Goal: Task Accomplishment & Management: Use online tool/utility

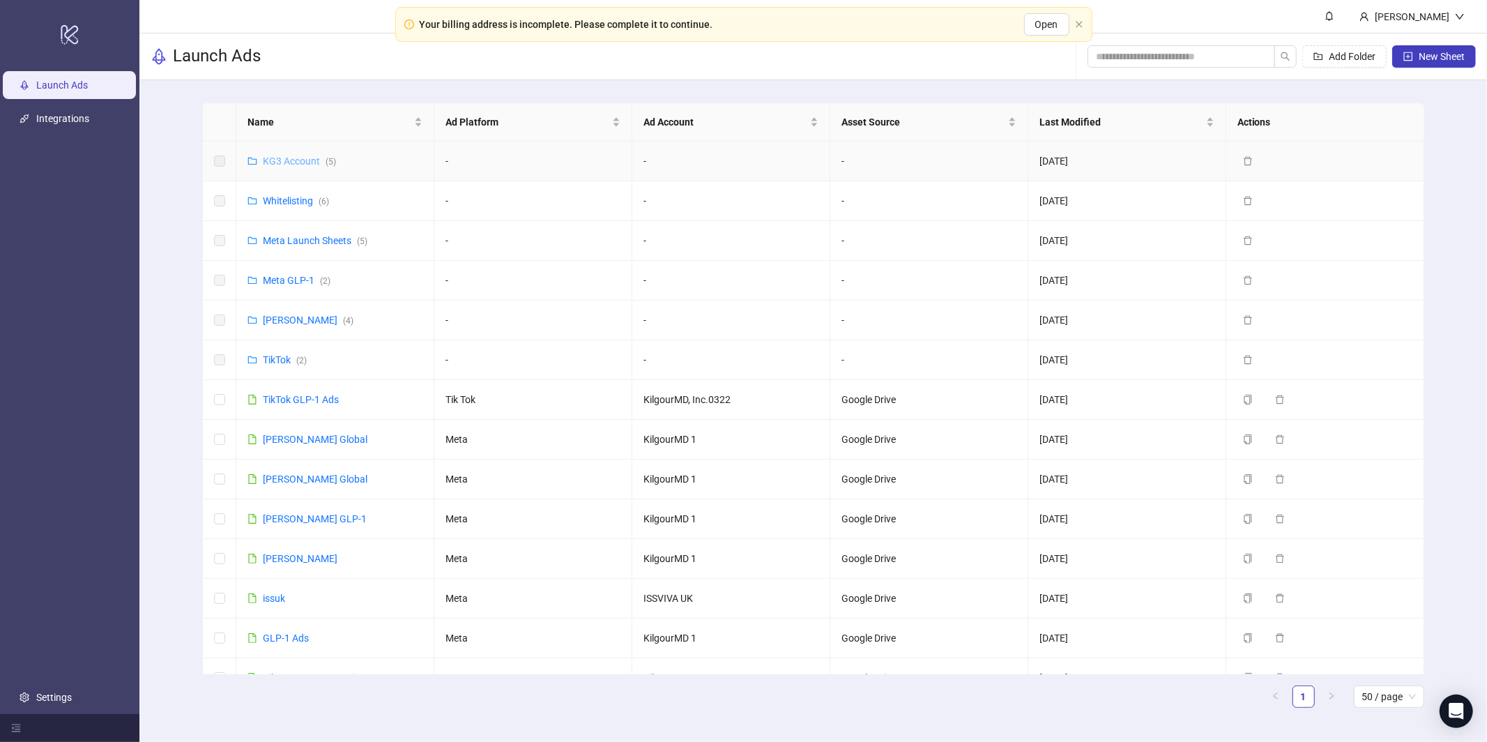
click at [293, 158] on link "KG3 Account ( 5 )" at bounding box center [299, 160] width 73 height 11
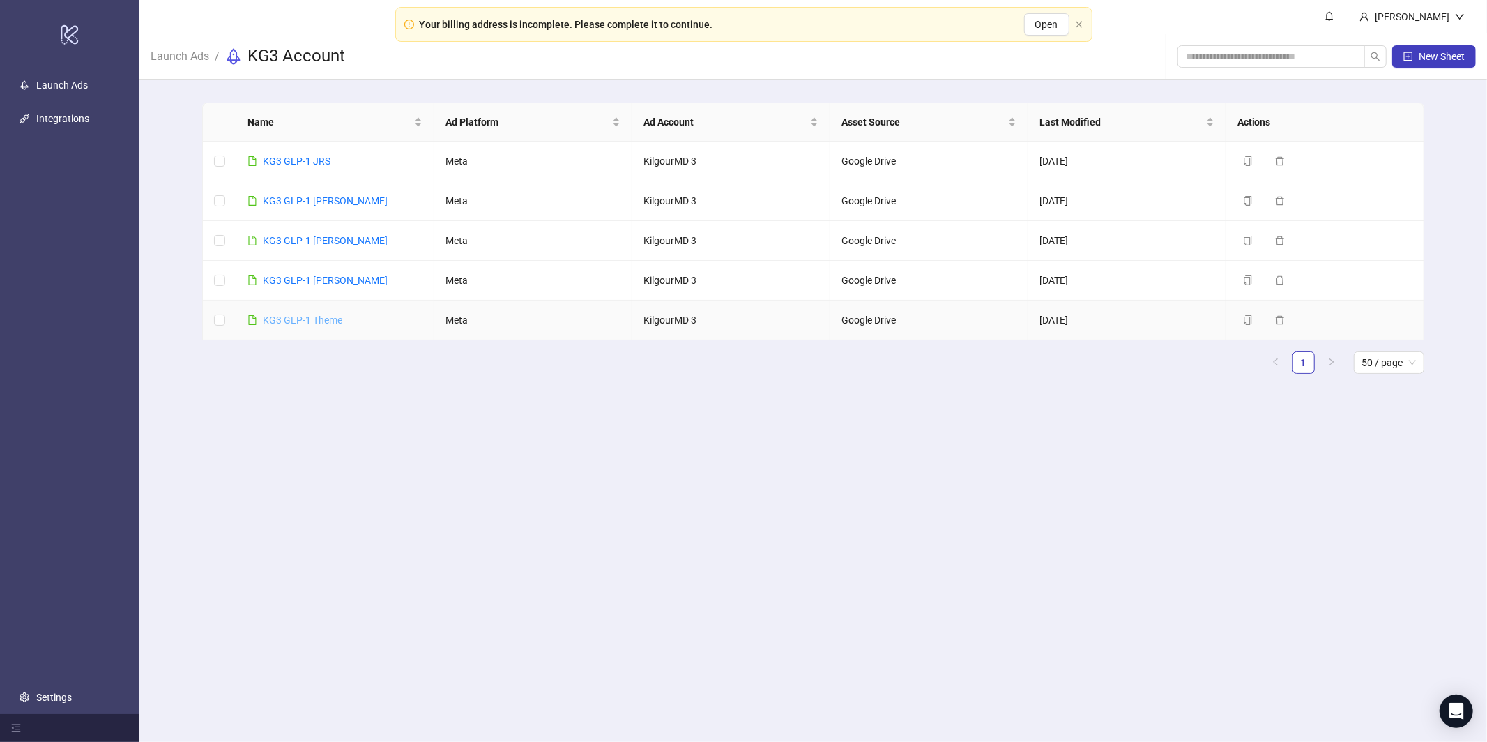
click at [309, 314] on link "KG3 GLP-1 Theme" at bounding box center [302, 319] width 79 height 11
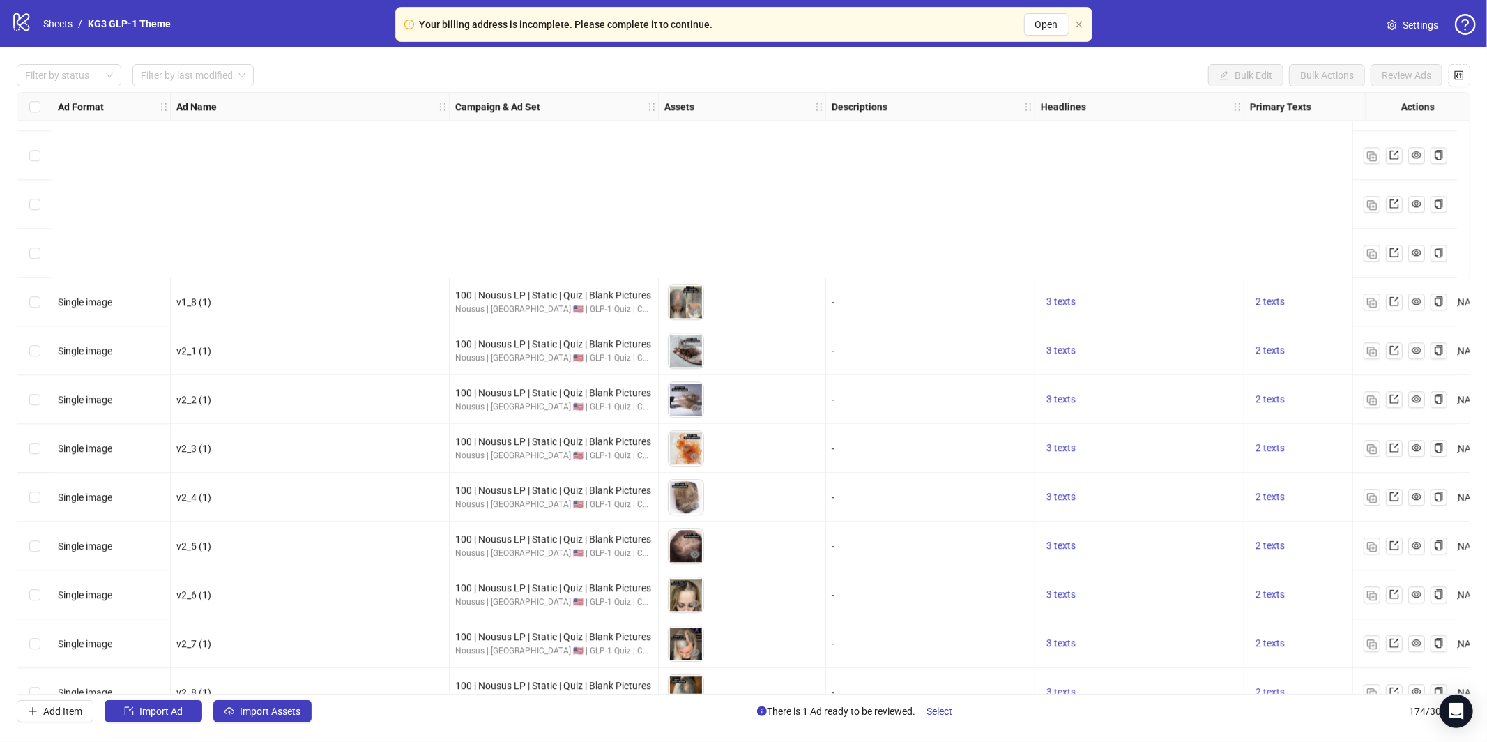
scroll to position [7923, 0]
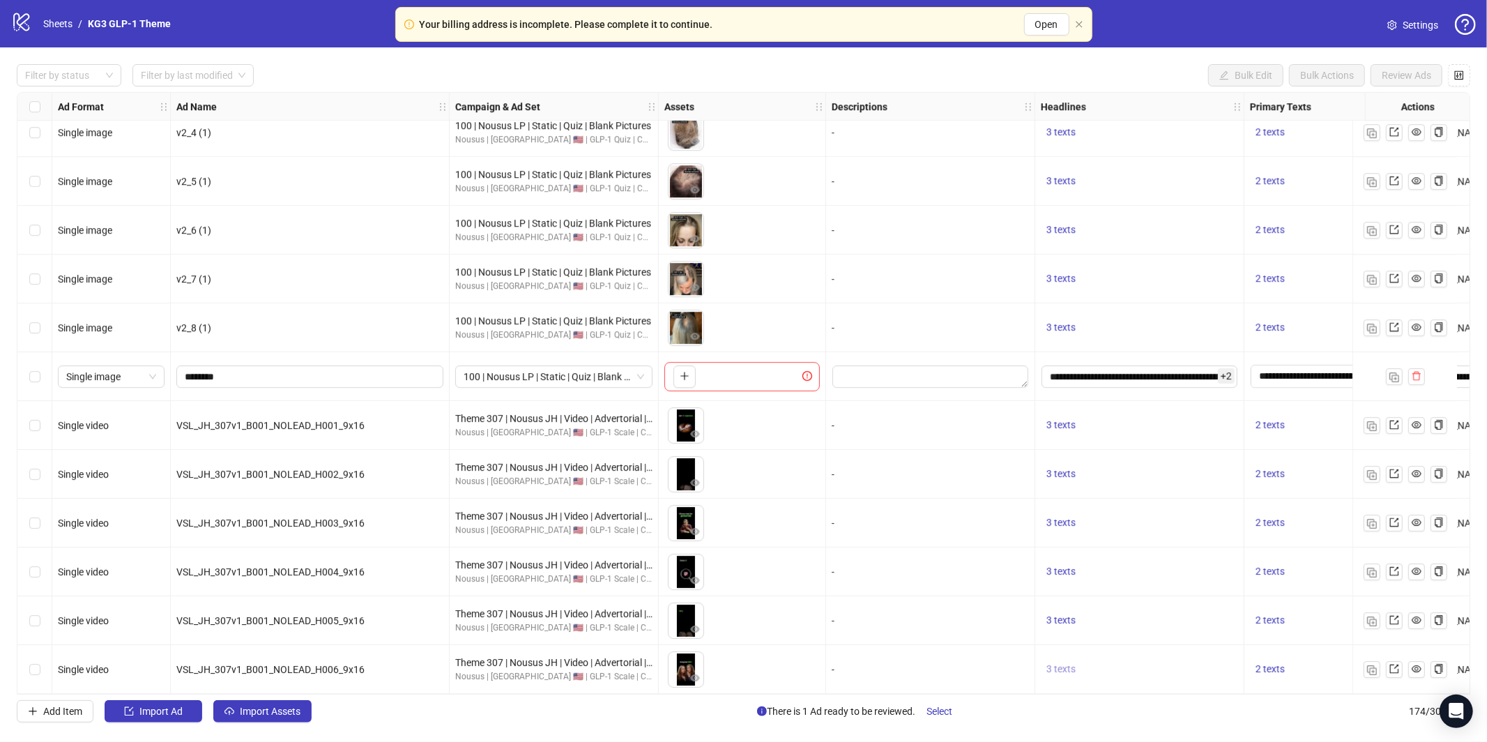
click at [1065, 669] on span "3 texts" at bounding box center [1060, 668] width 29 height 11
click at [1279, 659] on button "button" at bounding box center [1278, 661] width 22 height 22
click at [1280, 658] on span "button" at bounding box center [1279, 653] width 10 height 11
click at [1377, 669] on button "button" at bounding box center [1372, 669] width 17 height 17
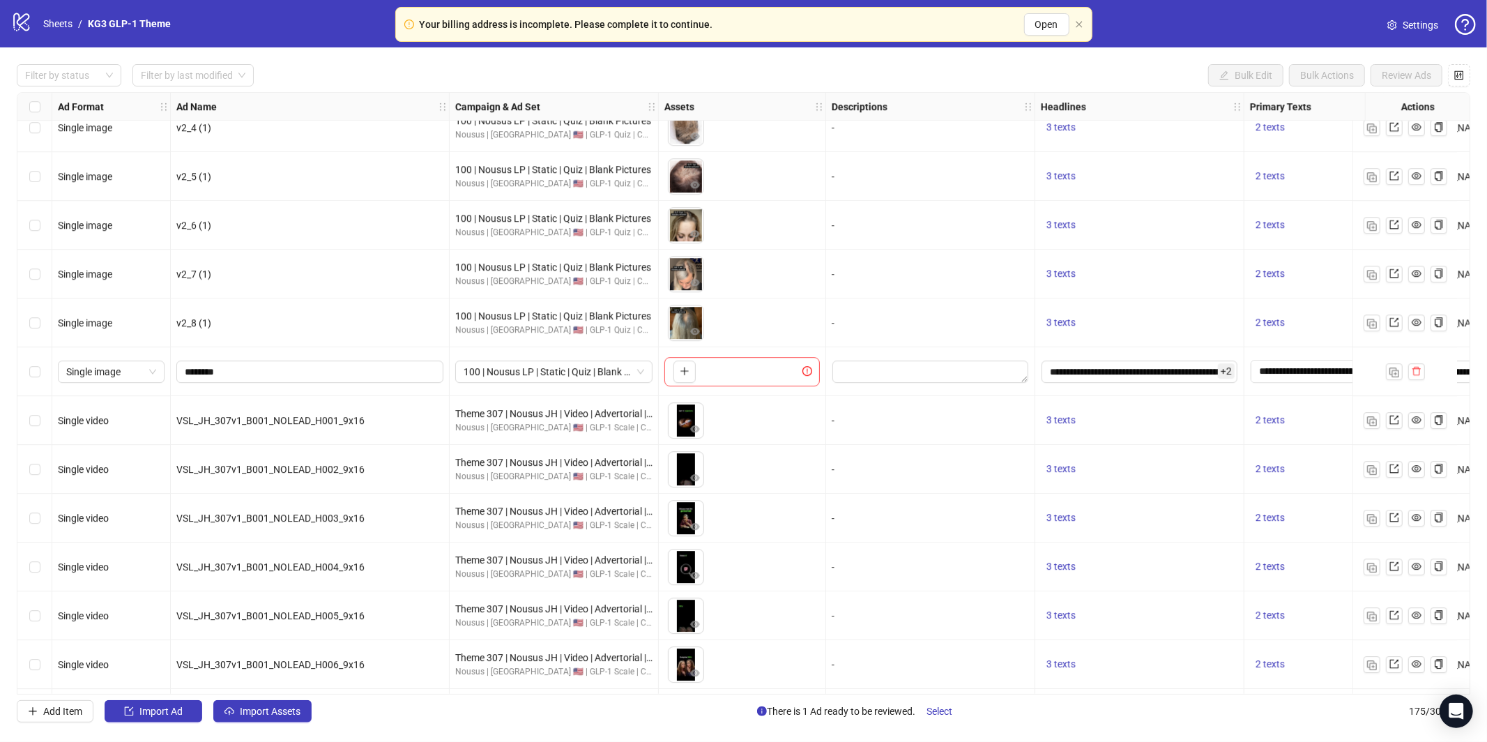
scroll to position [7971, 0]
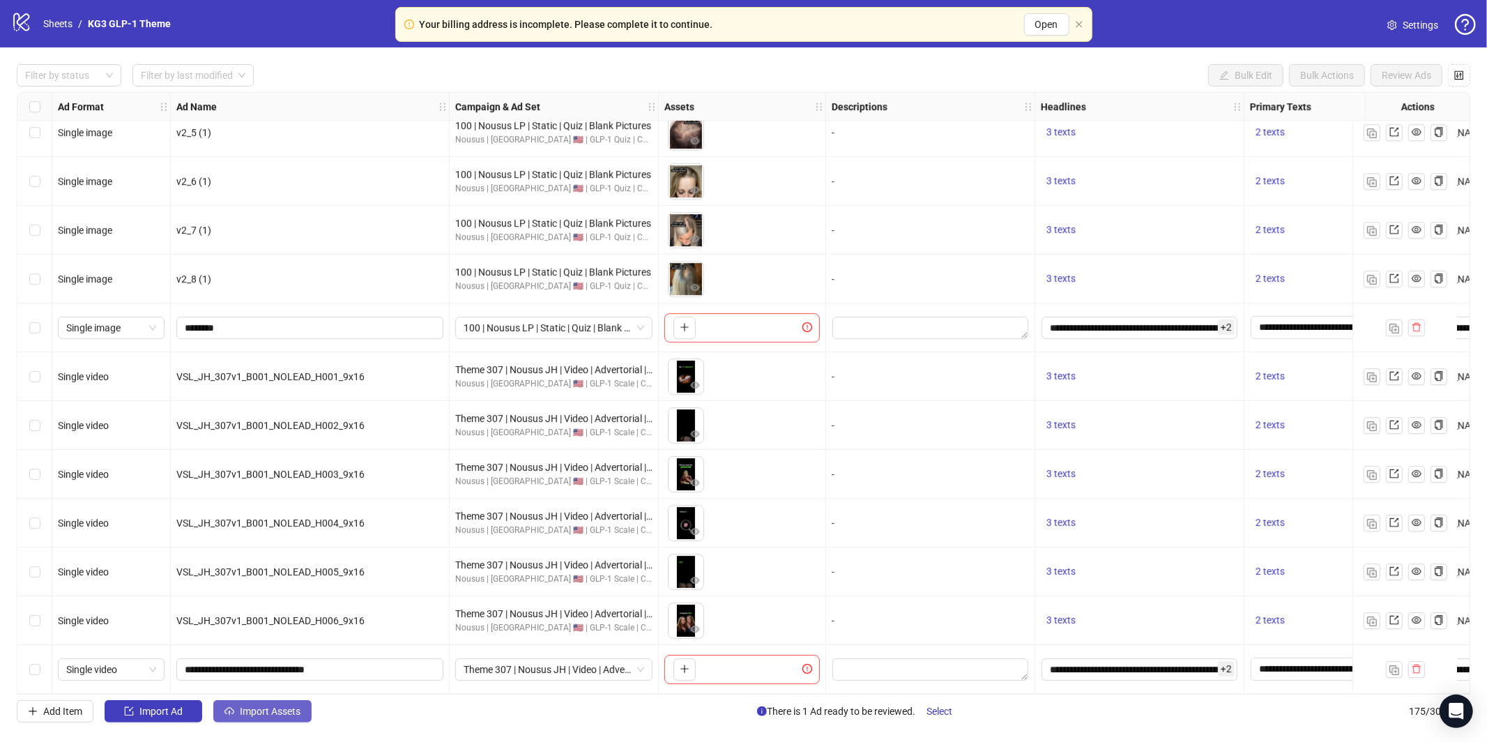
click at [288, 711] on span "Import Assets" at bounding box center [270, 710] width 61 height 11
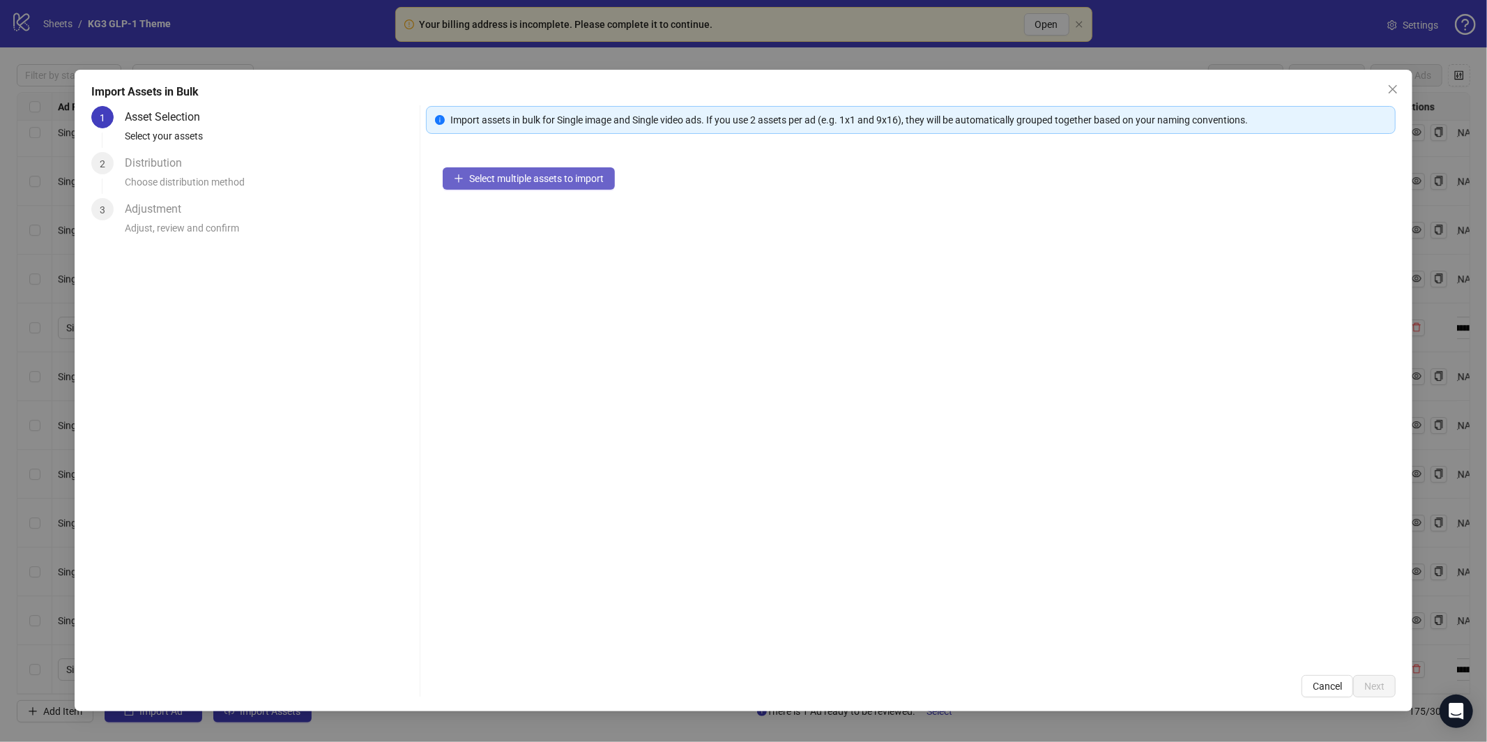
click at [517, 180] on span "Select multiple assets to import" at bounding box center [536, 178] width 135 height 11
click at [464, 213] on div "Select multiple assets to import" at bounding box center [911, 404] width 970 height 507
click at [495, 187] on button "Select multiple assets to import" at bounding box center [529, 178] width 172 height 22
click at [495, 188] on button "Select multiple assets to import" at bounding box center [529, 178] width 172 height 22
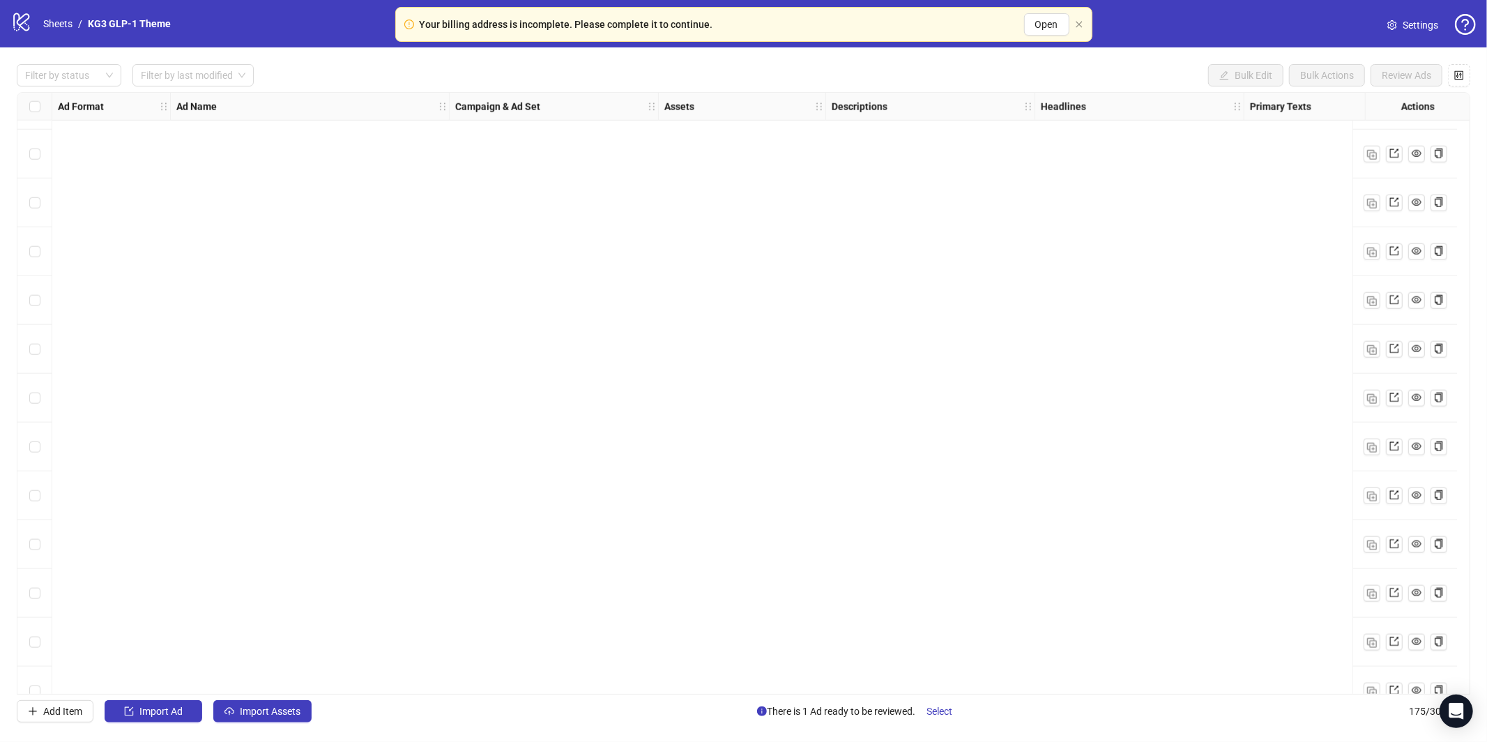
scroll to position [7971, 0]
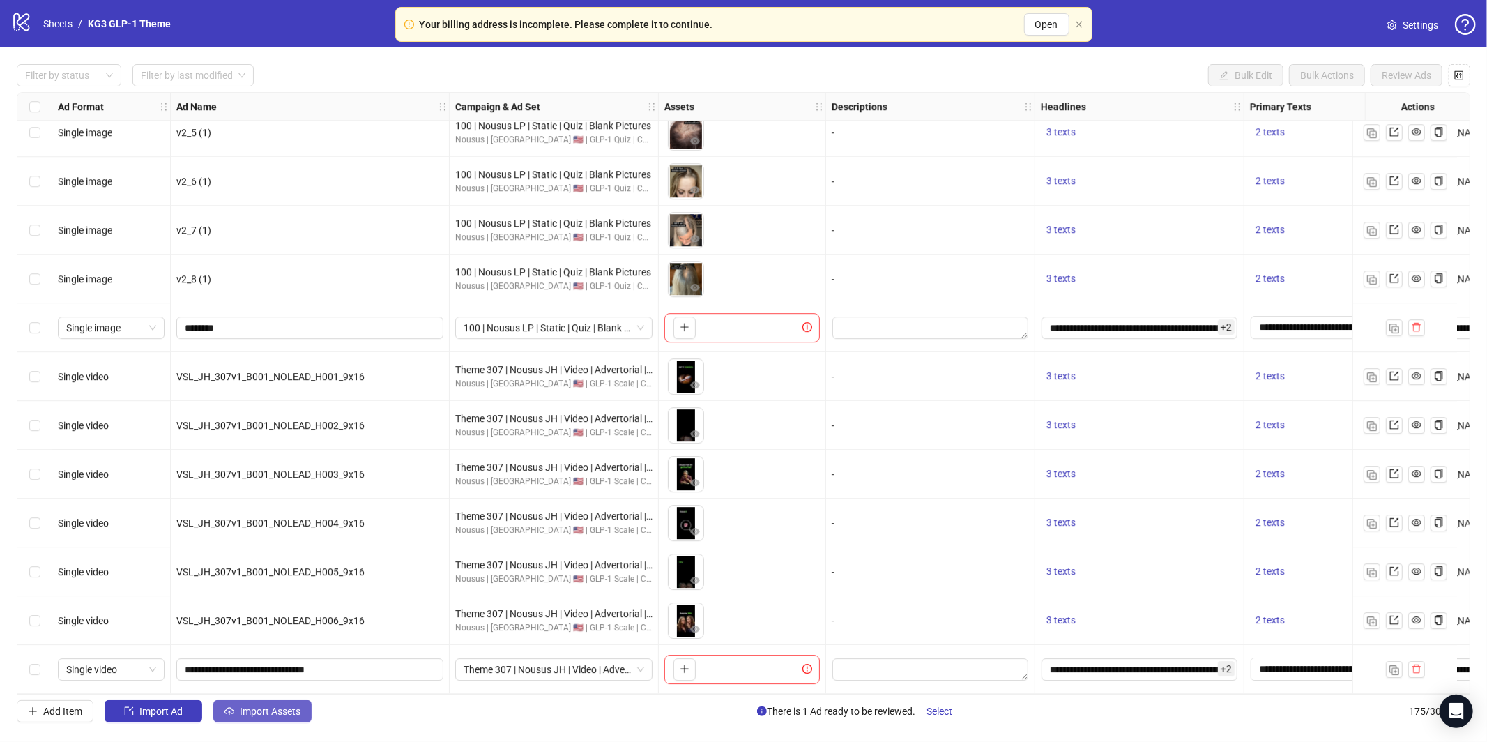
click at [293, 708] on span "Import Assets" at bounding box center [270, 710] width 61 height 11
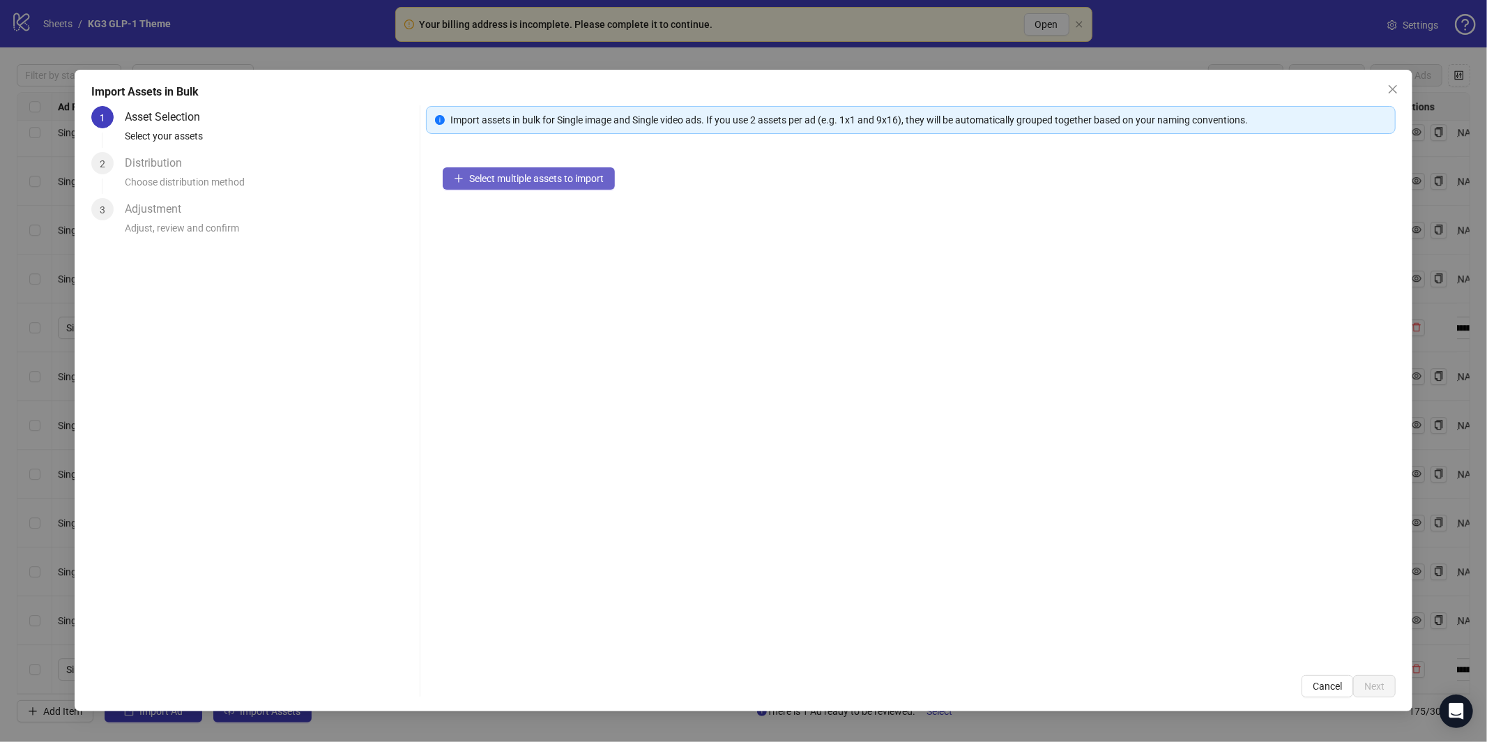
click at [583, 179] on span "Select multiple assets to import" at bounding box center [536, 178] width 135 height 11
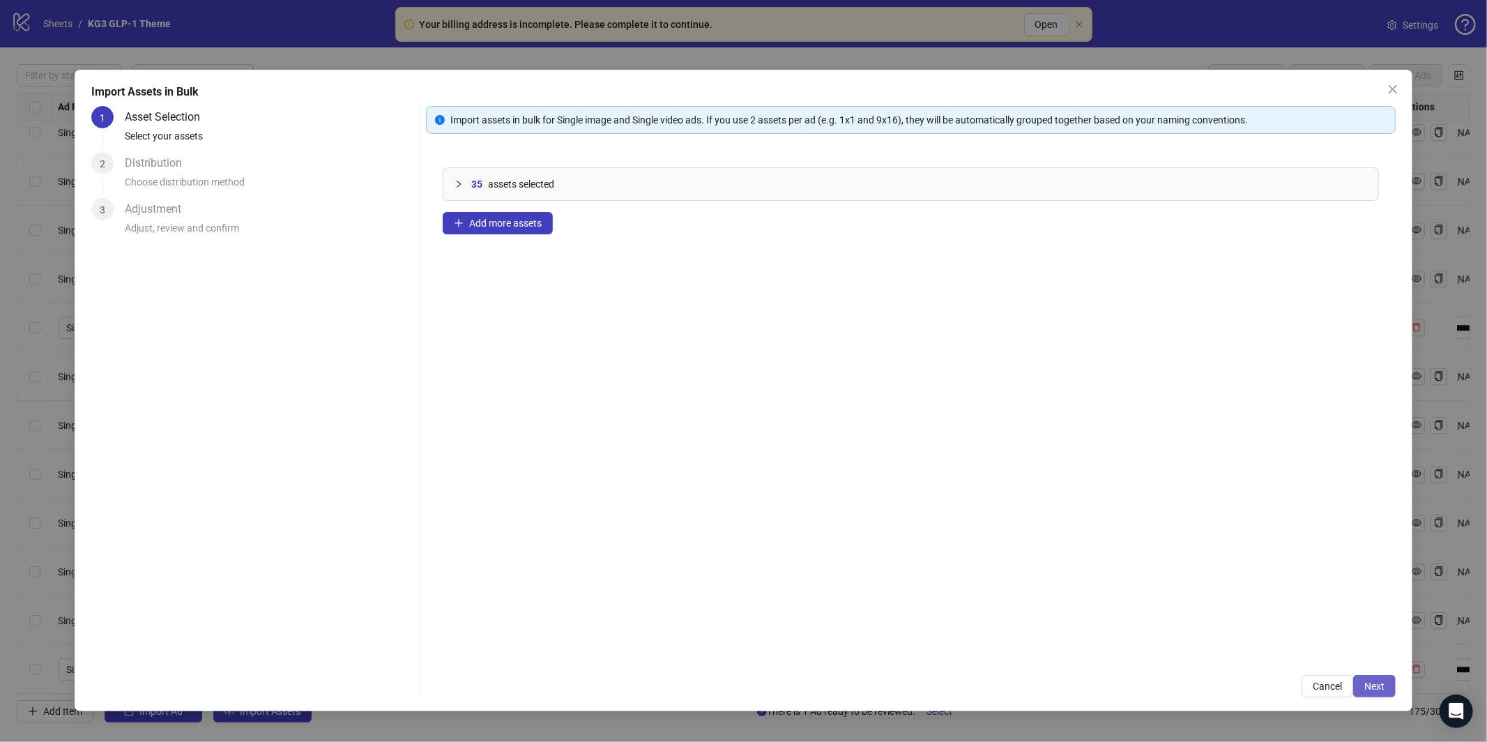
click at [1382, 685] on span "Next" at bounding box center [1374, 685] width 20 height 11
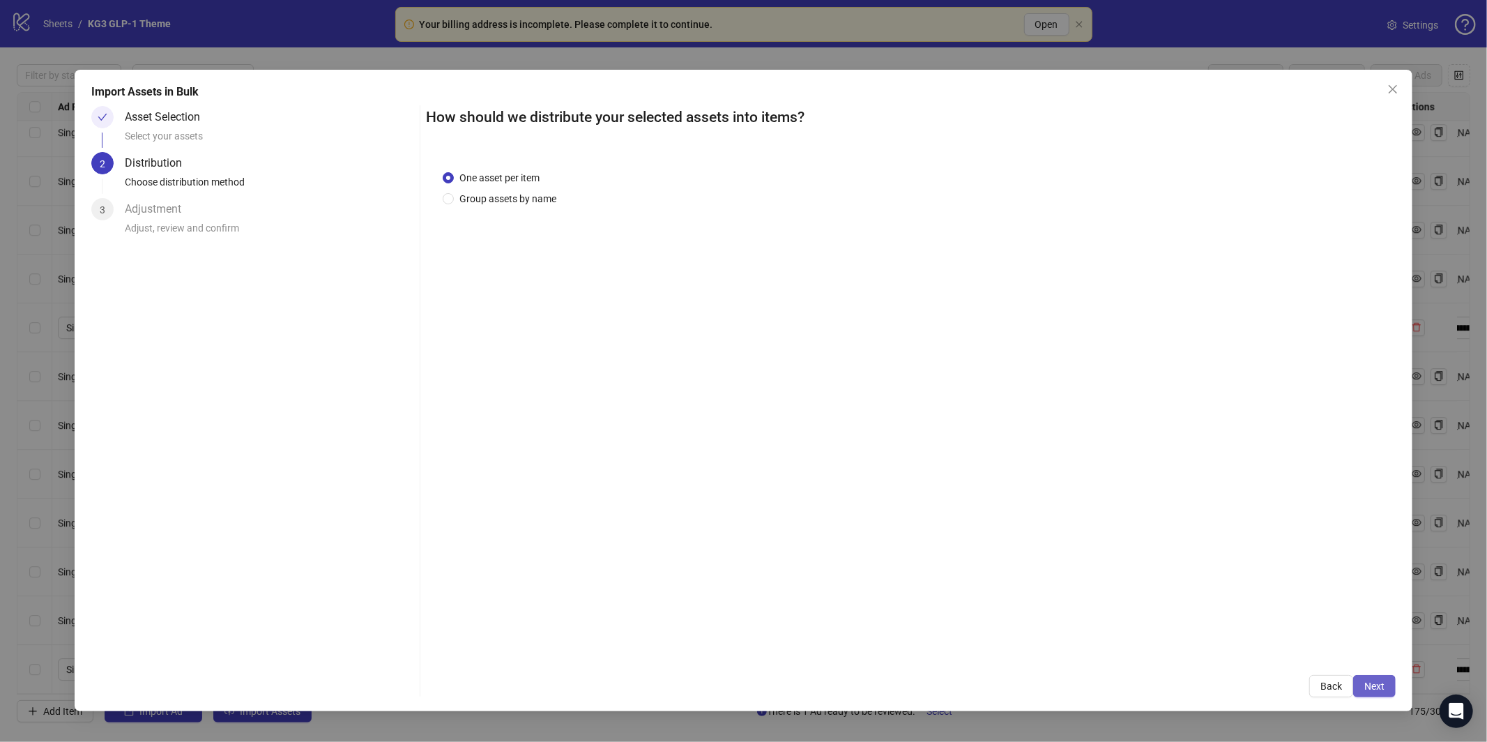
click at [1376, 688] on span "Next" at bounding box center [1374, 685] width 20 height 11
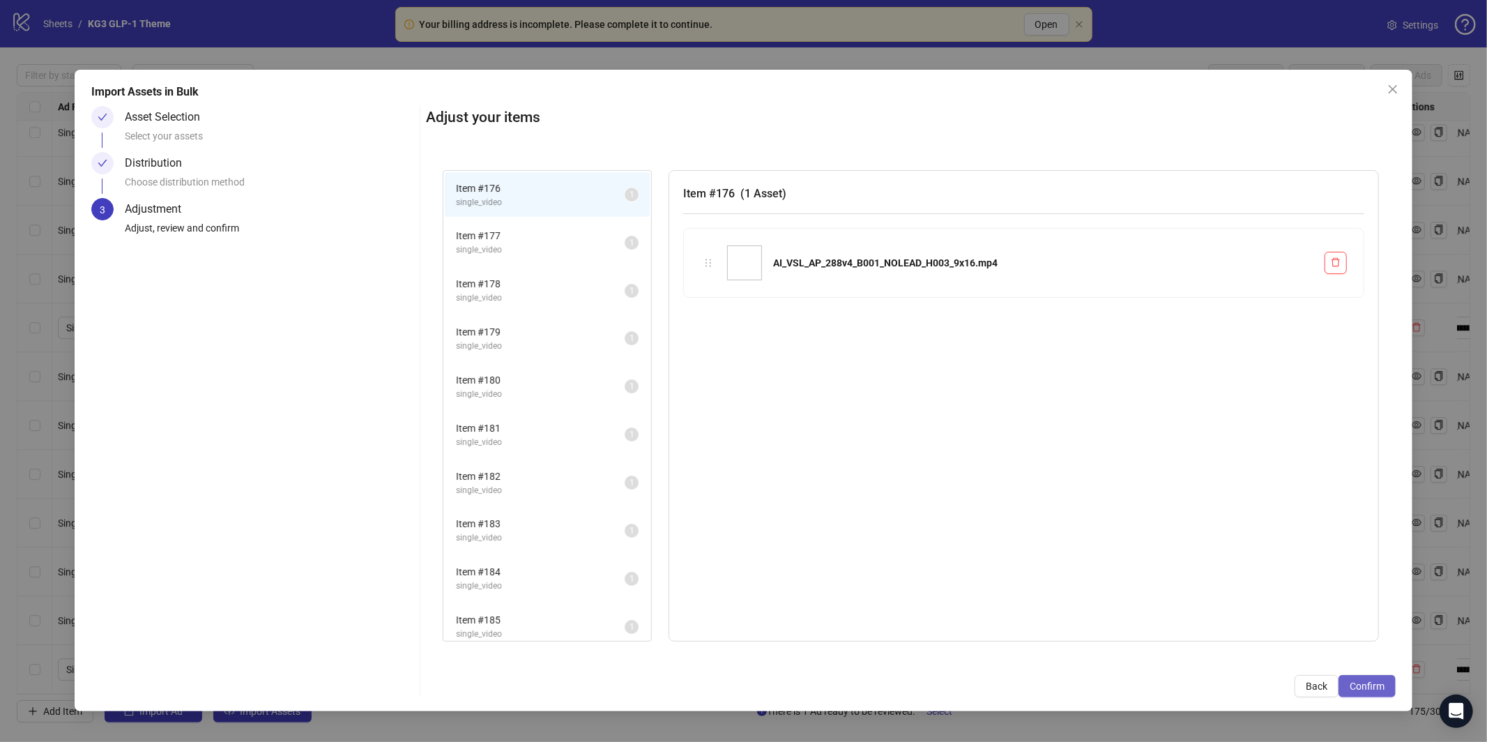
click at [1366, 684] on span "Confirm" at bounding box center [1367, 685] width 35 height 11
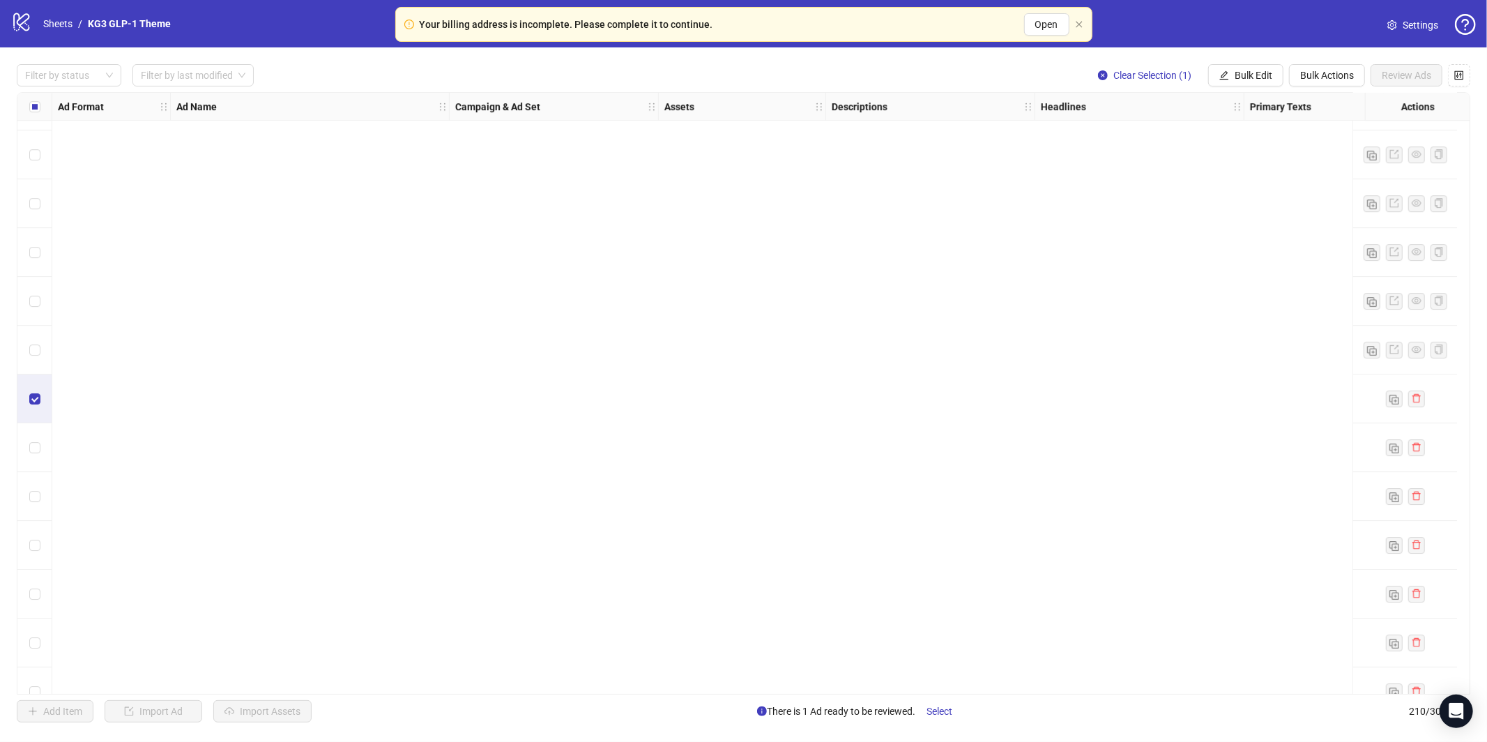
scroll to position [9679, 0]
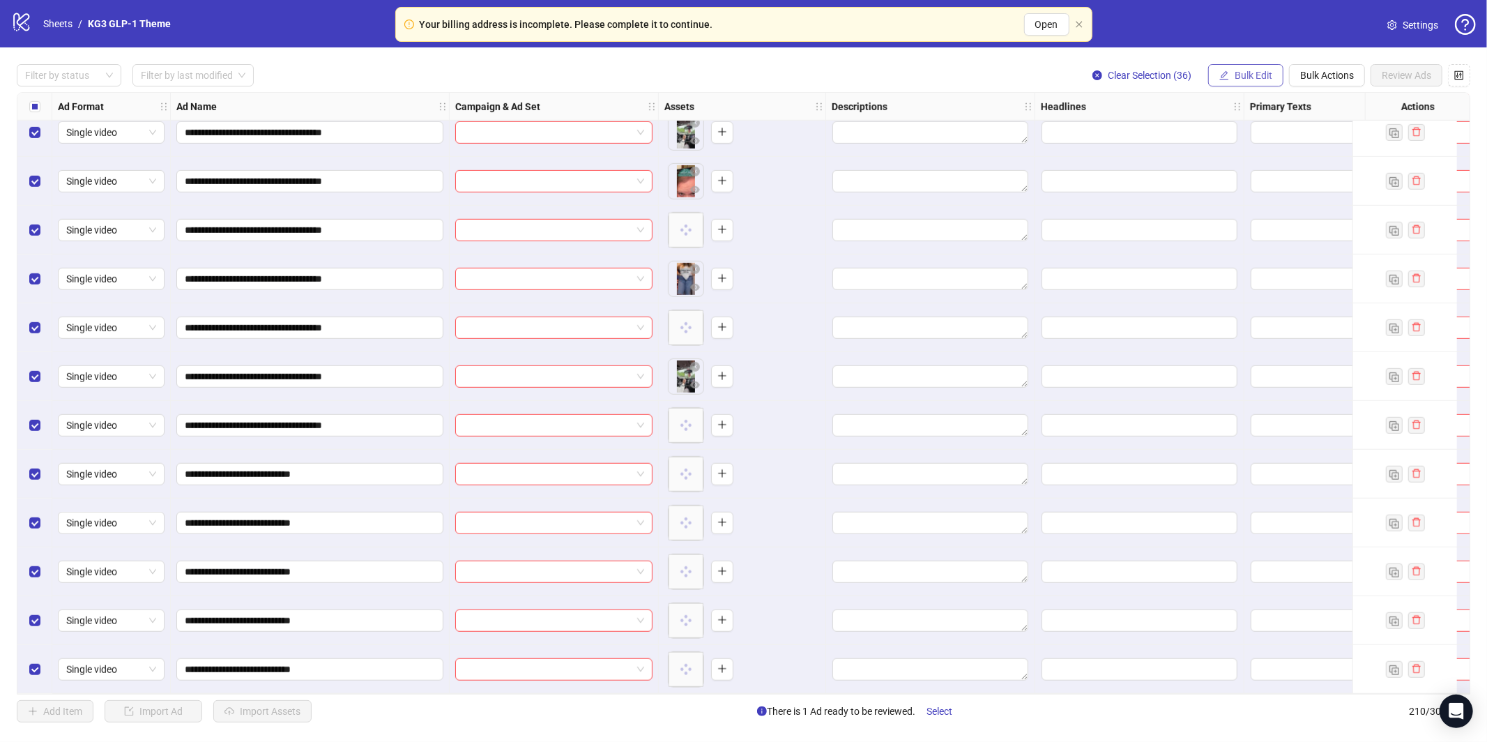
click at [1246, 75] on span "Bulk Edit" at bounding box center [1254, 75] width 38 height 11
click at [1262, 217] on span "Primary Texts" at bounding box center [1259, 214] width 83 height 15
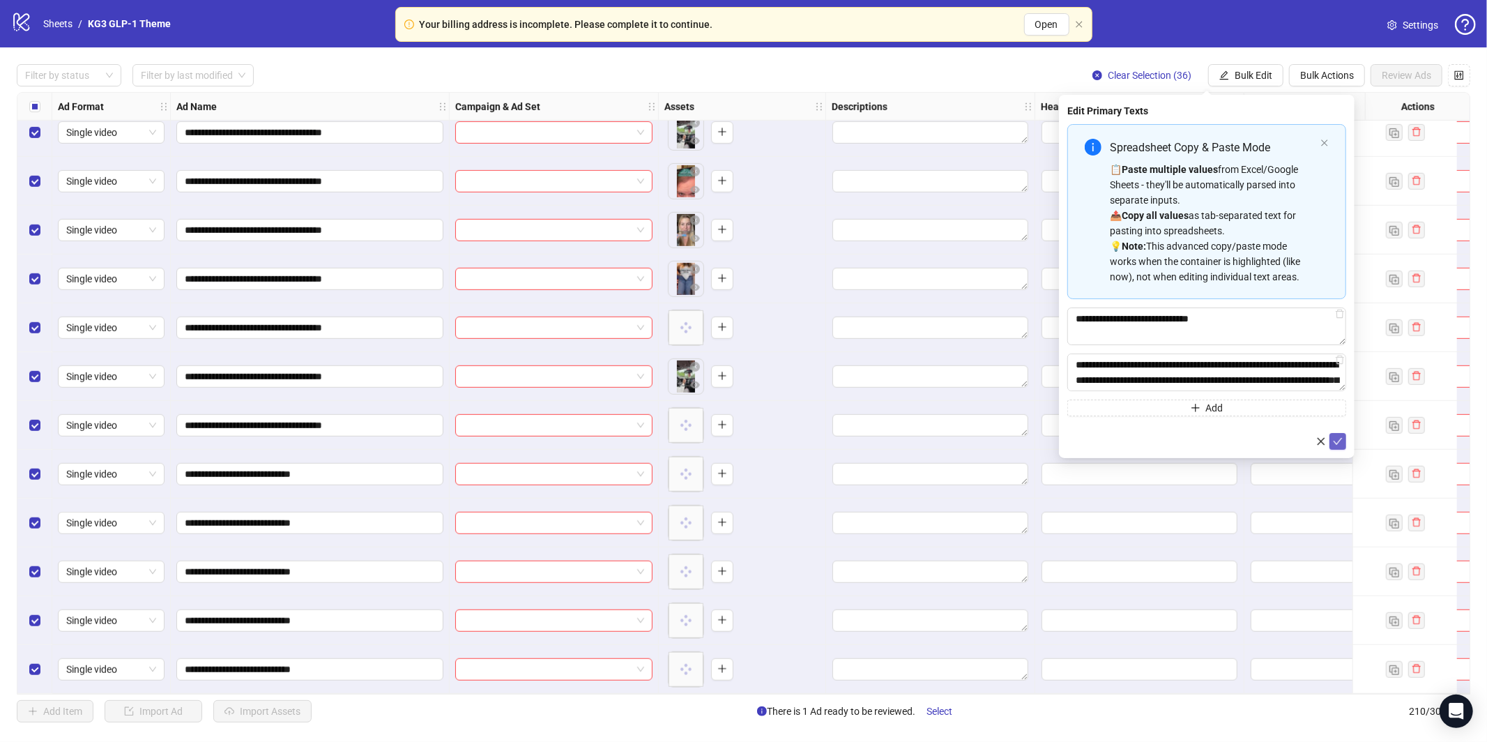
click at [1338, 443] on icon "check" at bounding box center [1338, 441] width 10 height 10
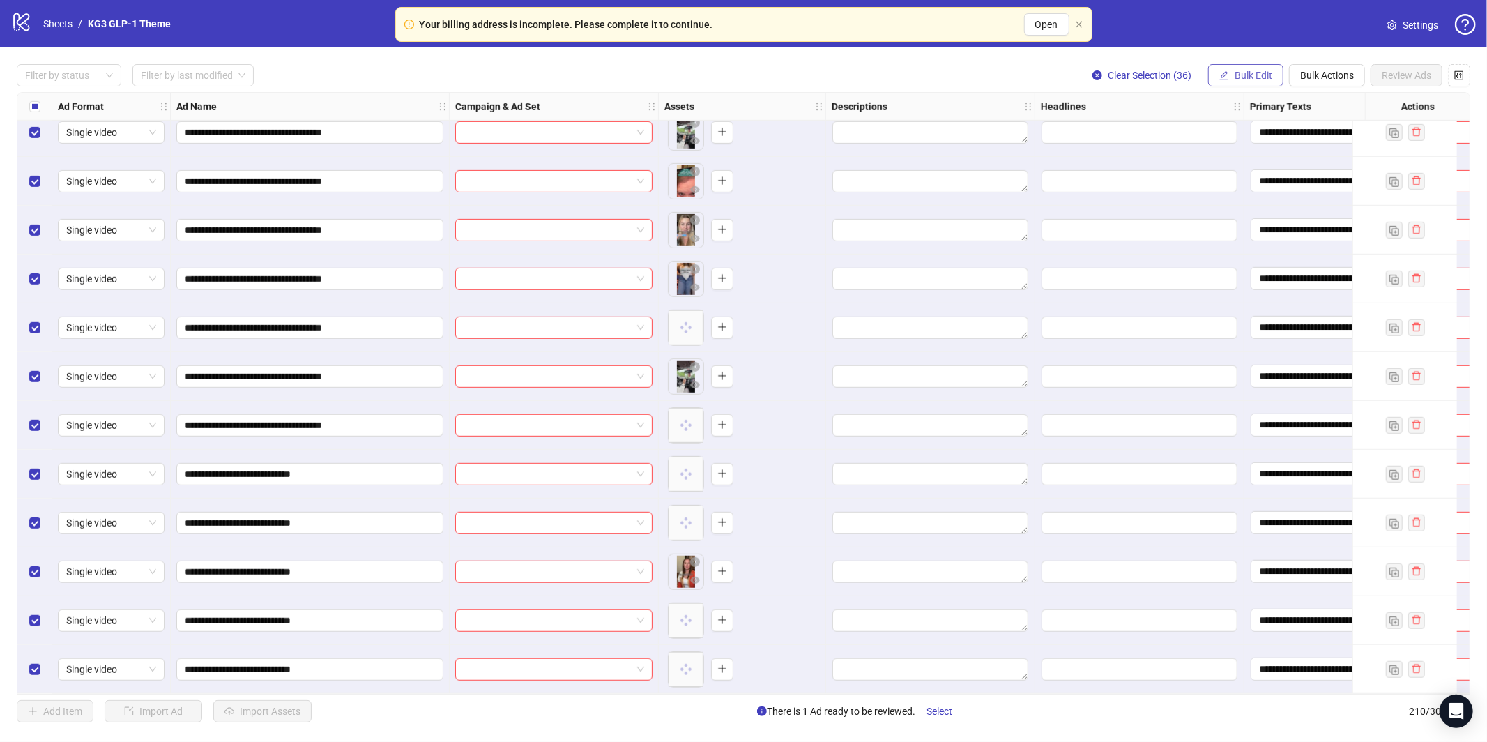
click at [1256, 75] on span "Bulk Edit" at bounding box center [1254, 75] width 38 height 11
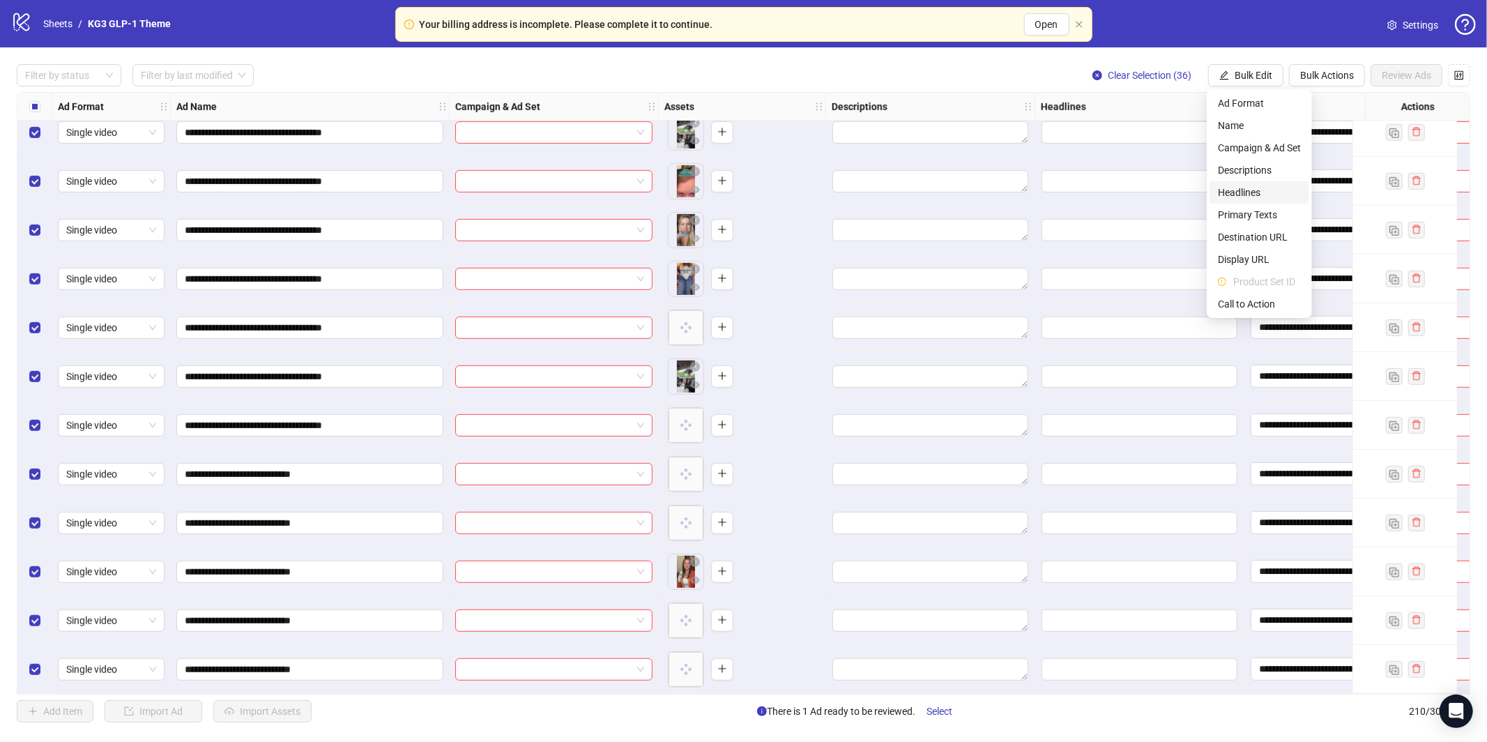
click at [1262, 194] on span "Headlines" at bounding box center [1259, 192] width 83 height 15
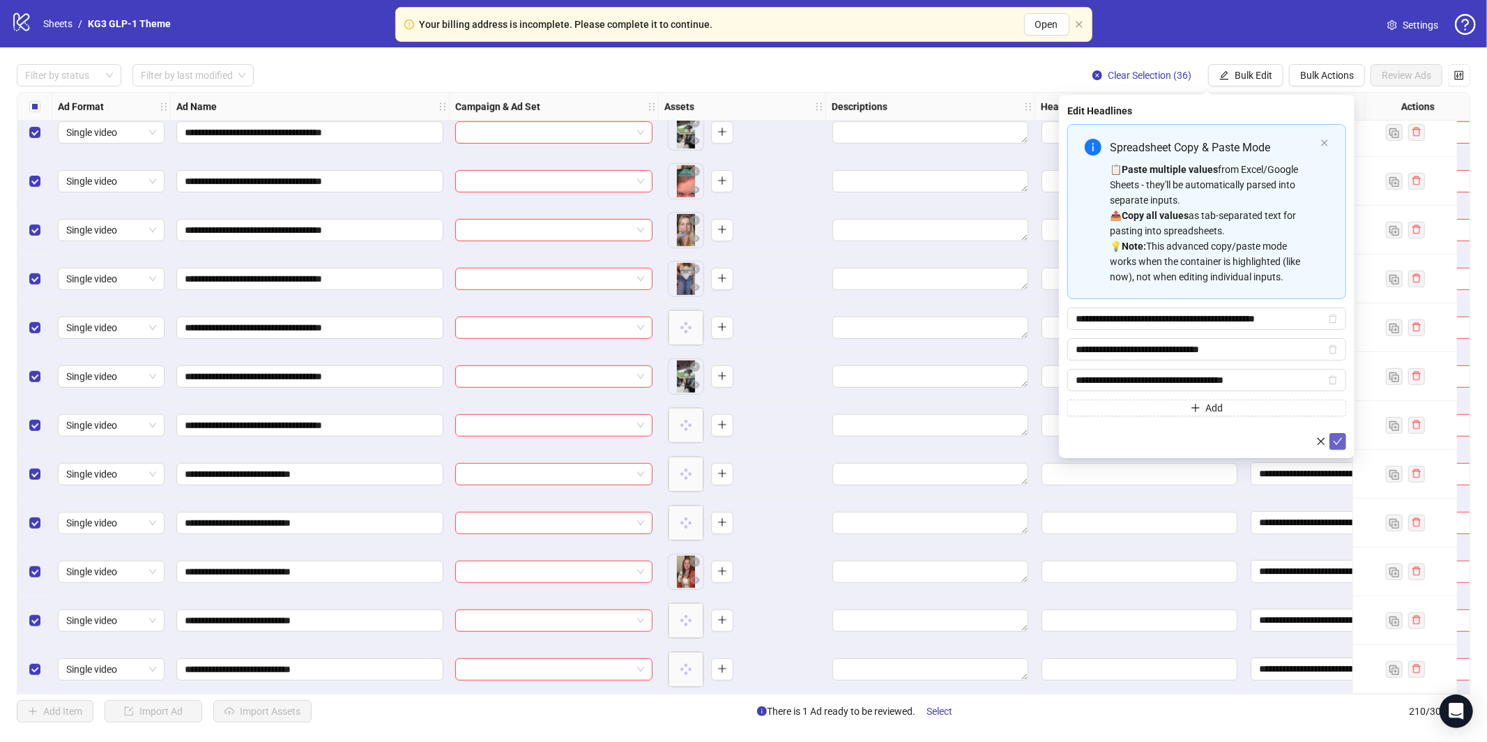
click at [1343, 448] on button "submit" at bounding box center [1337, 441] width 17 height 17
click at [1341, 442] on icon "loading" at bounding box center [1338, 441] width 10 height 10
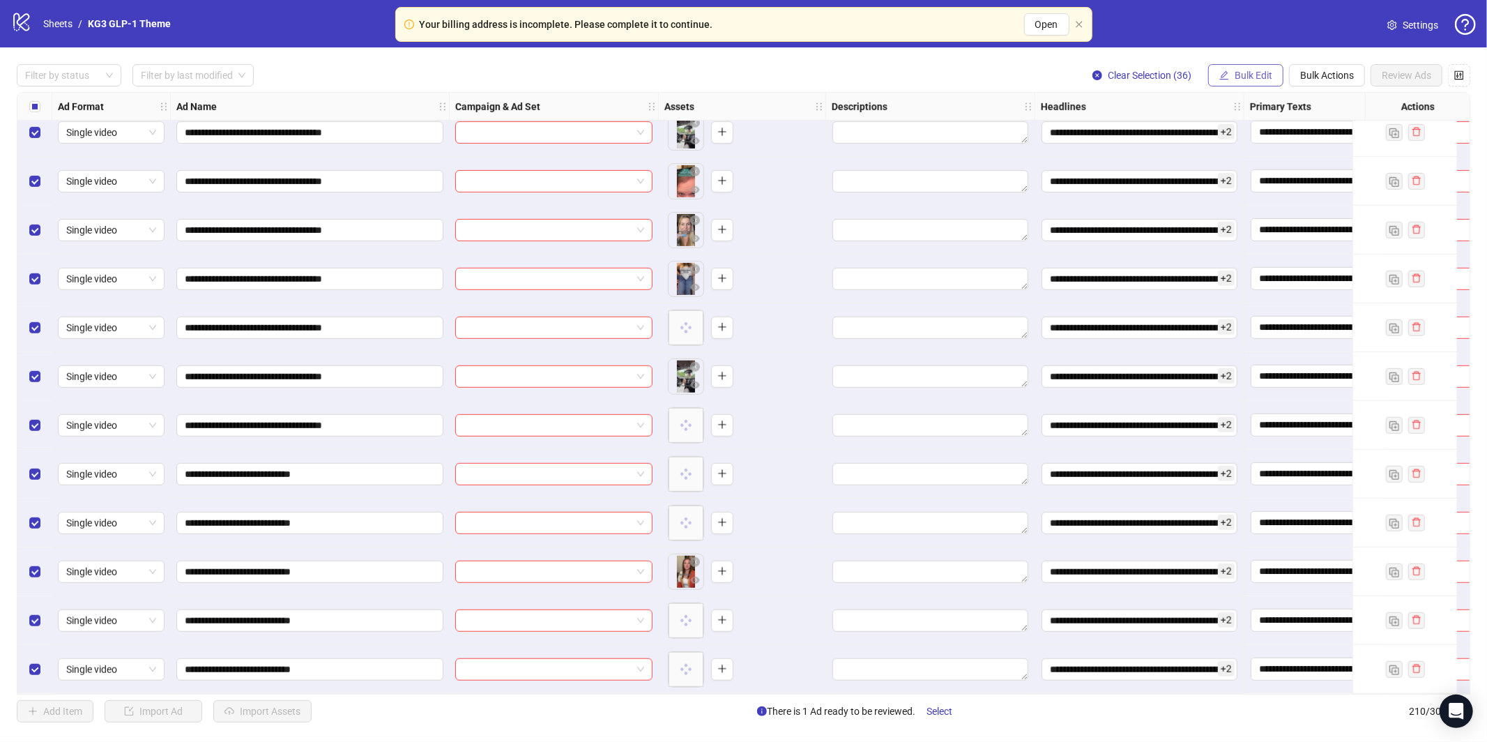
click at [1244, 77] on span "Bulk Edit" at bounding box center [1254, 75] width 38 height 11
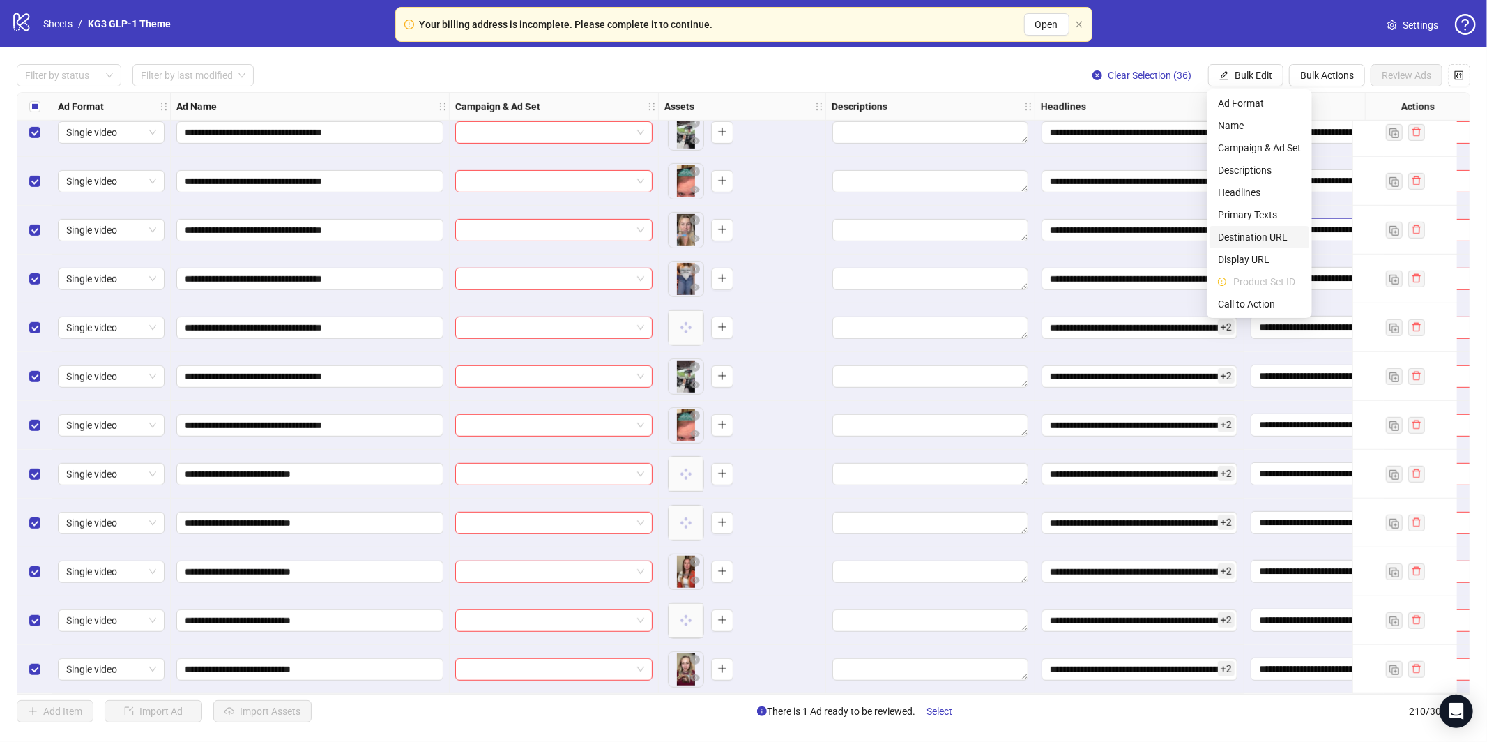
click at [1253, 233] on span "Destination URL" at bounding box center [1259, 236] width 83 height 15
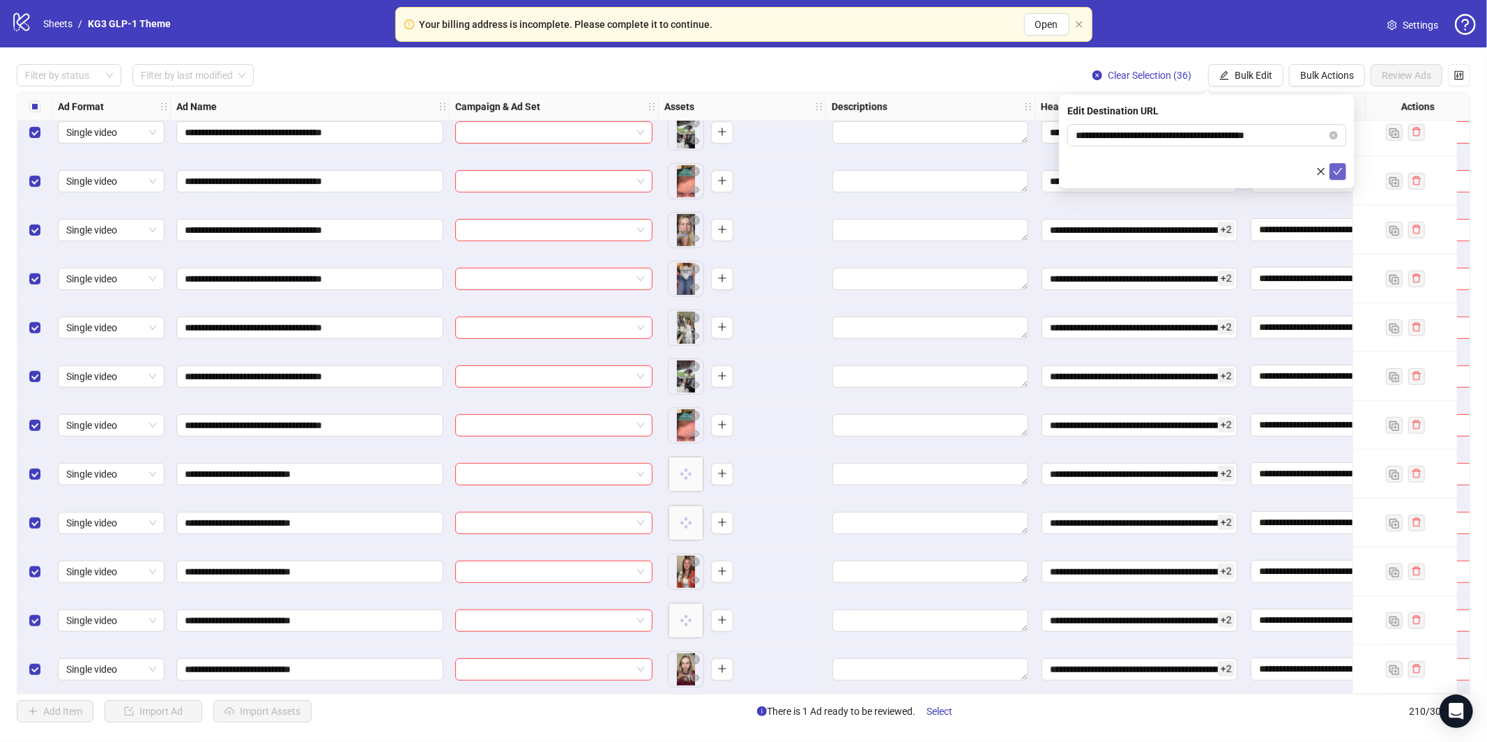
click at [1340, 169] on icon "check" at bounding box center [1338, 171] width 9 height 7
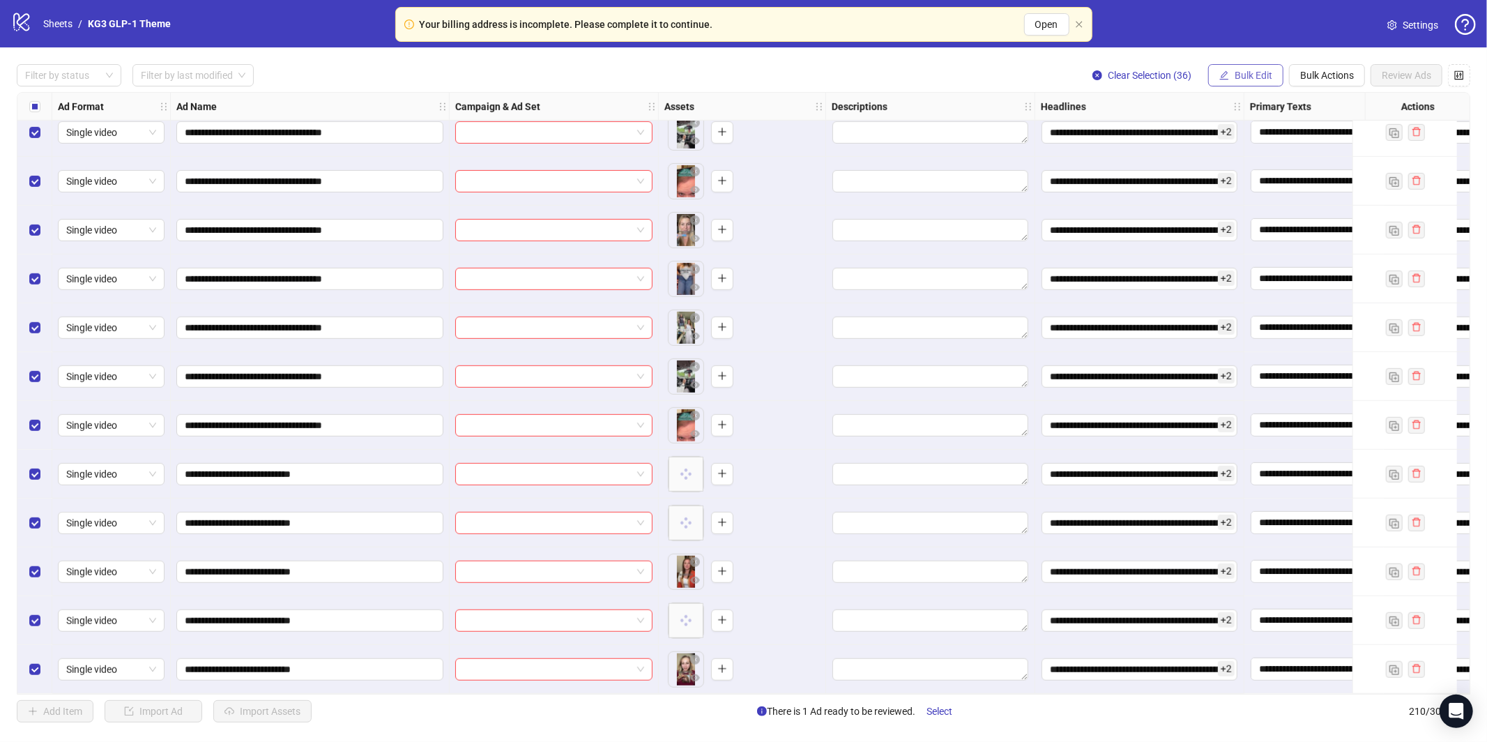
click at [1242, 70] on span "Bulk Edit" at bounding box center [1254, 75] width 38 height 11
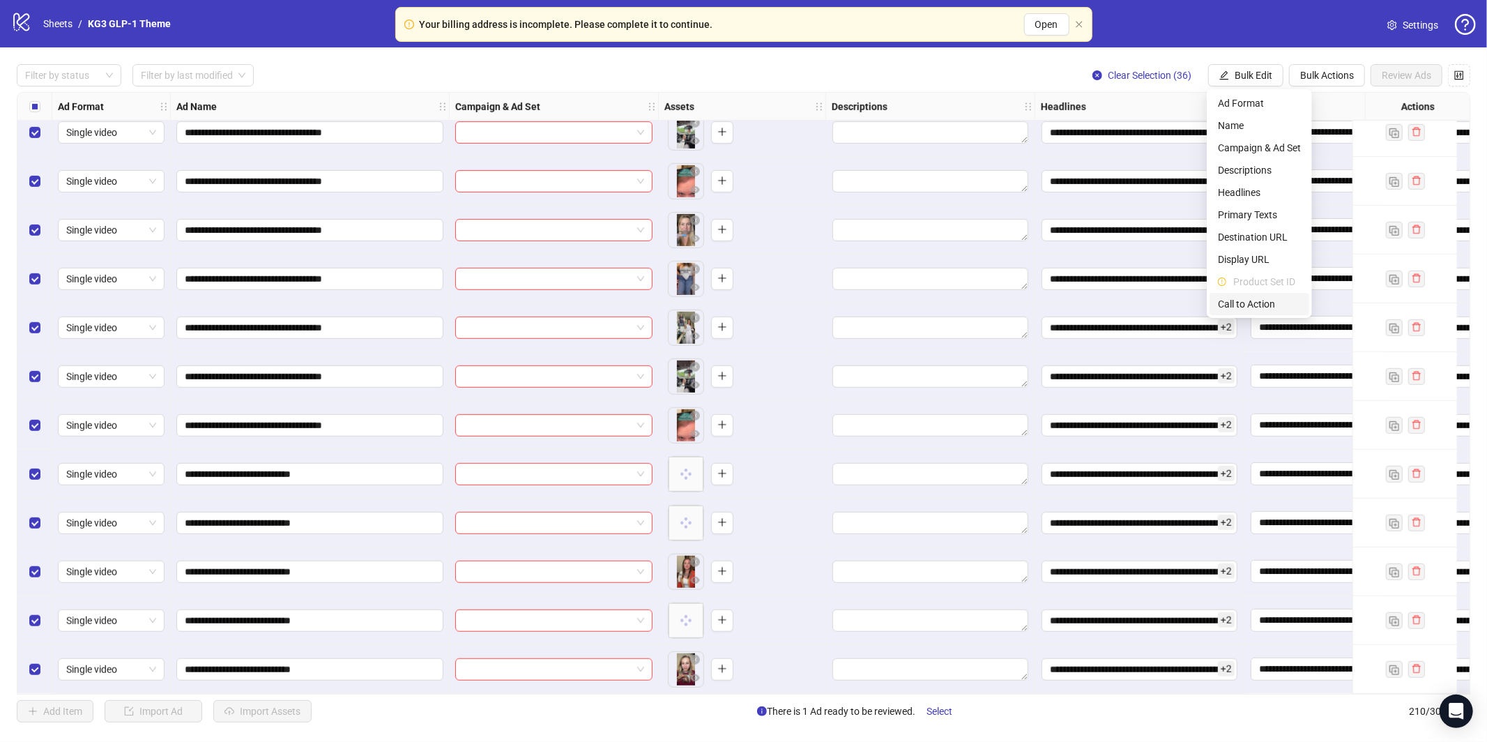
click at [1251, 307] on span "Call to Action" at bounding box center [1259, 303] width 83 height 15
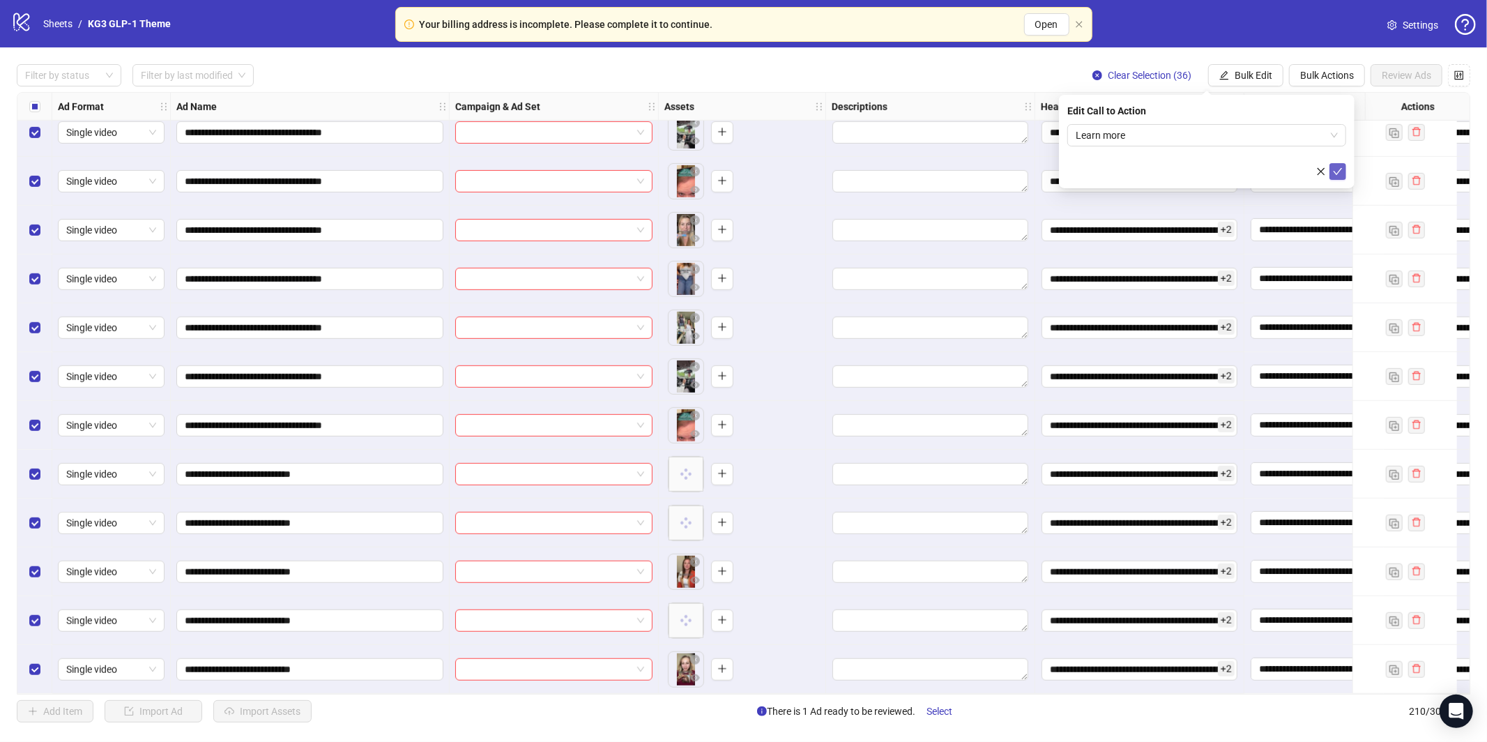
click at [1338, 173] on icon "check" at bounding box center [1338, 172] width 10 height 10
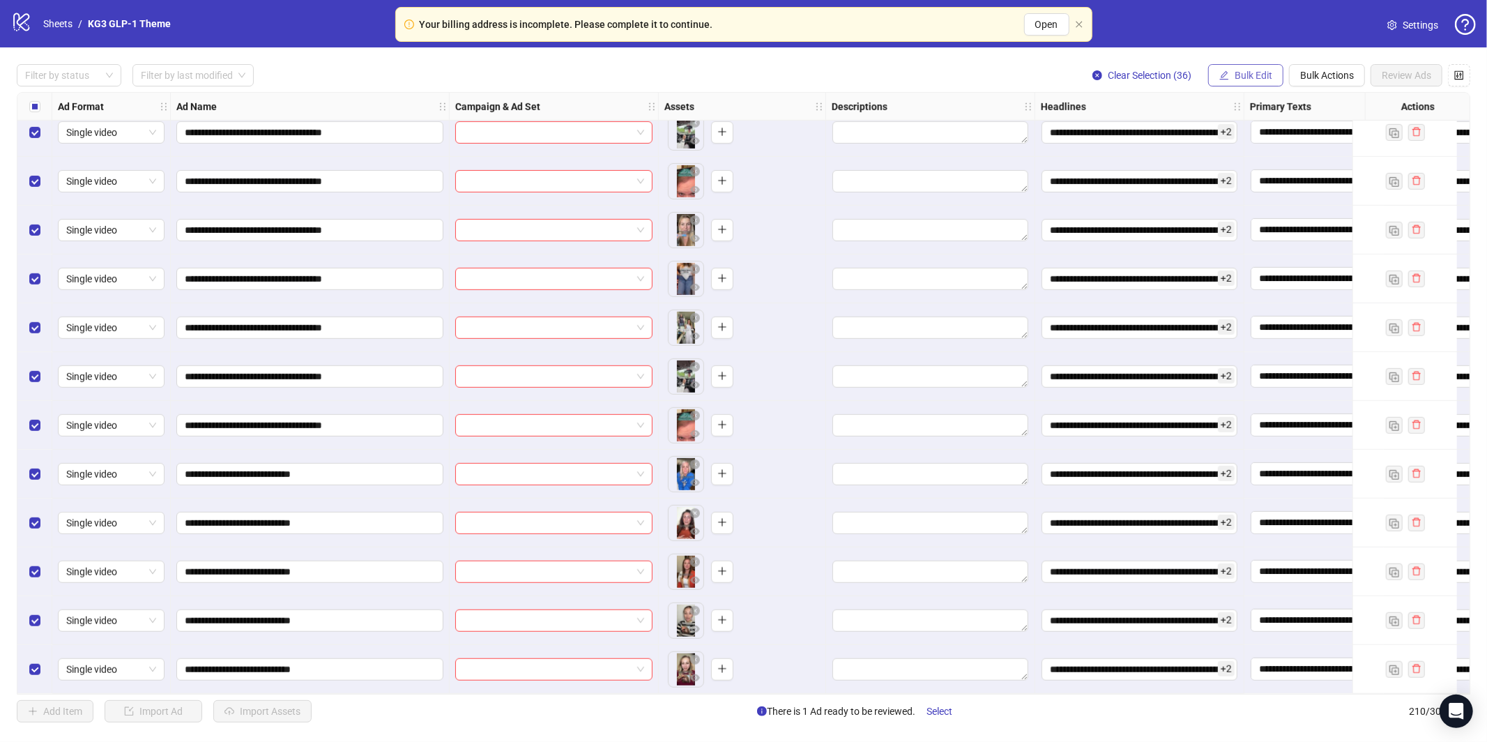
click at [1255, 75] on span "Bulk Edit" at bounding box center [1254, 75] width 38 height 11
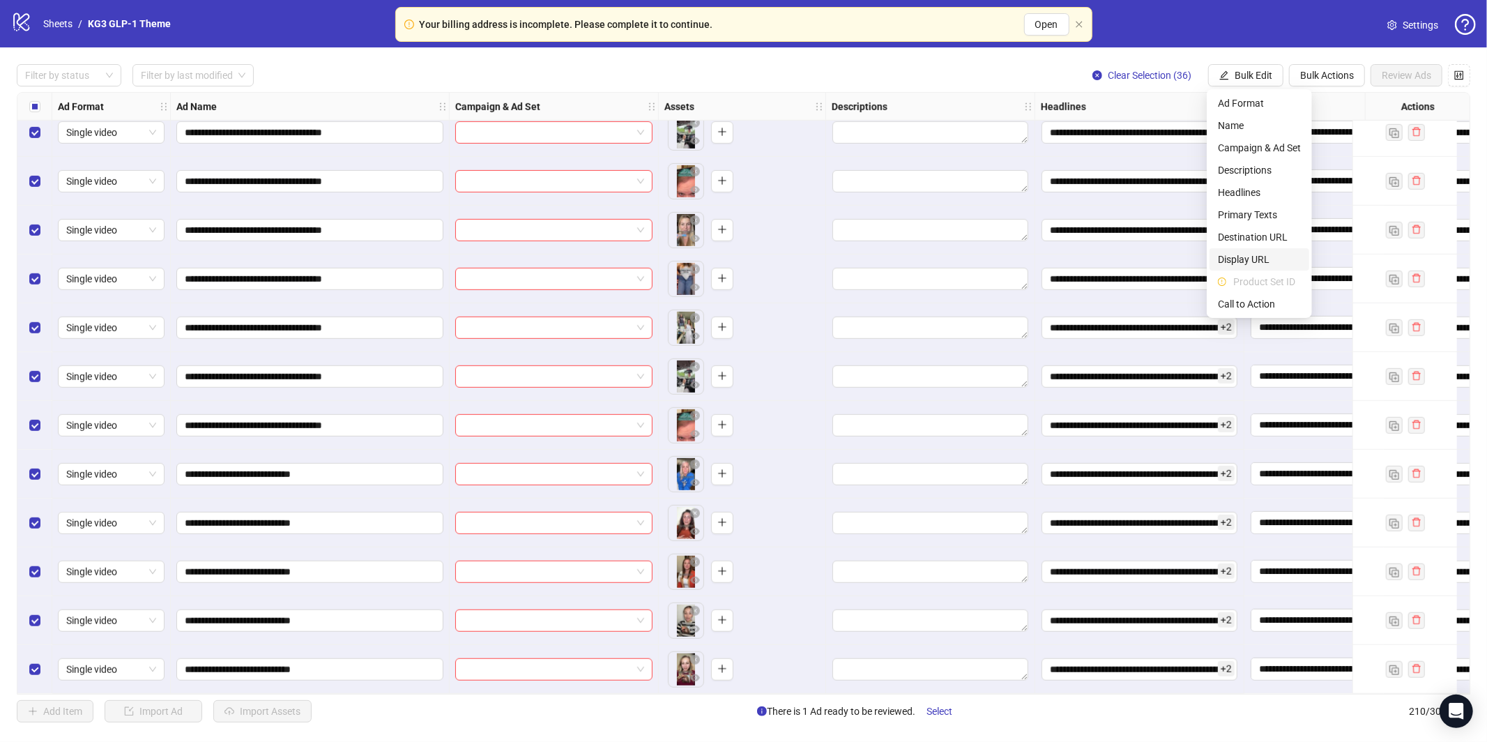
click at [1257, 248] on li "Display URL" at bounding box center [1259, 259] width 100 height 22
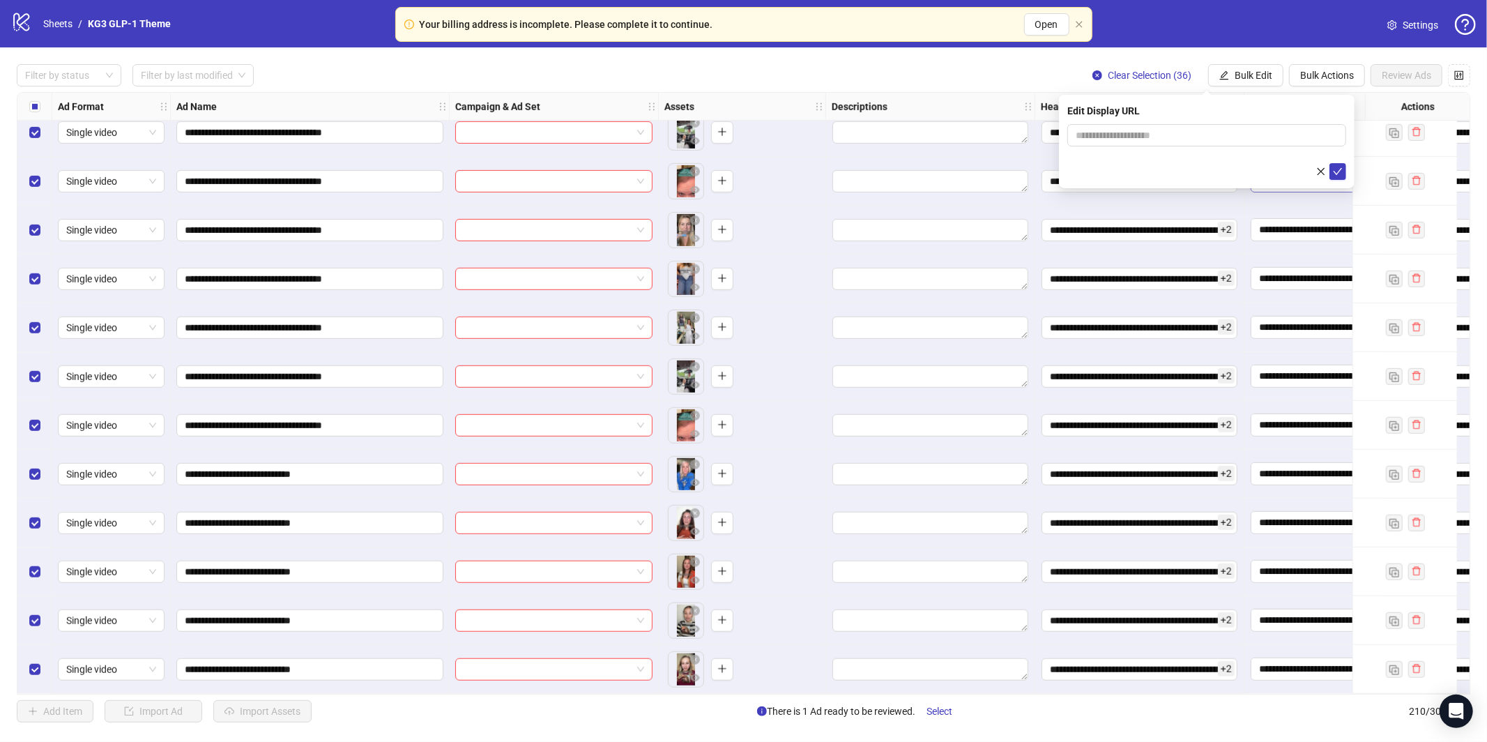
click at [1328, 171] on button "button" at bounding box center [1321, 171] width 17 height 17
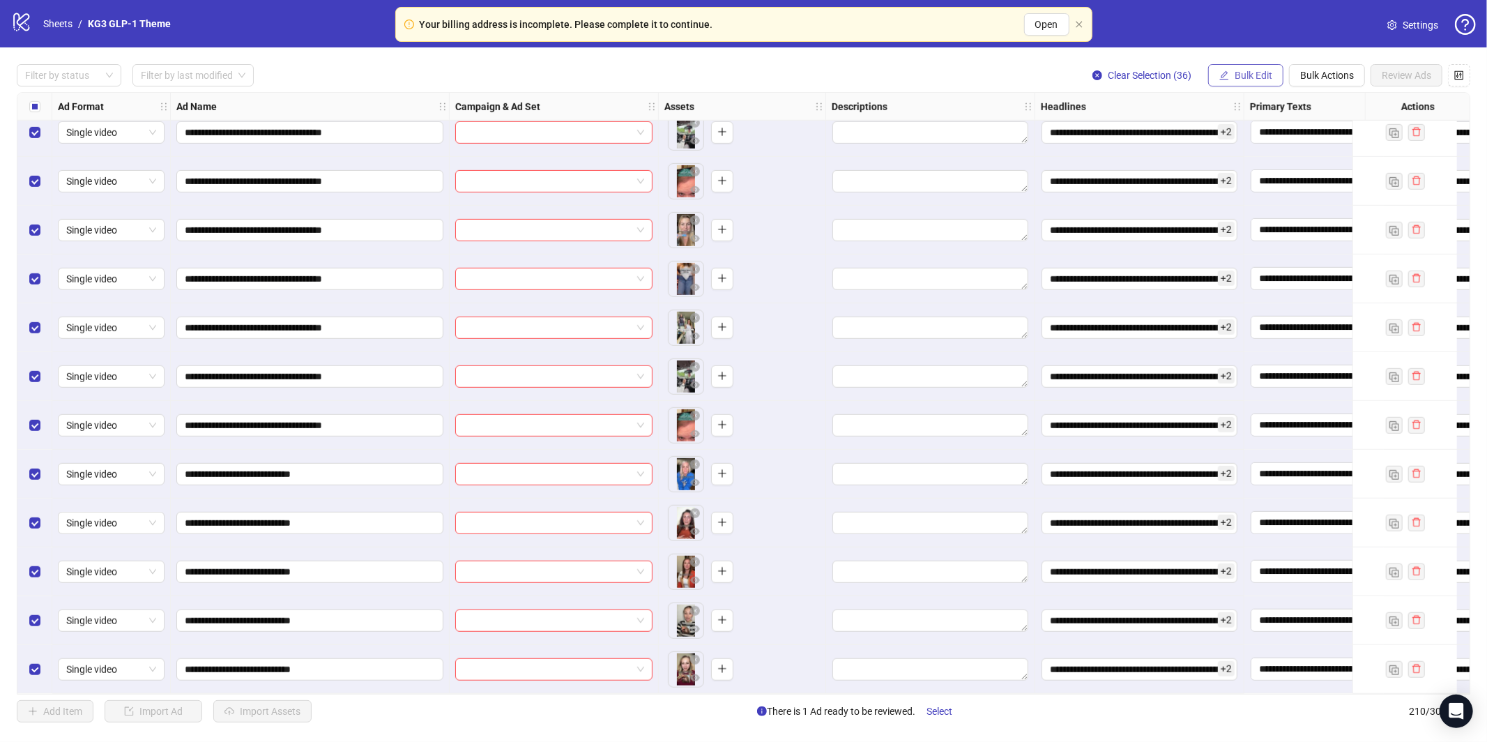
click at [1256, 76] on span "Bulk Edit" at bounding box center [1254, 75] width 38 height 11
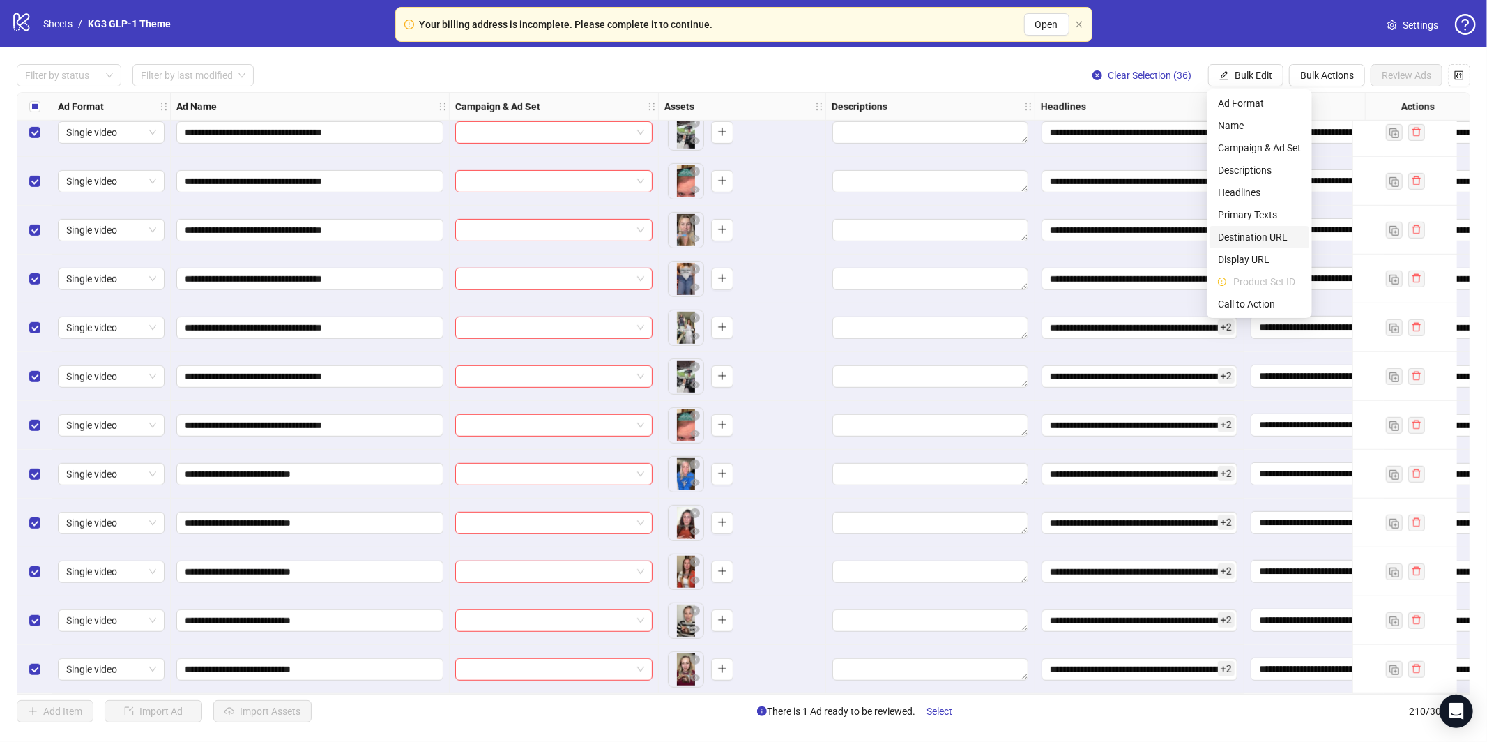
click at [1254, 239] on span "Destination URL" at bounding box center [1259, 236] width 83 height 15
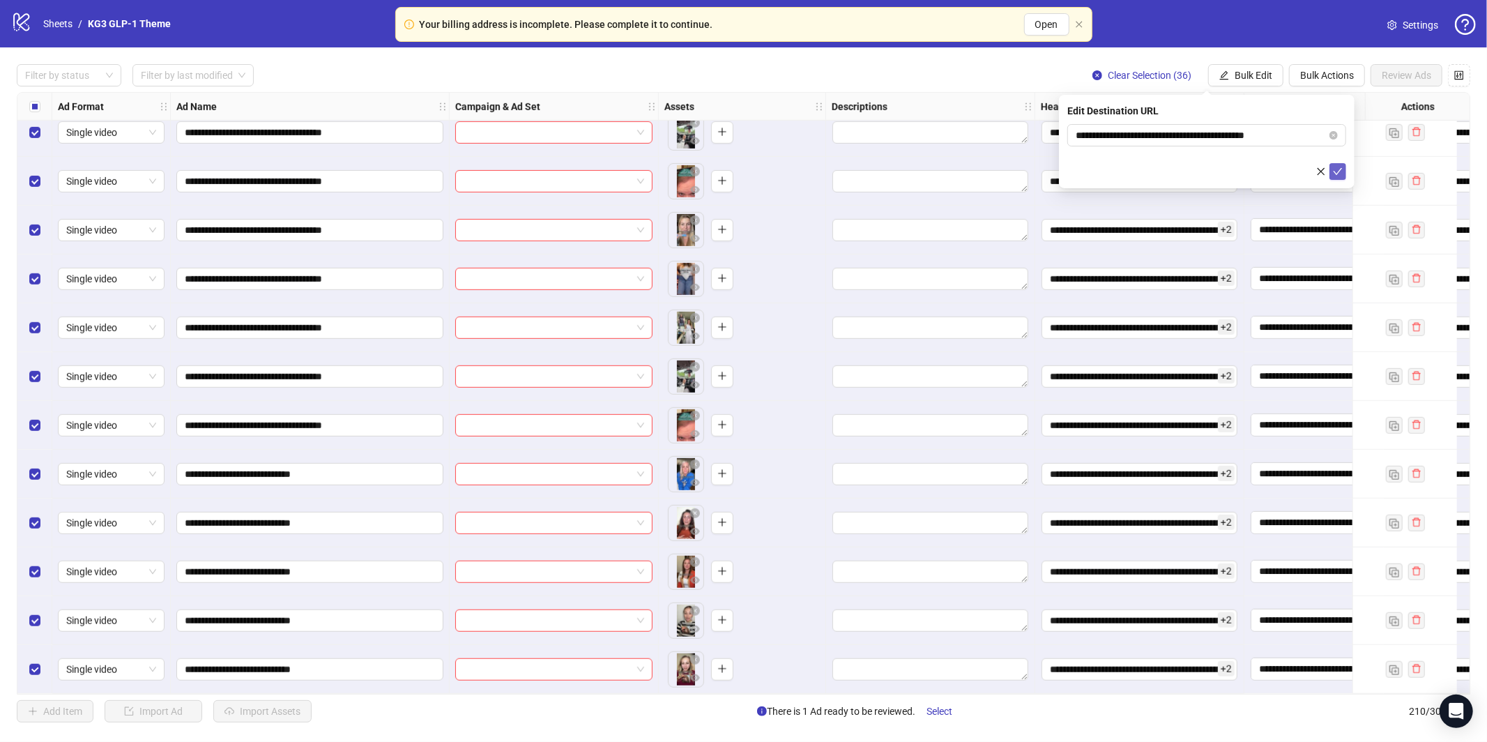
click at [1339, 167] on icon "check" at bounding box center [1338, 172] width 10 height 10
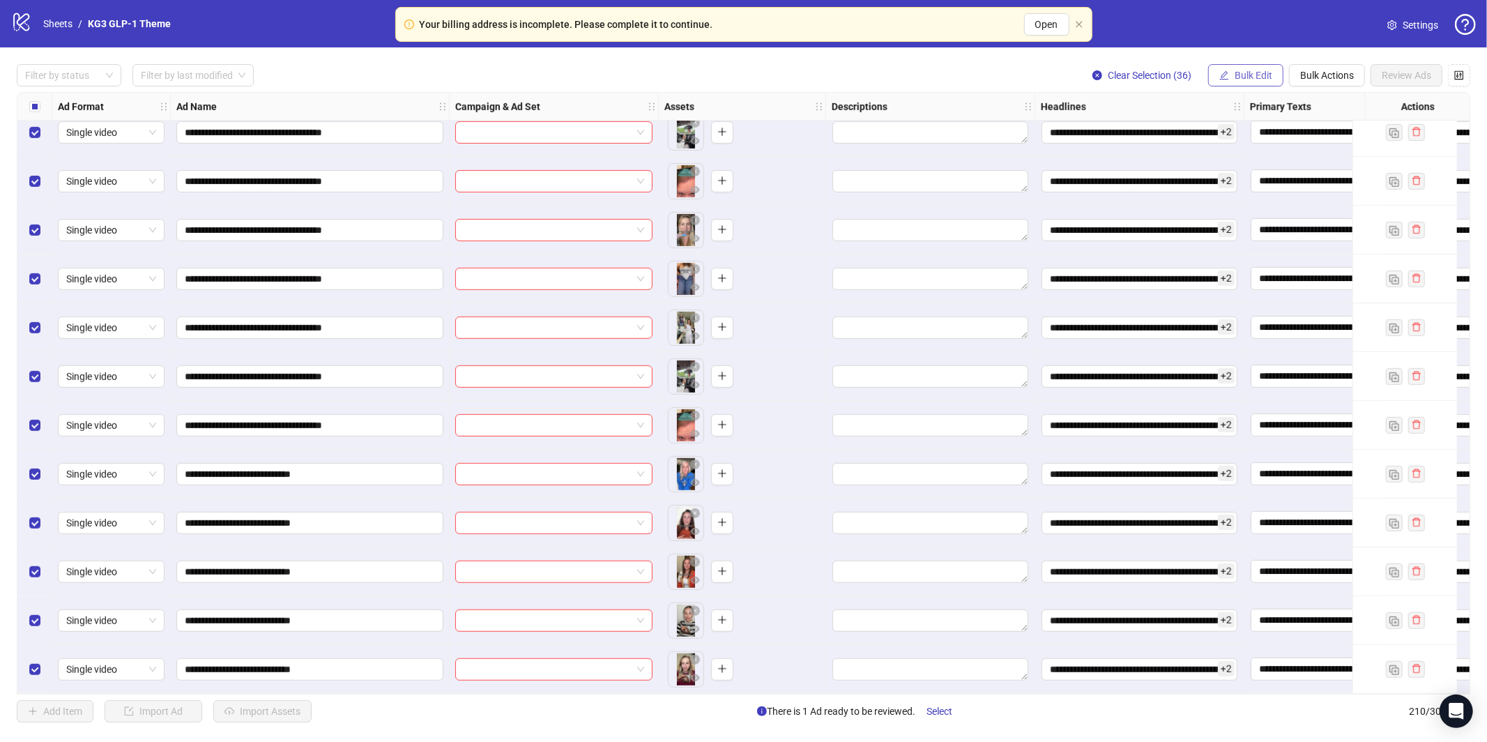
click at [1241, 66] on button "Bulk Edit" at bounding box center [1245, 75] width 75 height 22
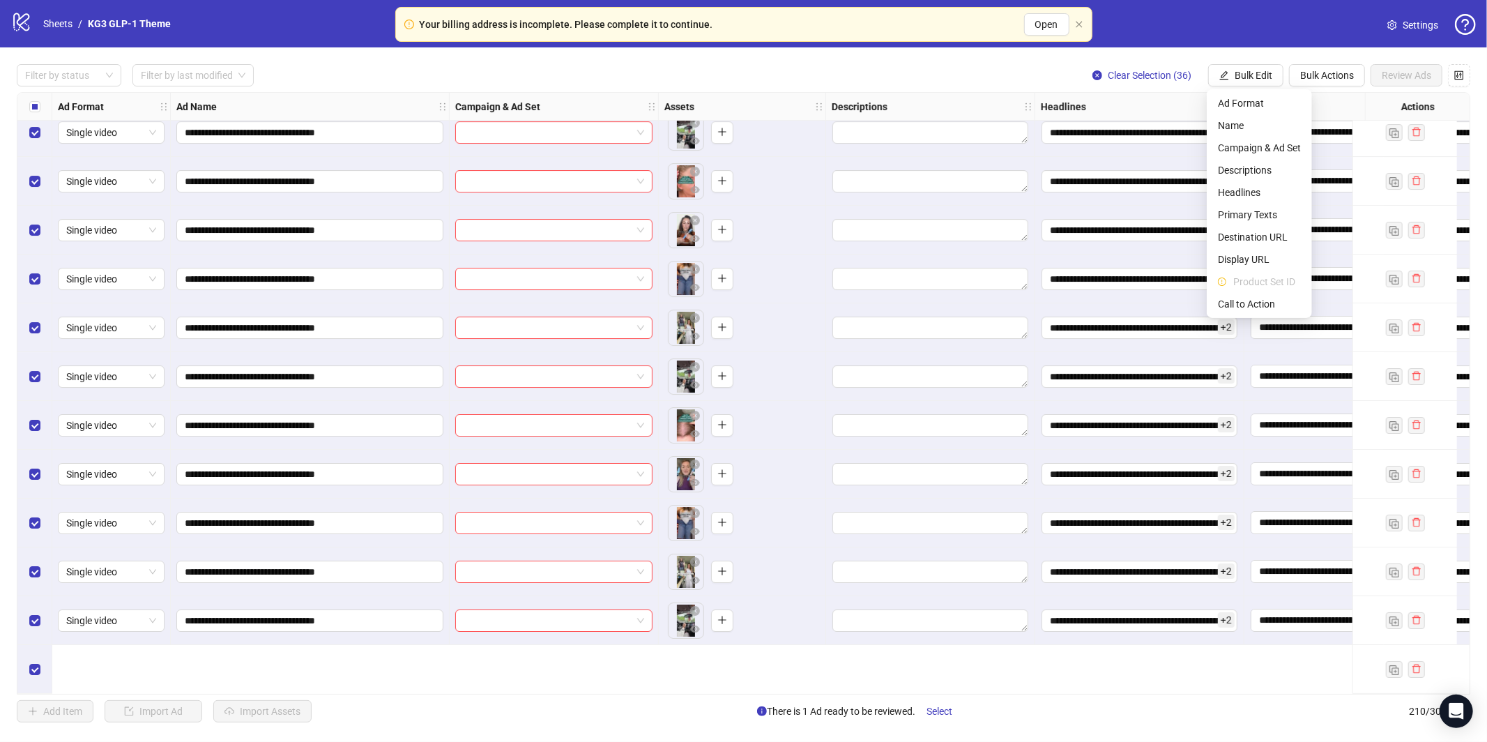
scroll to position [8378, 0]
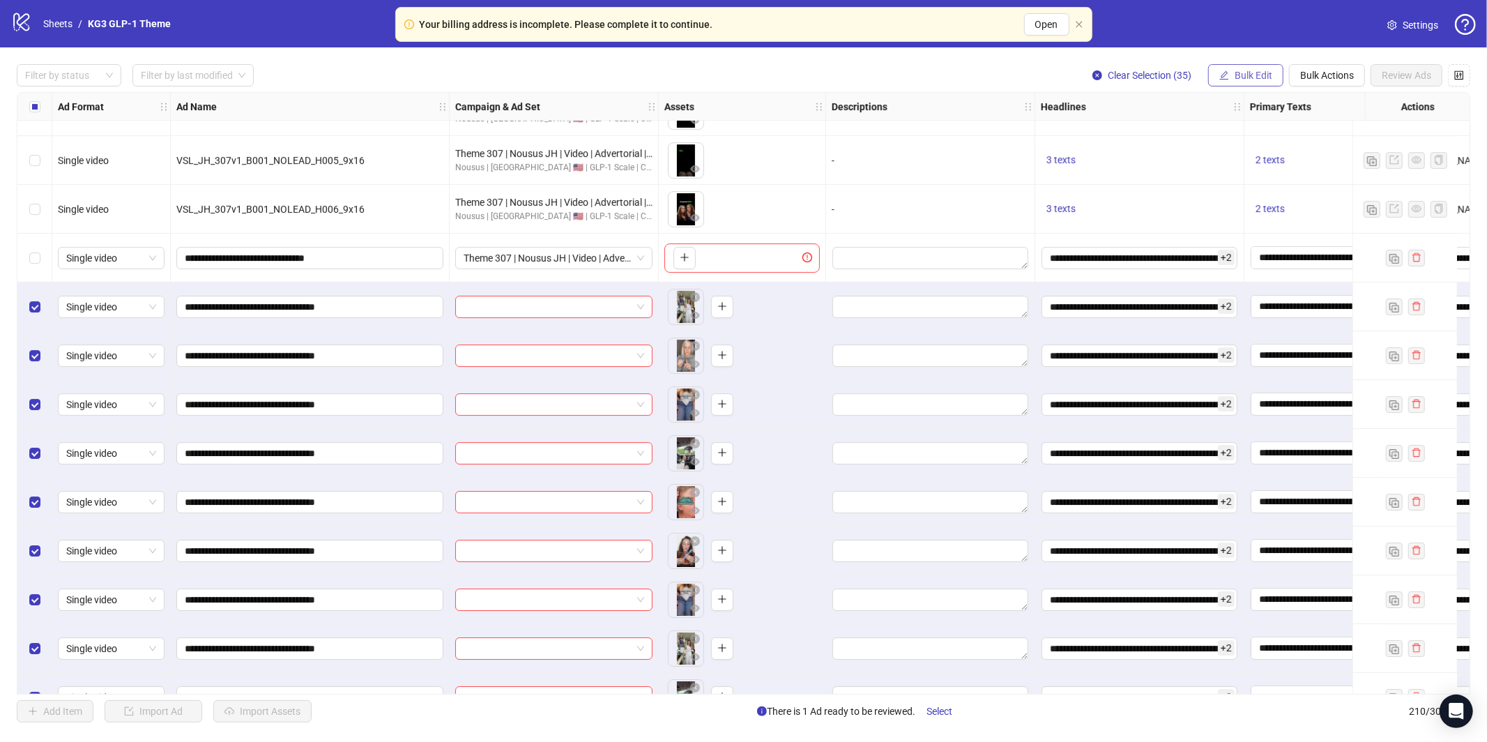
click at [1267, 78] on span "Bulk Edit" at bounding box center [1254, 75] width 38 height 11
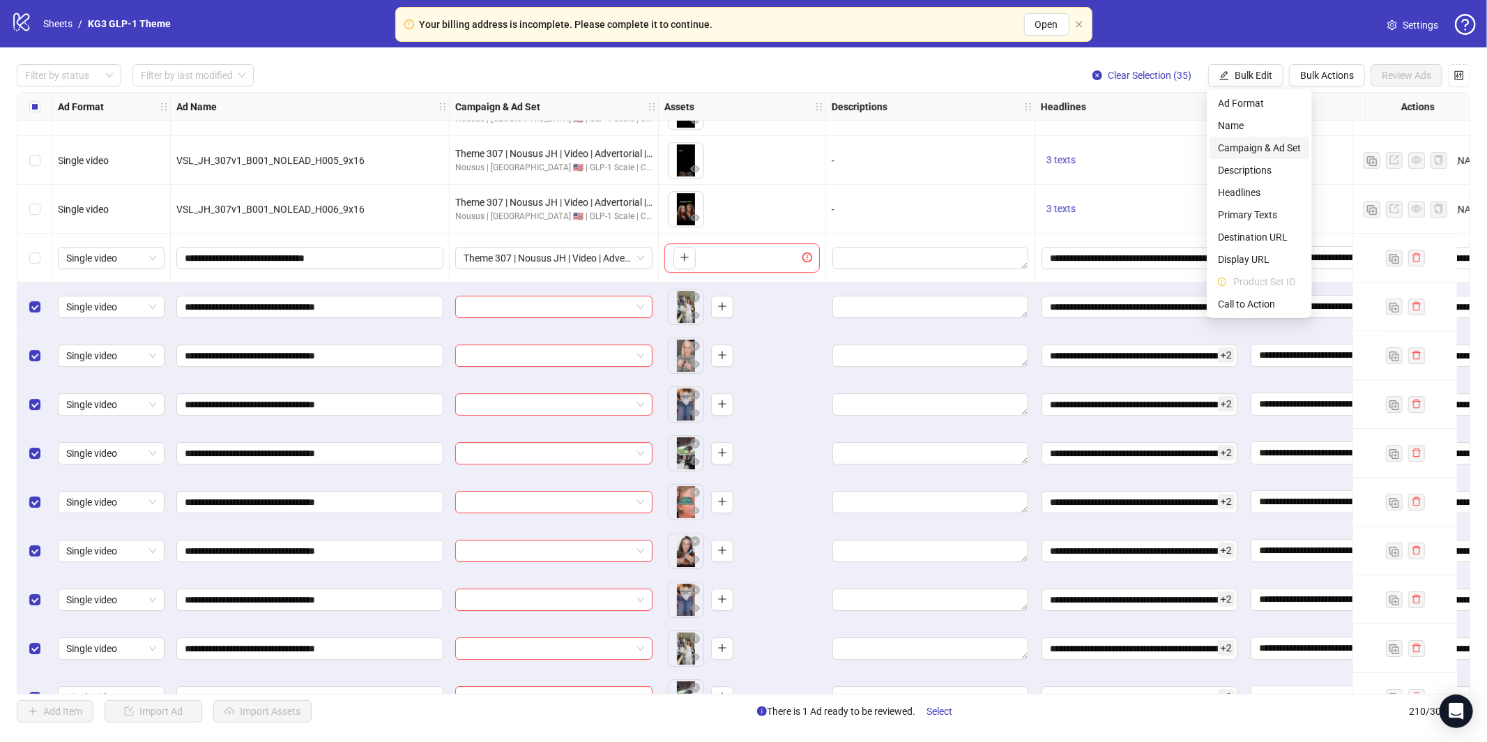
click at [1275, 148] on span "Campaign & Ad Set" at bounding box center [1259, 147] width 83 height 15
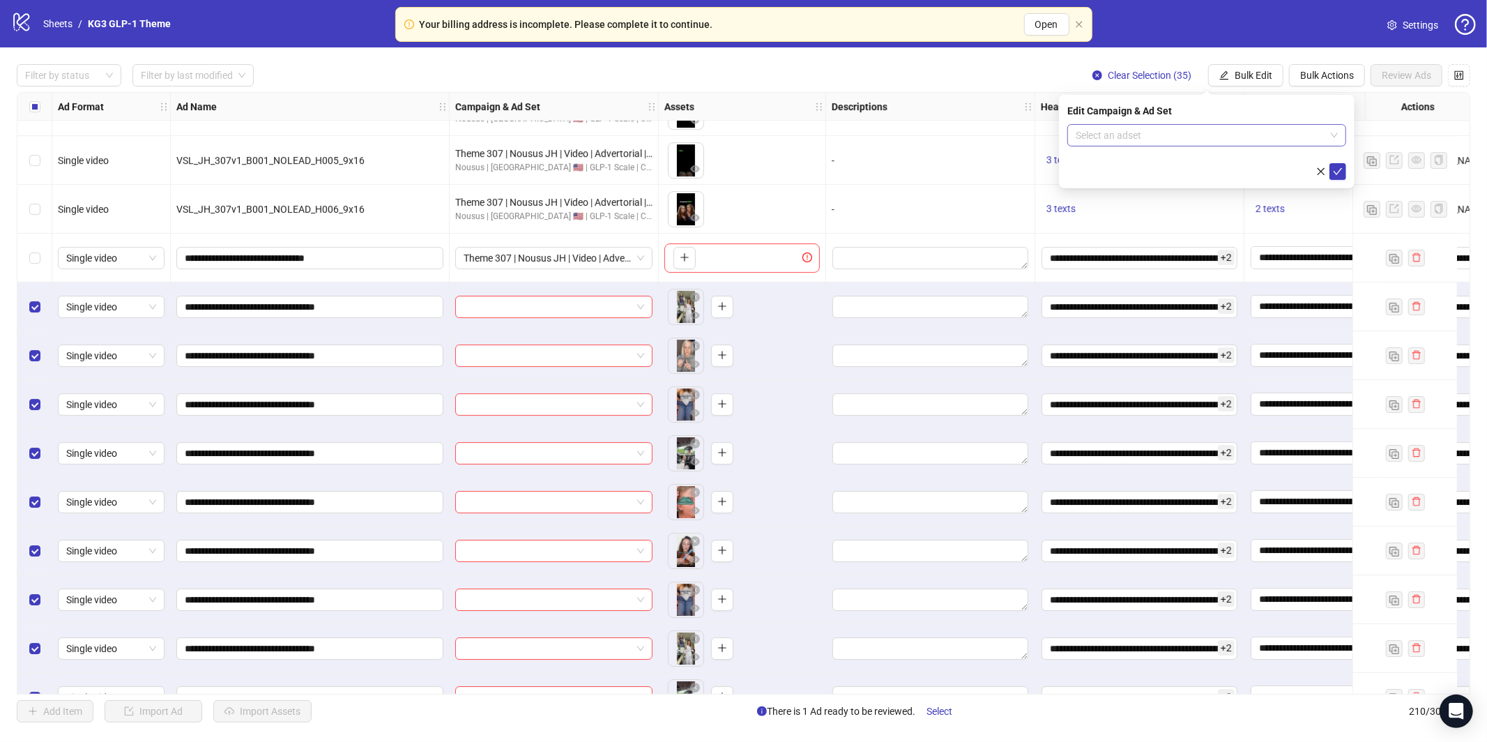
click at [1257, 128] on input "search" at bounding box center [1201, 135] width 250 height 21
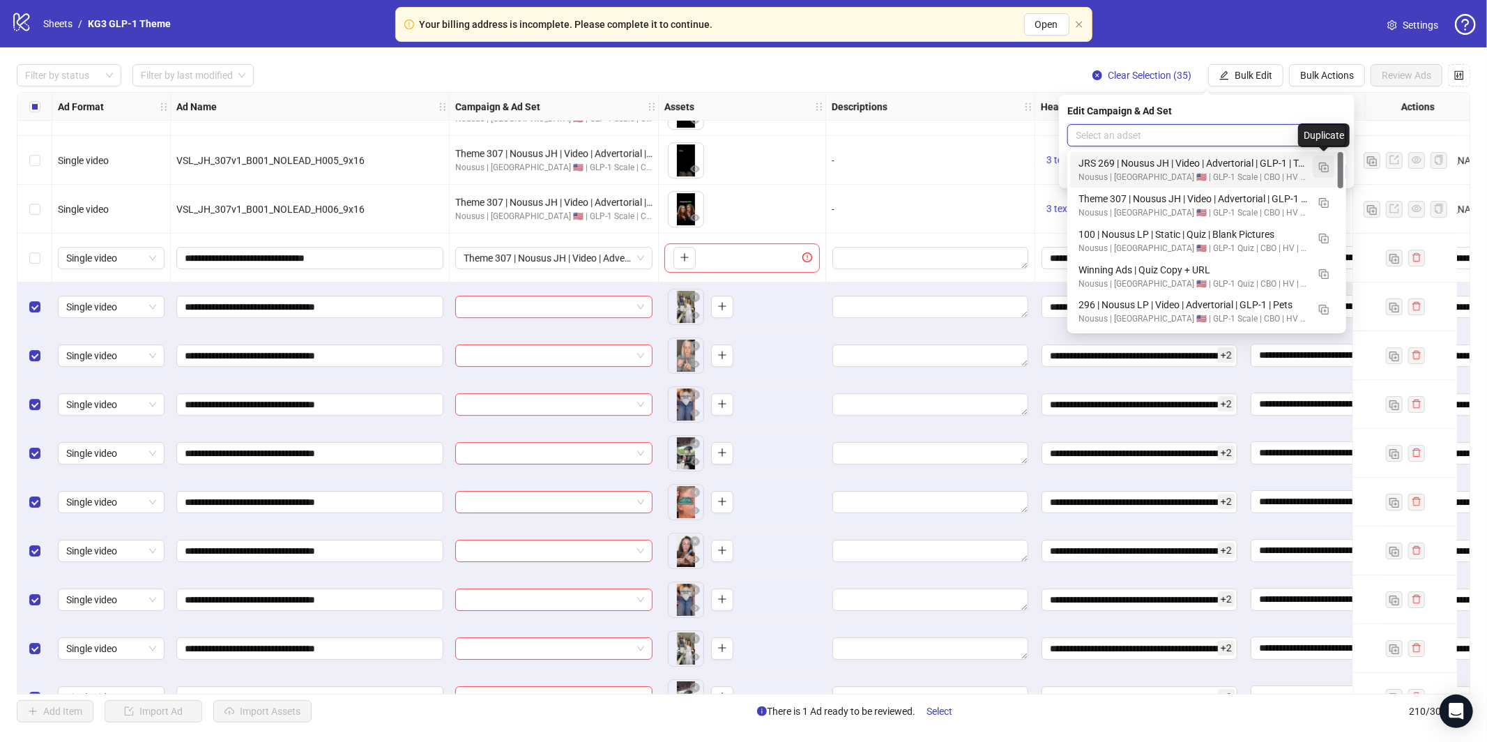
click at [1322, 165] on img "button" at bounding box center [1324, 167] width 10 height 10
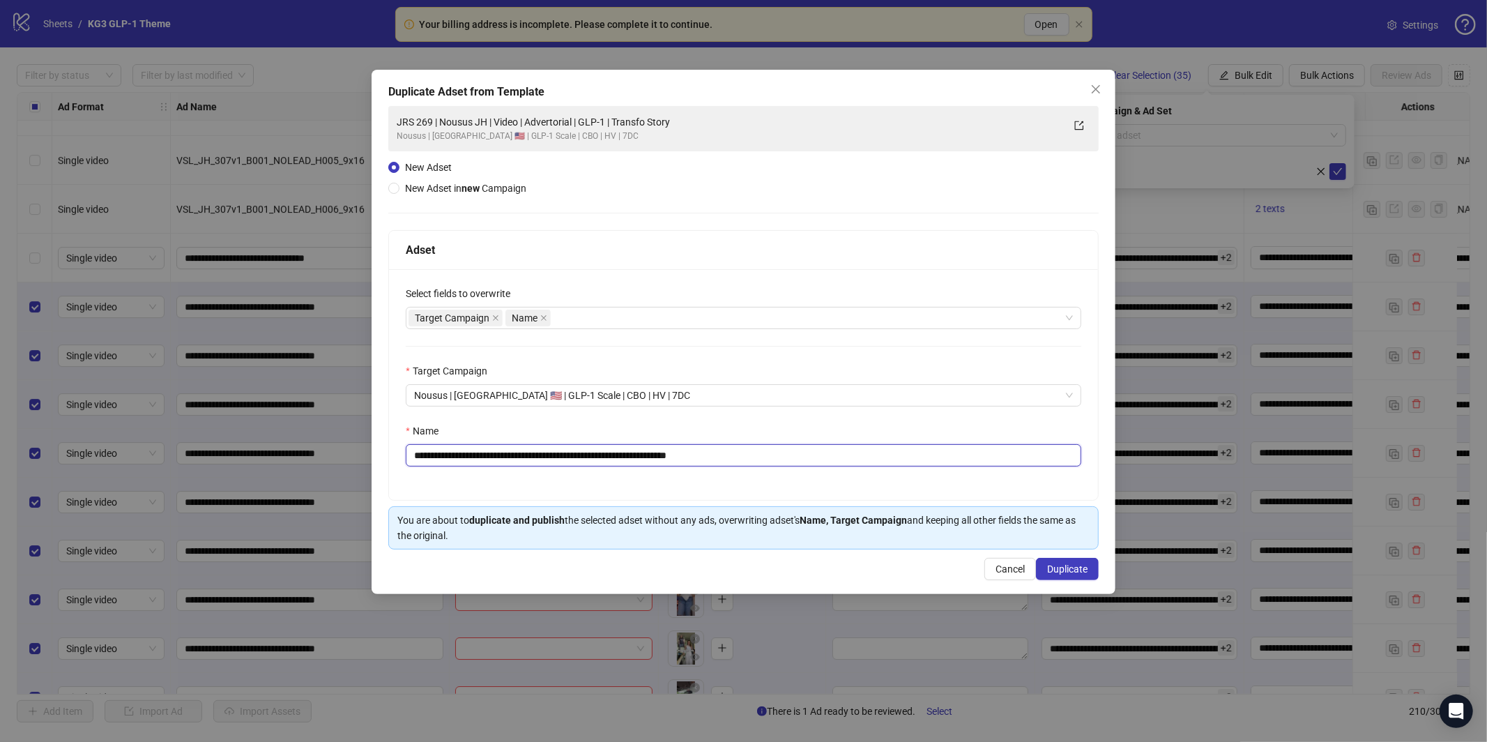
click at [620, 461] on input "**********" at bounding box center [743, 455] width 675 height 22
paste input "text"
type input "**********"
click at [1061, 567] on span "Duplicate" at bounding box center [1067, 568] width 40 height 11
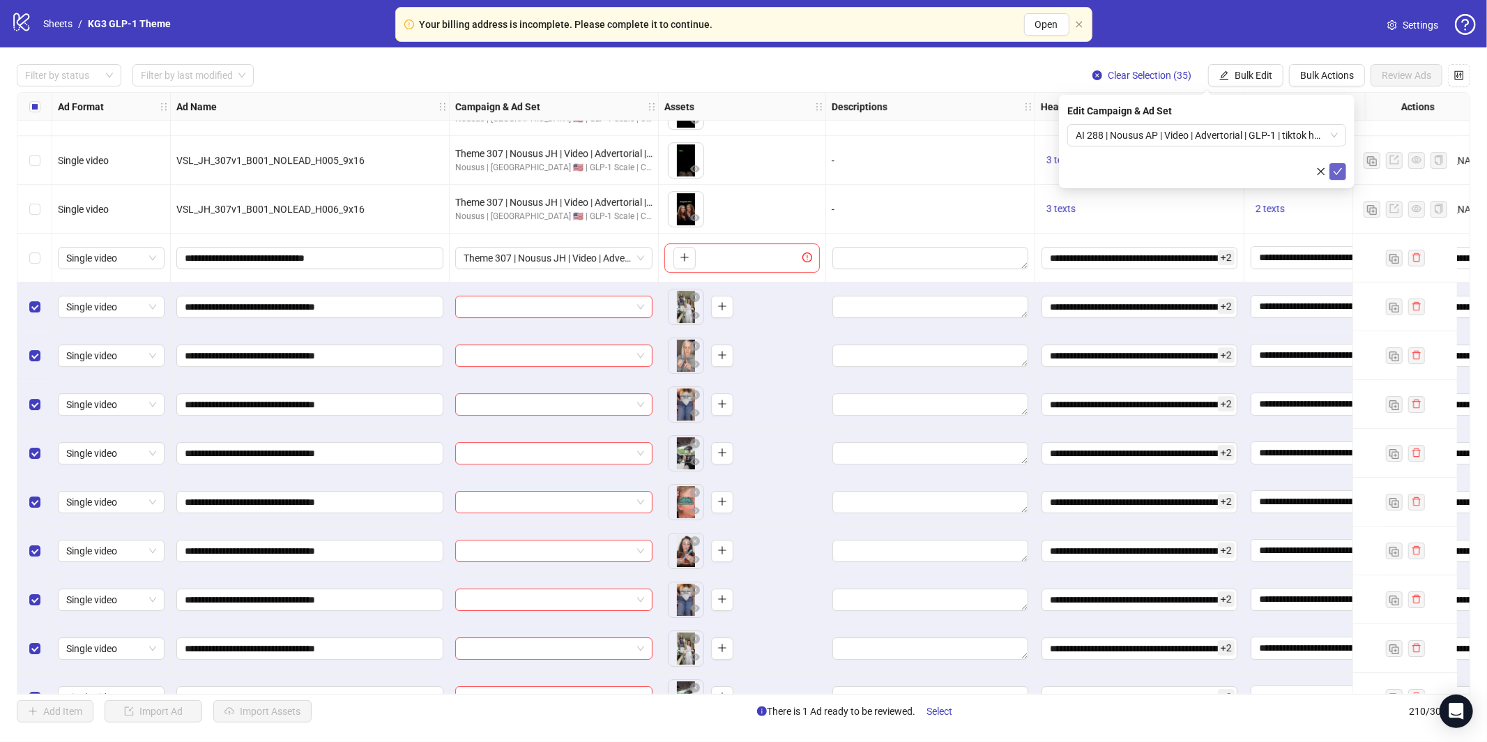
click at [1341, 170] on icon "check" at bounding box center [1338, 172] width 10 height 10
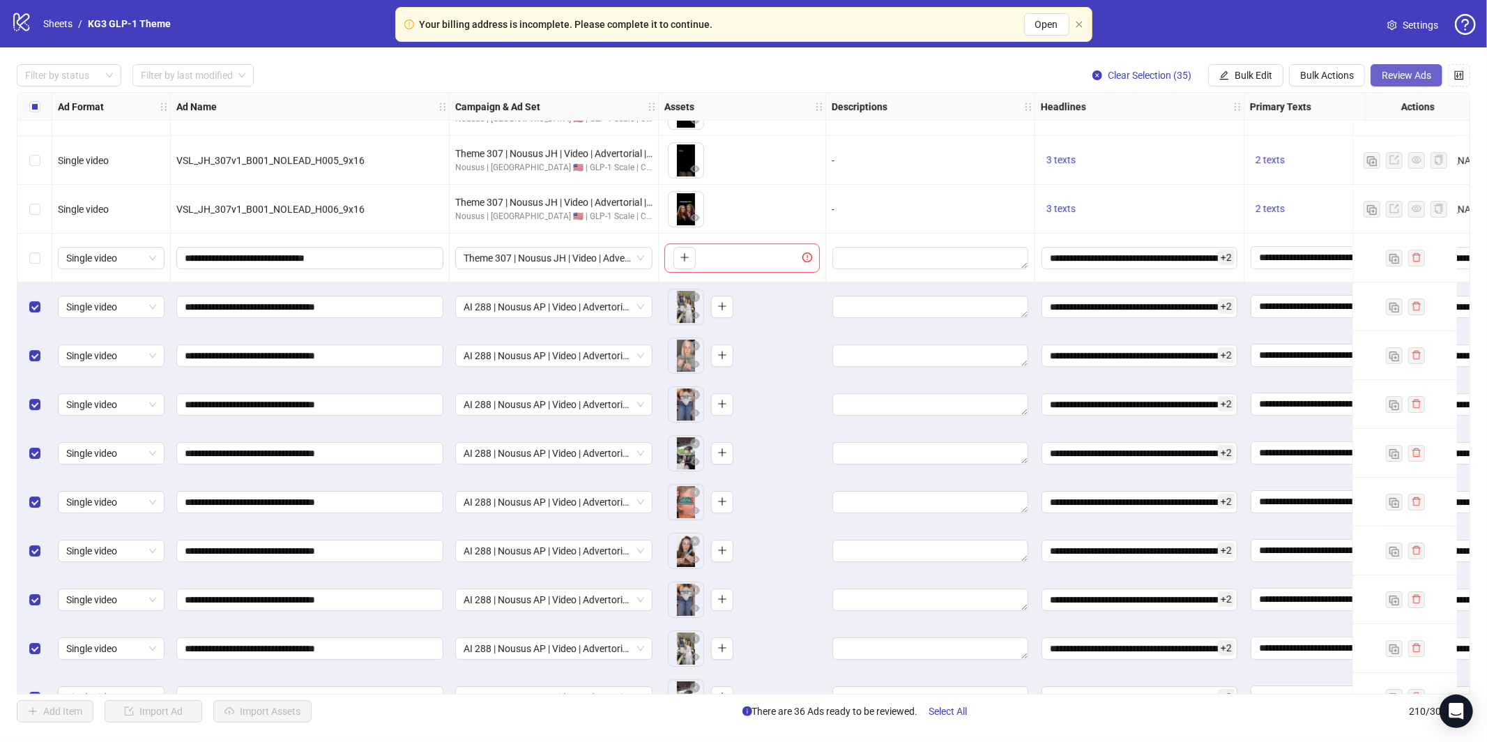
click at [1415, 75] on span "Review Ads" at bounding box center [1406, 75] width 49 height 11
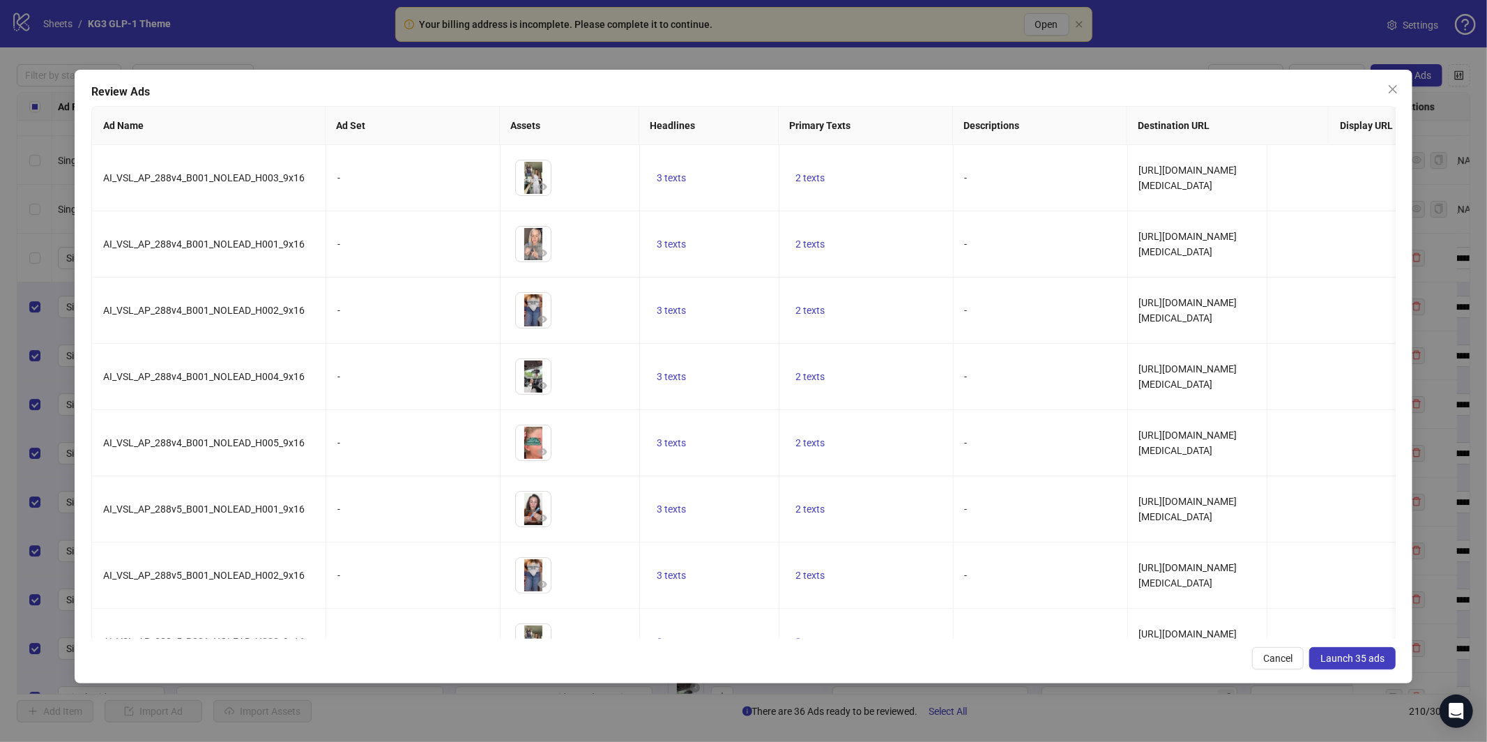
click at [1340, 655] on span "Launch 35 ads" at bounding box center [1352, 657] width 64 height 11
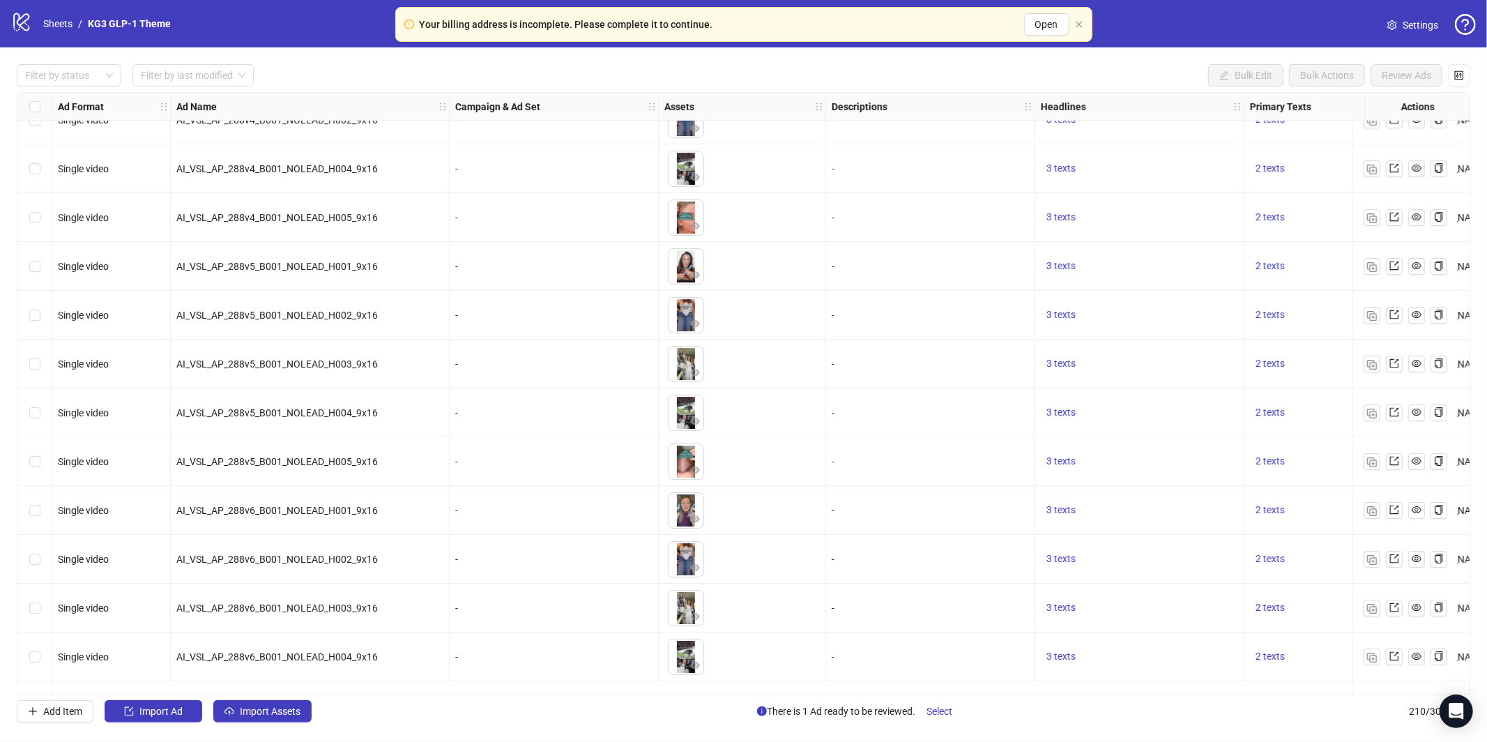
scroll to position [8585, 0]
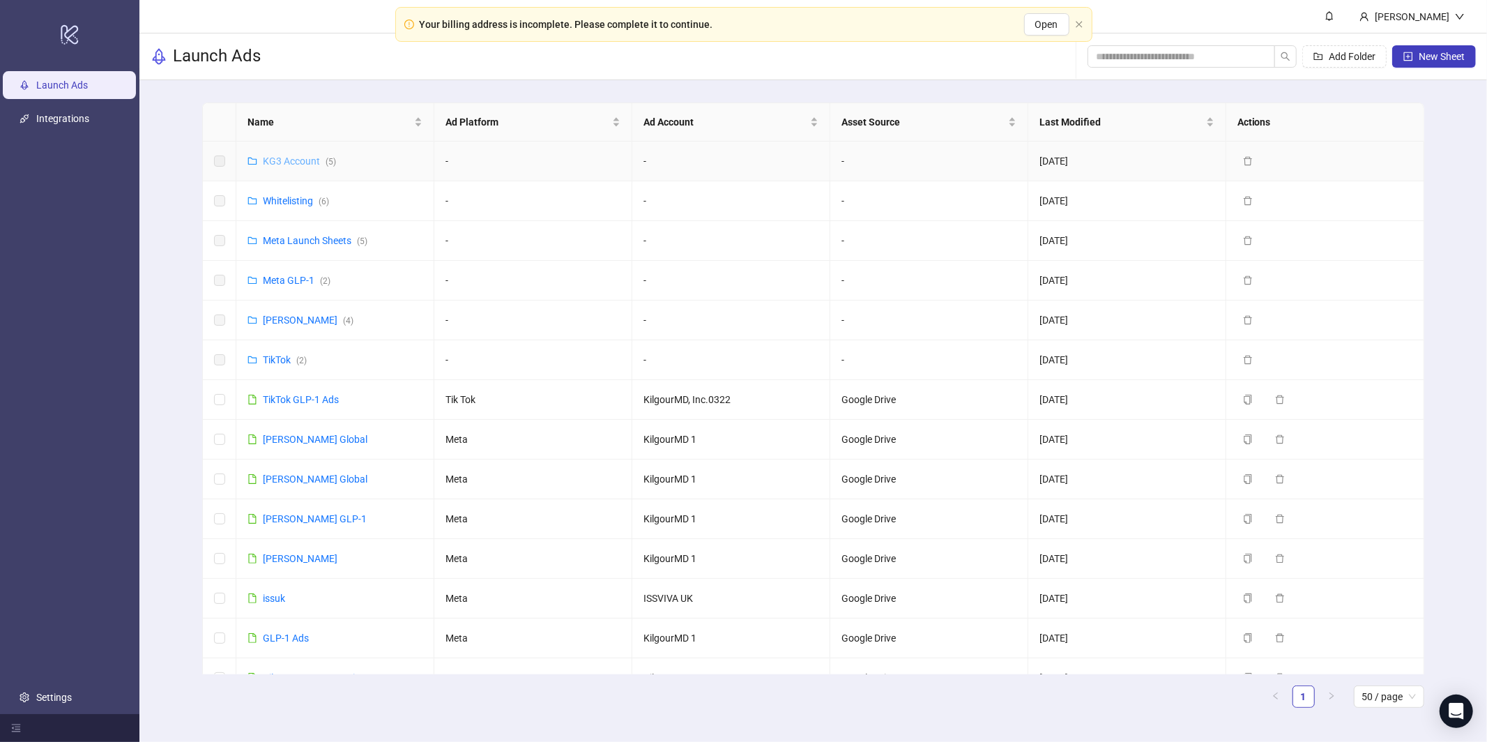
click at [300, 164] on link "KG3 Account ( 5 )" at bounding box center [299, 160] width 73 height 11
click at [307, 201] on link "Whitelisting ( 6 )" at bounding box center [296, 200] width 66 height 11
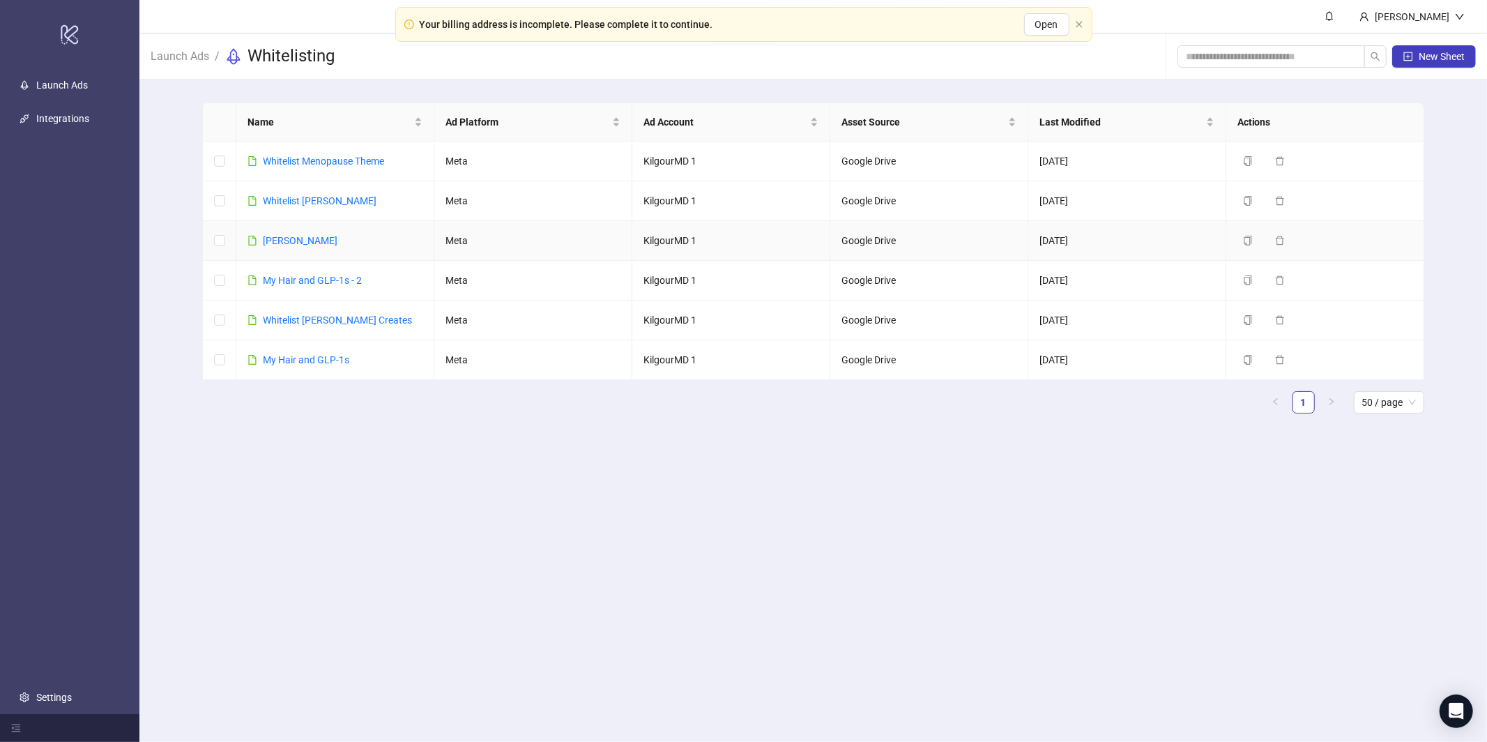
drag, startPoint x: 305, startPoint y: 237, endPoint x: 317, endPoint y: 228, distance: 14.9
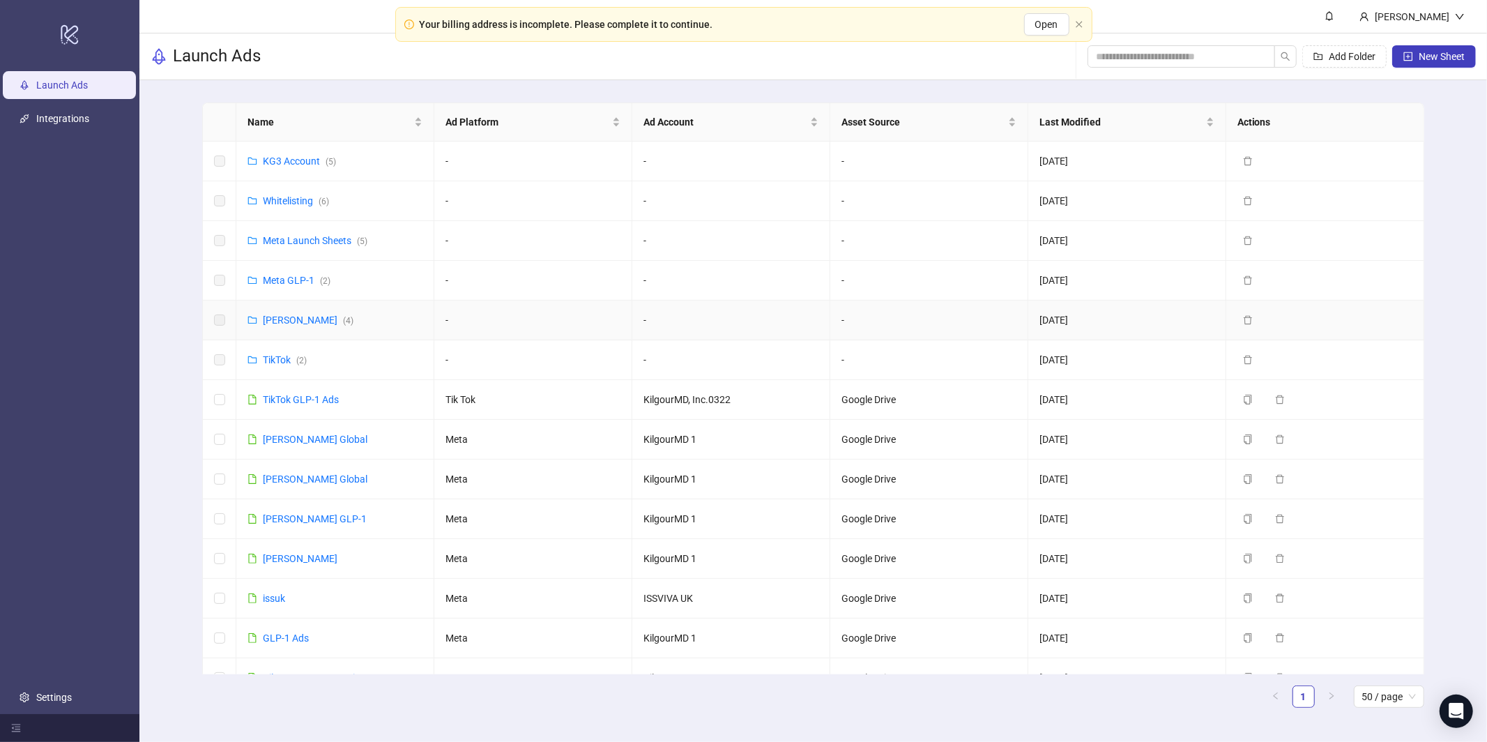
click at [287, 310] on td "[PERSON_NAME] ( 4 )" at bounding box center [335, 320] width 198 height 40
click at [287, 323] on link "[PERSON_NAME] ( 4 )" at bounding box center [308, 319] width 91 height 11
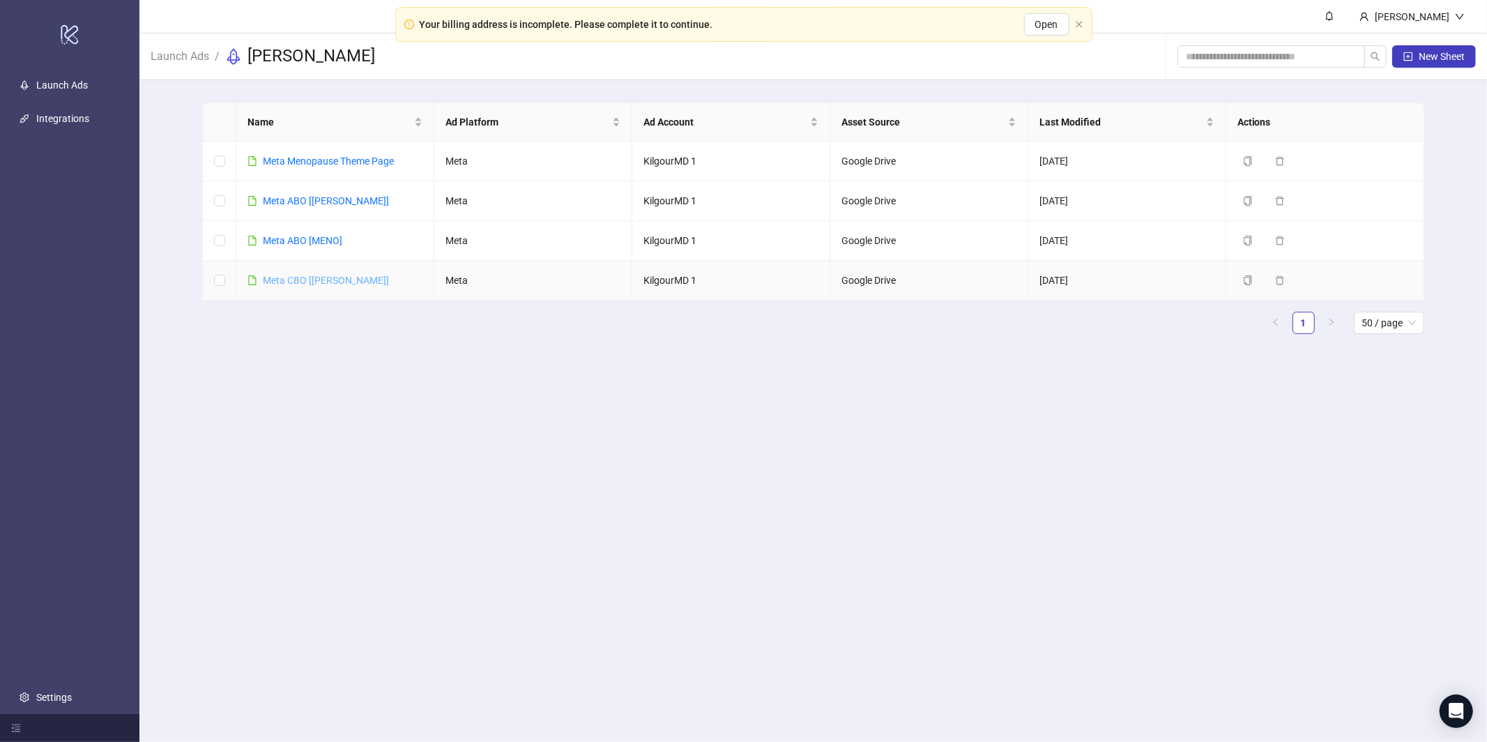
click at [296, 278] on link "Meta CBO [[PERSON_NAME]]" at bounding box center [326, 280] width 126 height 11
click at [301, 239] on link "Meta ABO [MENO]" at bounding box center [302, 240] width 79 height 11
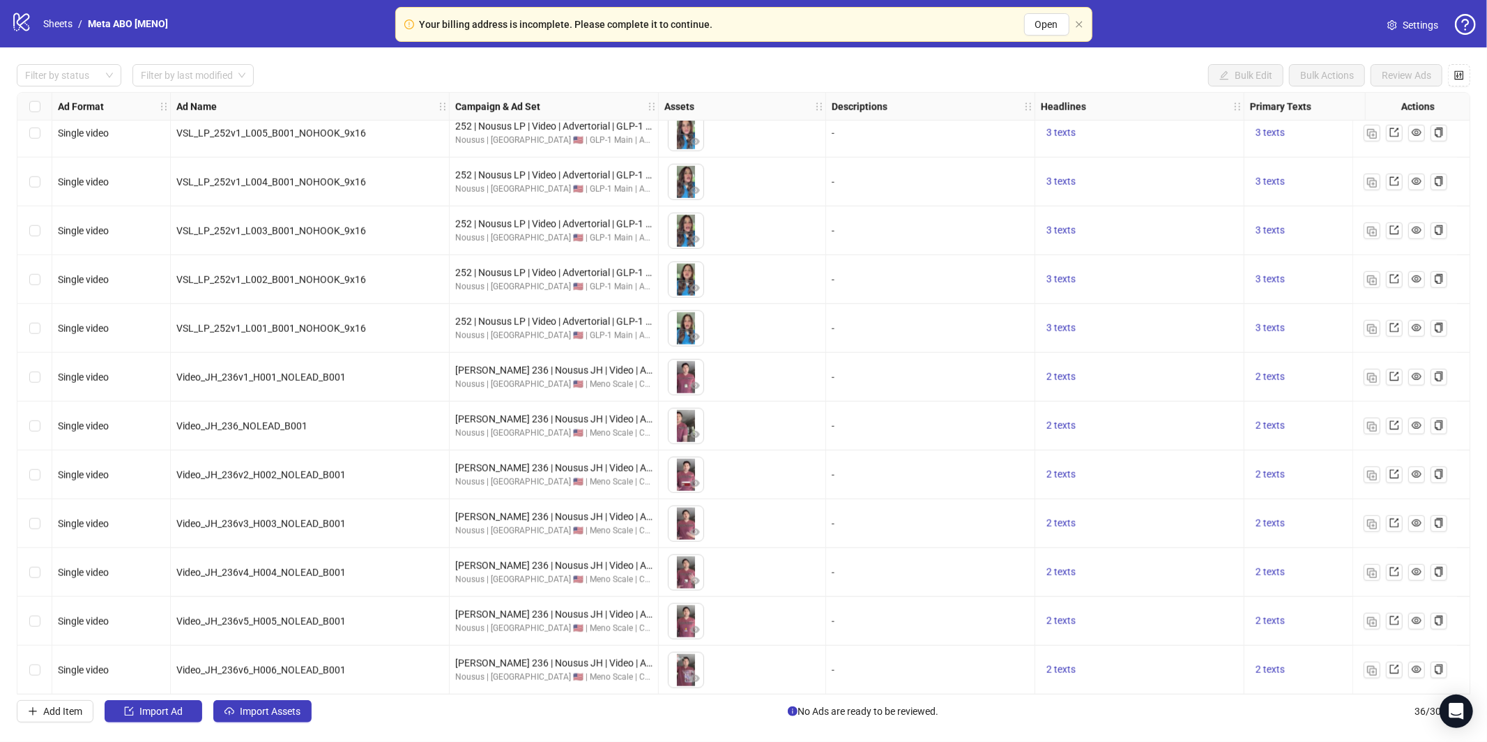
scroll to position [1189, 0]
click at [1062, 664] on span "2 texts" at bounding box center [1060, 668] width 29 height 11
click at [1275, 658] on button "button" at bounding box center [1278, 661] width 22 height 22
click at [1376, 662] on button "button" at bounding box center [1372, 669] width 17 height 17
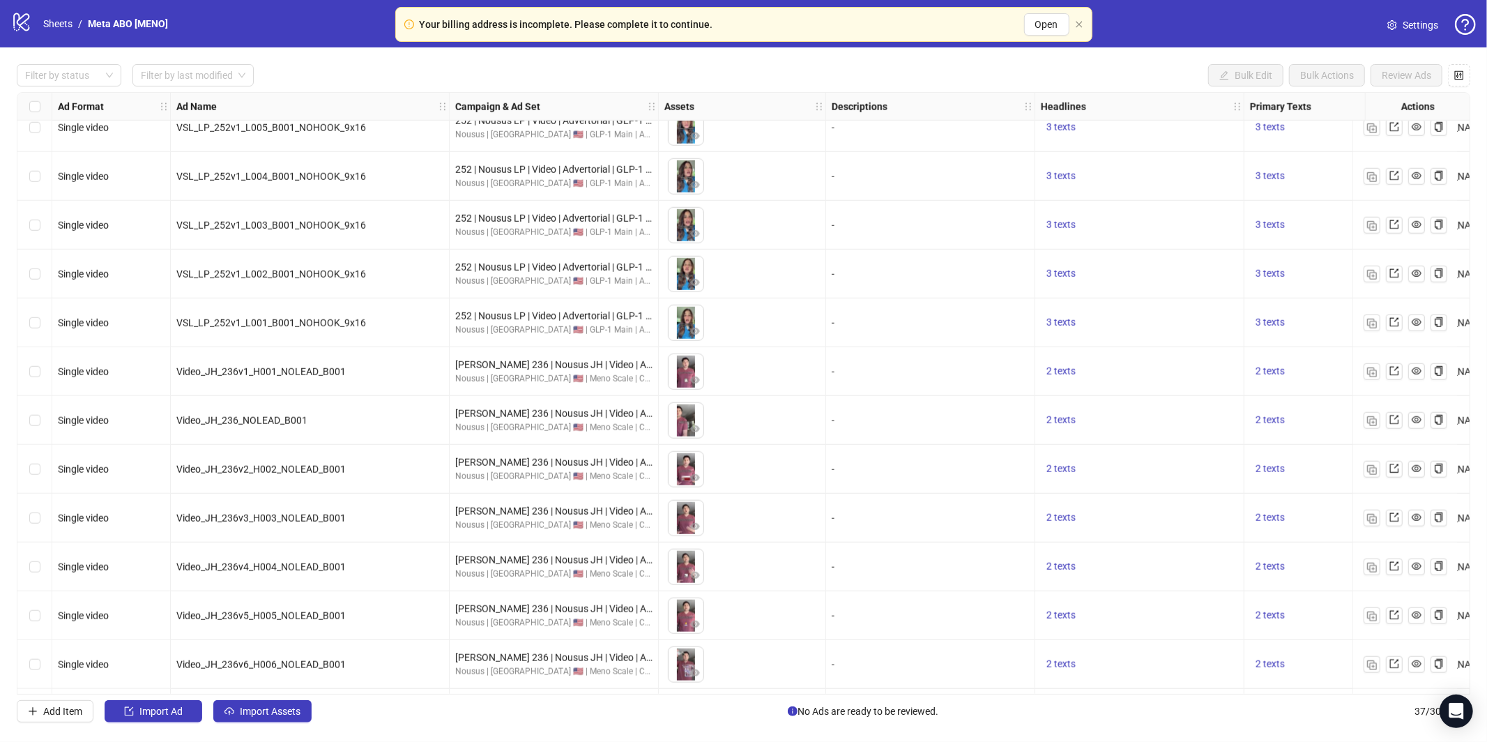
scroll to position [1237, 0]
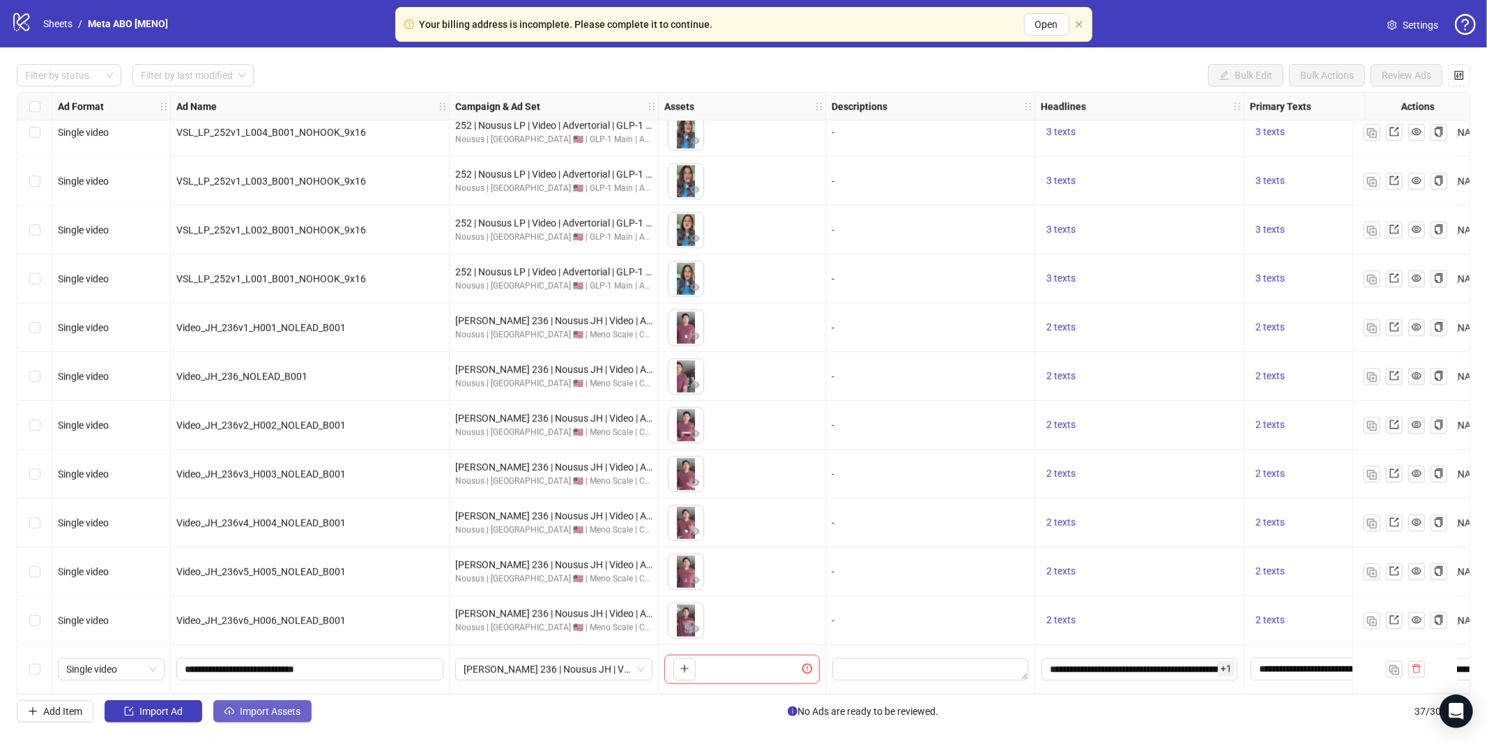
drag, startPoint x: 318, startPoint y: 708, endPoint x: 303, endPoint y: 707, distance: 15.4
click at [316, 708] on div "Add Item Import Ad Import Assets No Ads are ready to be reviewed. 37 / 300 items" at bounding box center [743, 711] width 1453 height 22
click at [300, 708] on span "Import Assets" at bounding box center [270, 710] width 61 height 11
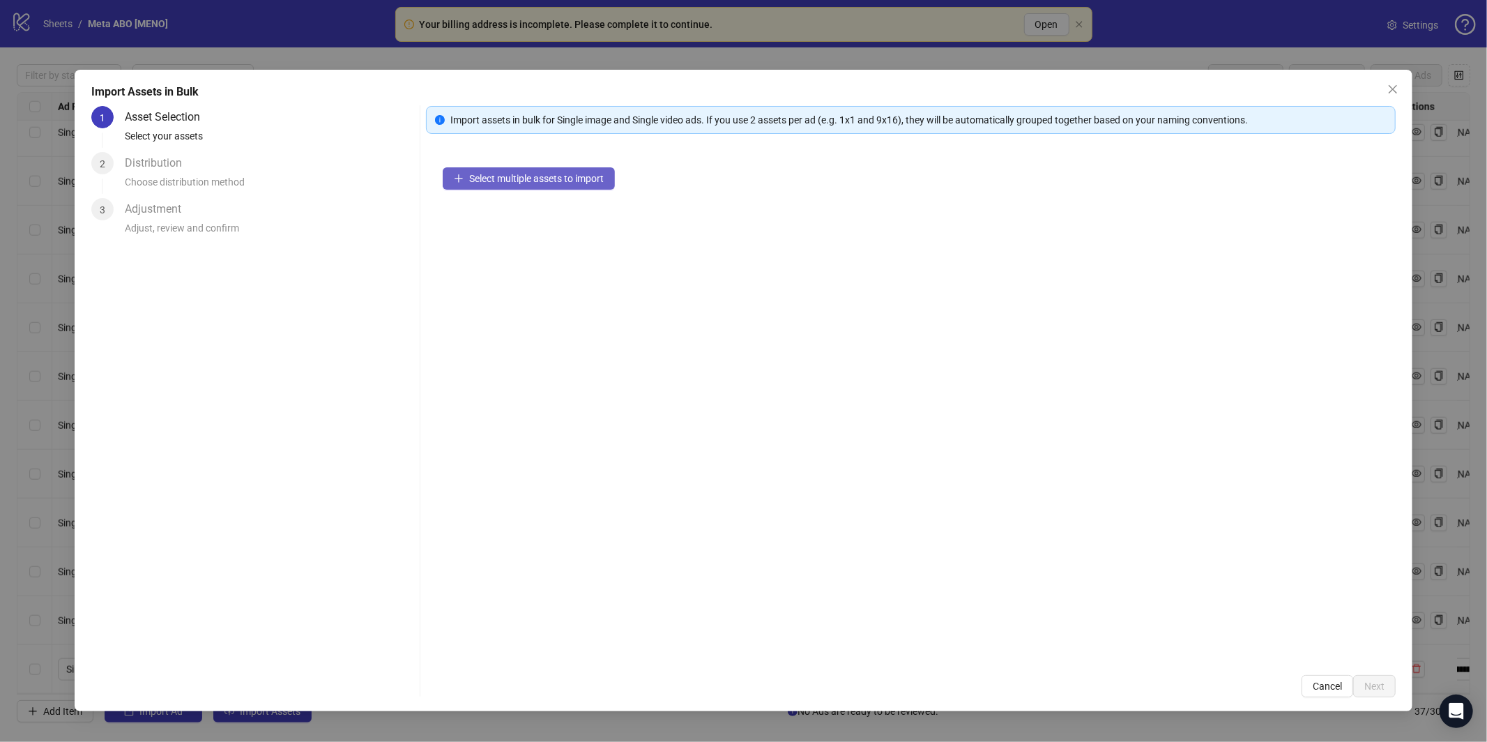
click at [563, 173] on span "Select multiple assets to import" at bounding box center [536, 178] width 135 height 11
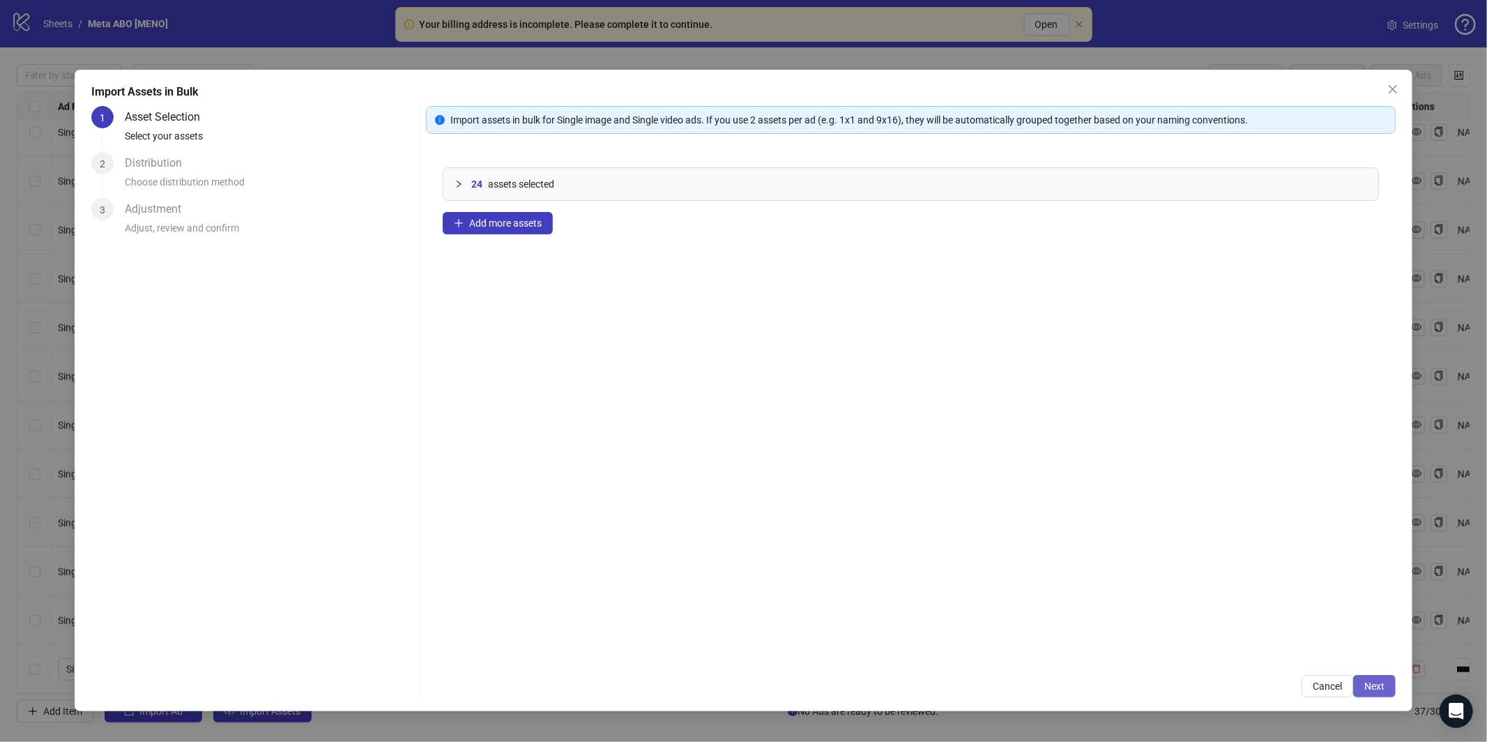
click at [1380, 683] on span "Next" at bounding box center [1374, 685] width 20 height 11
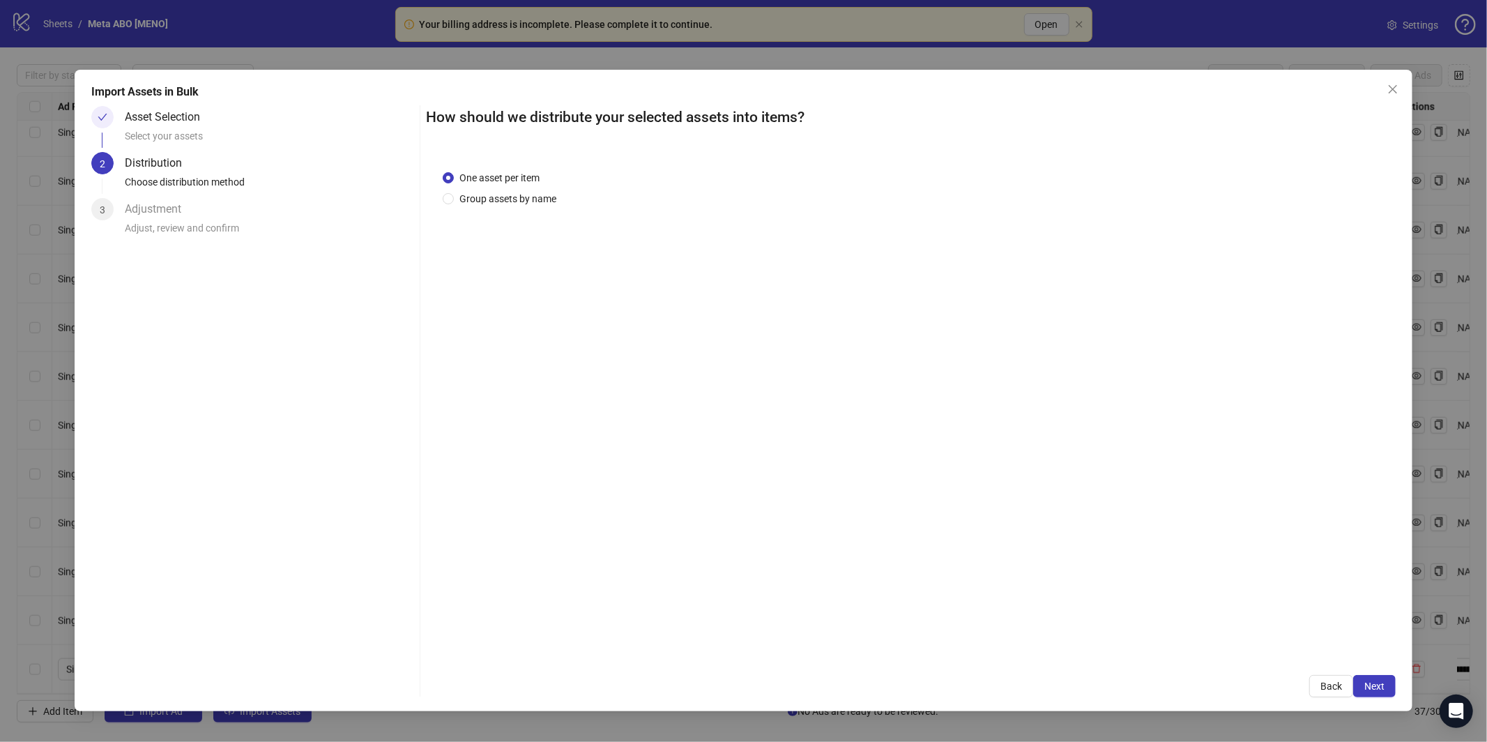
click at [1378, 672] on div "How should we distribute your selected assets into items? One asset per item Gr…" at bounding box center [911, 401] width 970 height 591
click at [1381, 682] on span "Next" at bounding box center [1374, 685] width 20 height 11
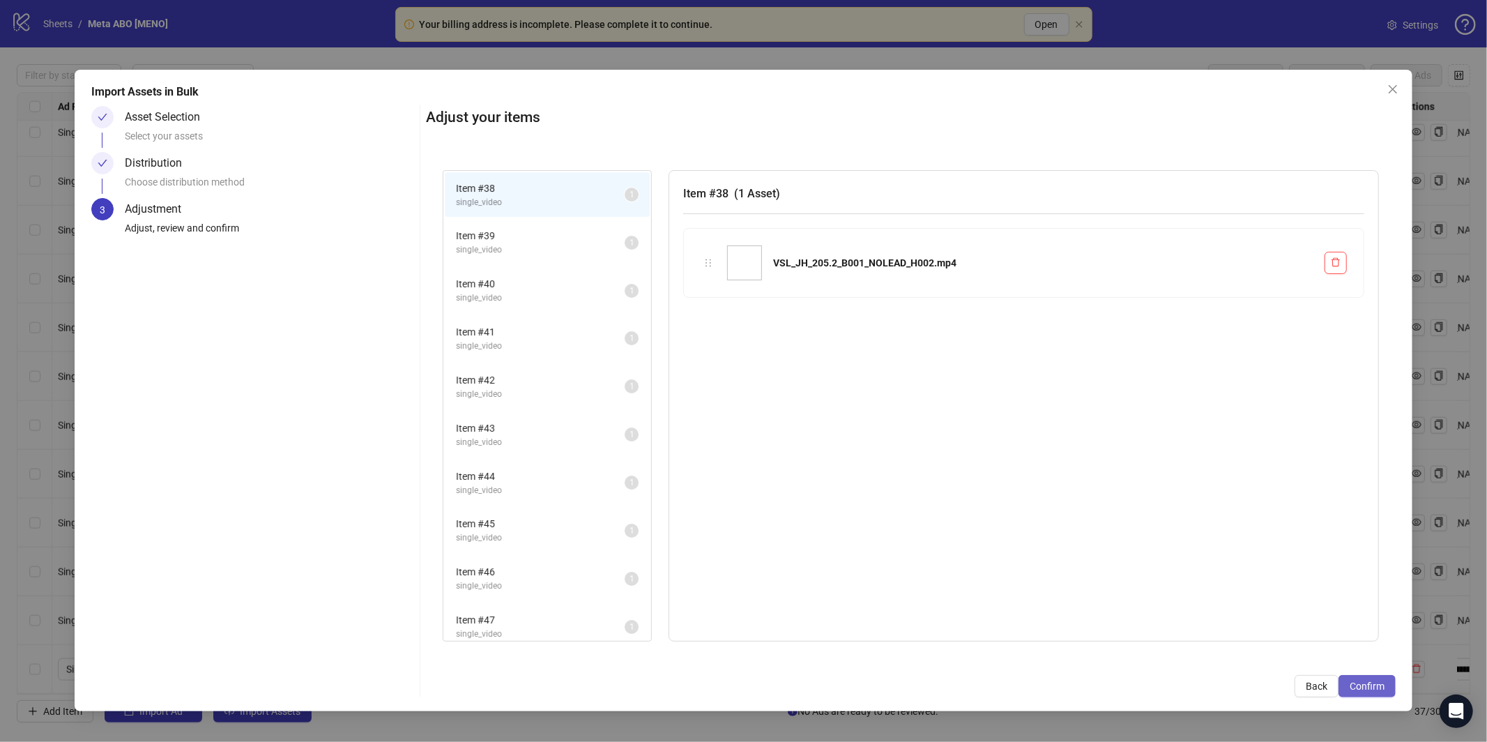
click at [1384, 685] on span "Confirm" at bounding box center [1367, 685] width 35 height 11
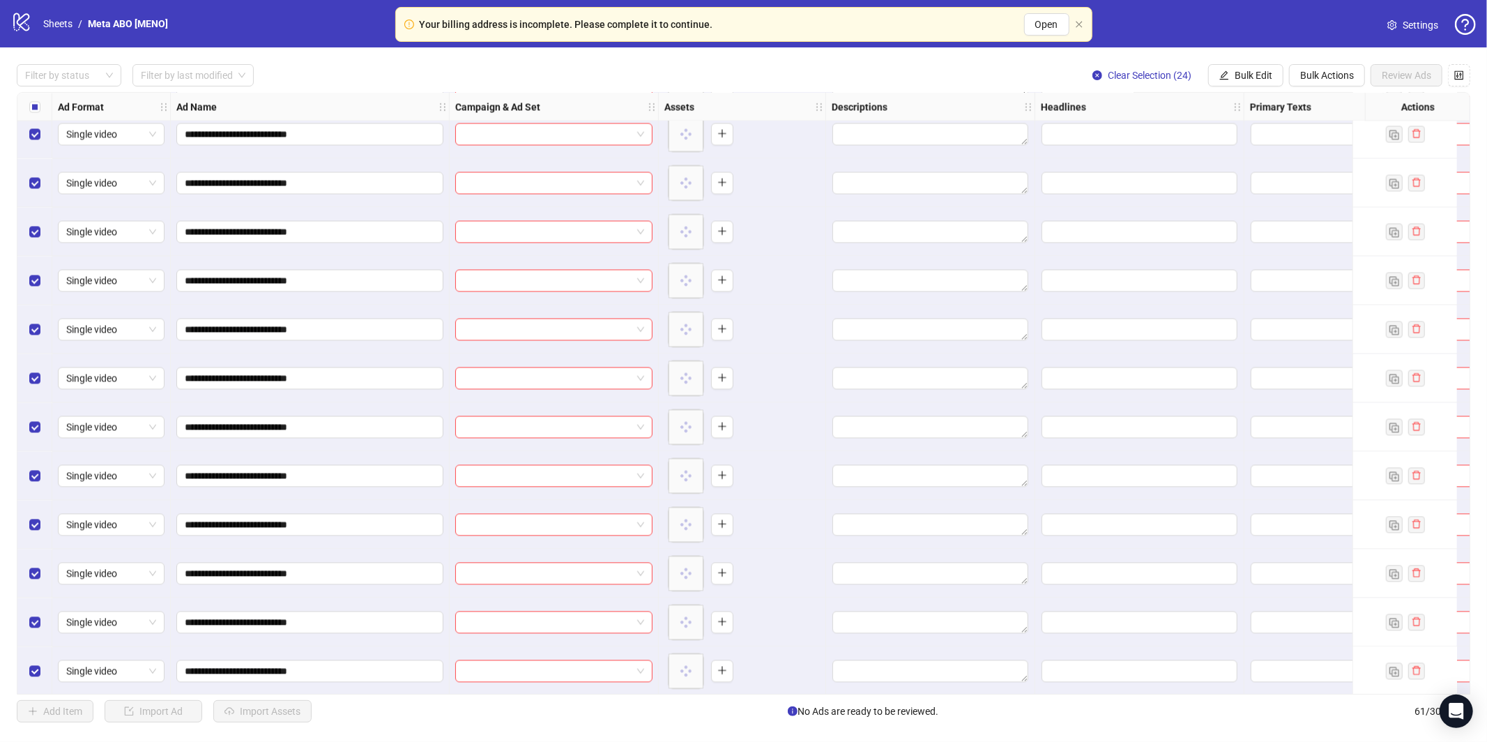
scroll to position [2408, 0]
click at [1260, 82] on button "Bulk Edit" at bounding box center [1245, 75] width 75 height 22
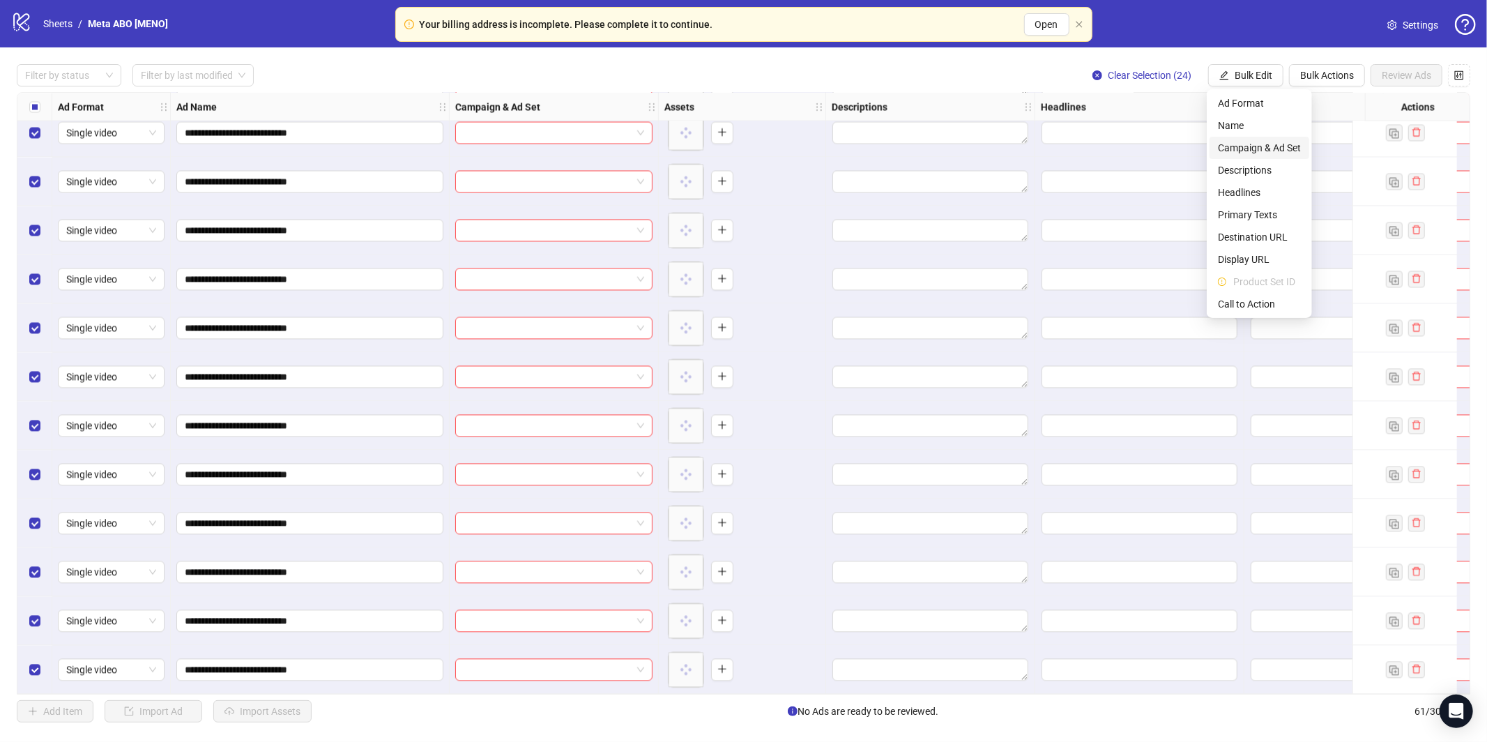
click at [1238, 143] on span "Campaign & Ad Set" at bounding box center [1259, 147] width 83 height 15
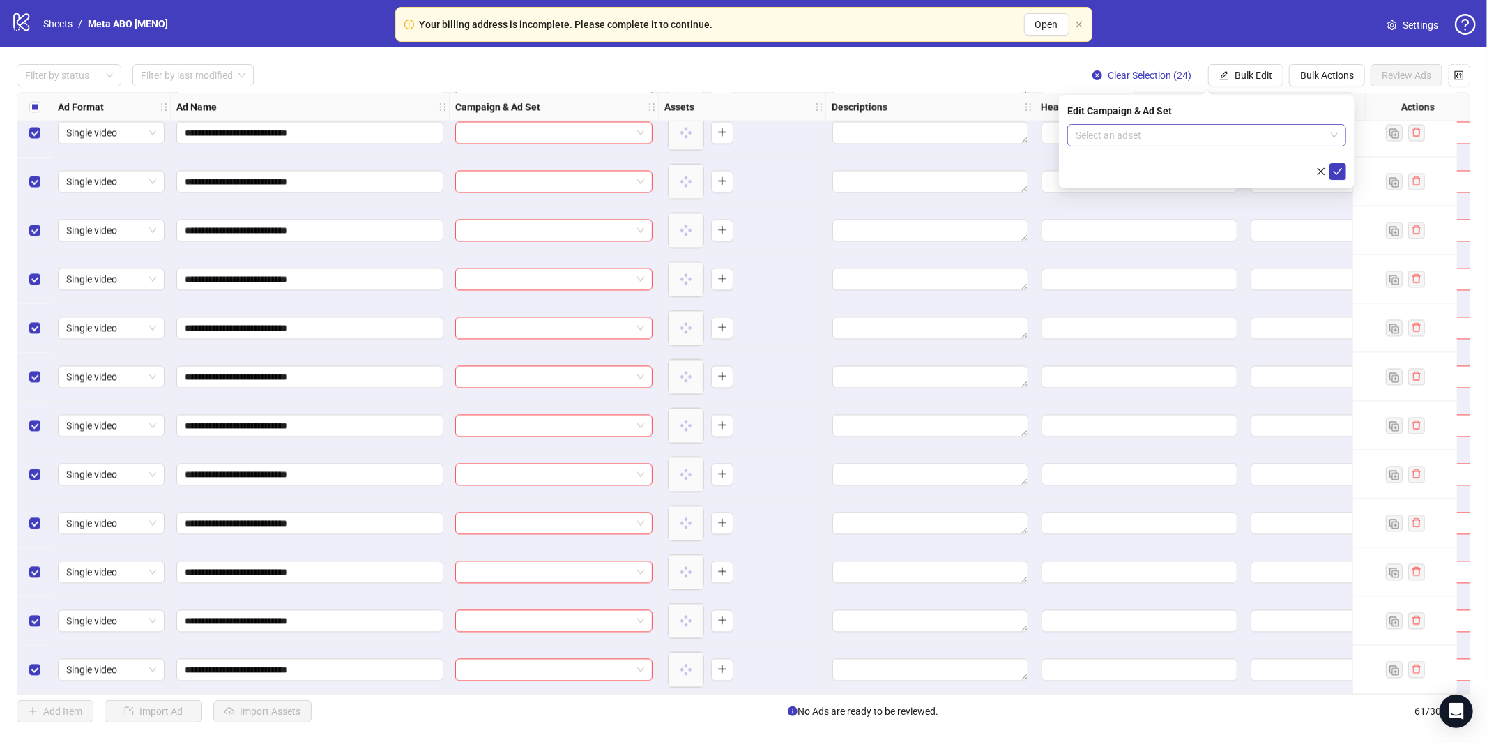
click at [1202, 137] on input "search" at bounding box center [1201, 135] width 250 height 21
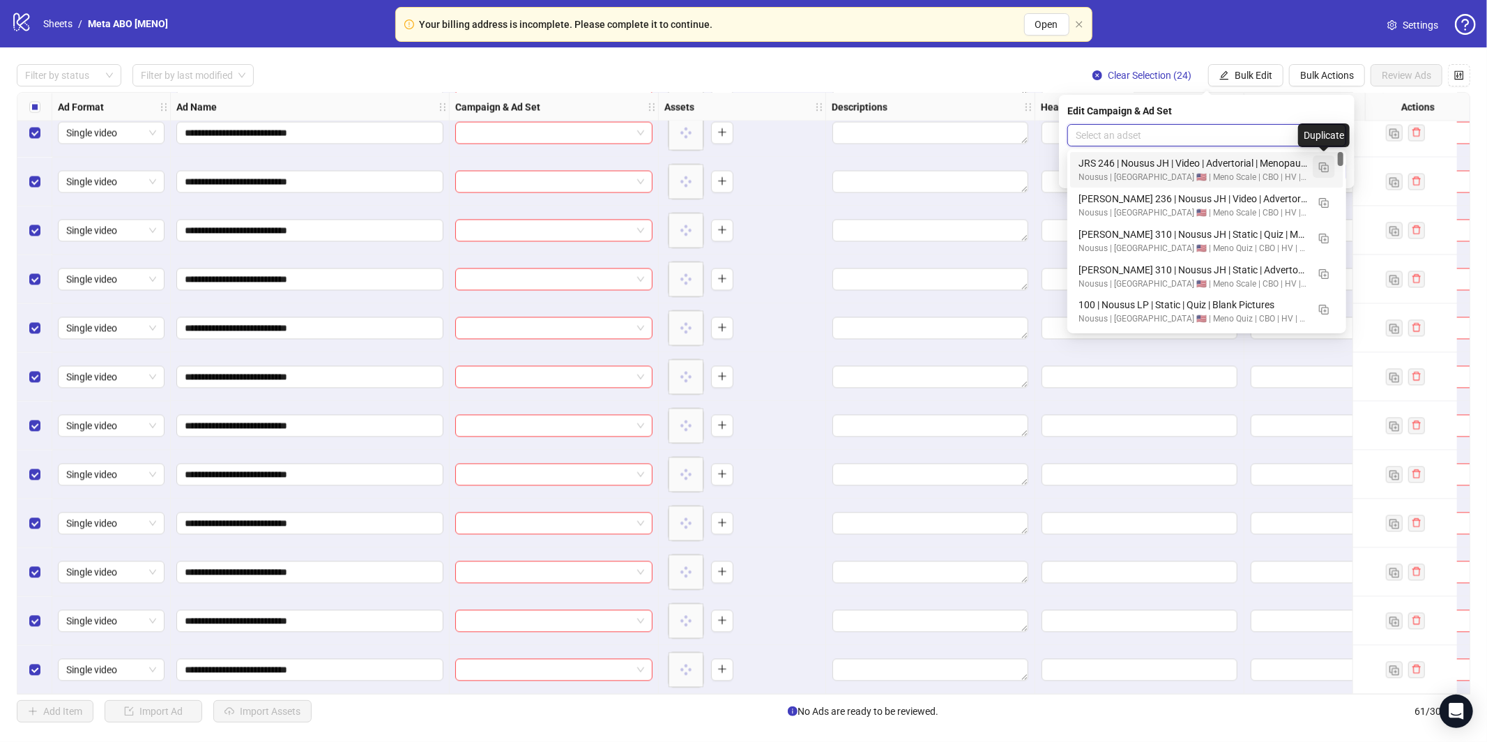
click at [1326, 168] on img "button" at bounding box center [1324, 167] width 10 height 10
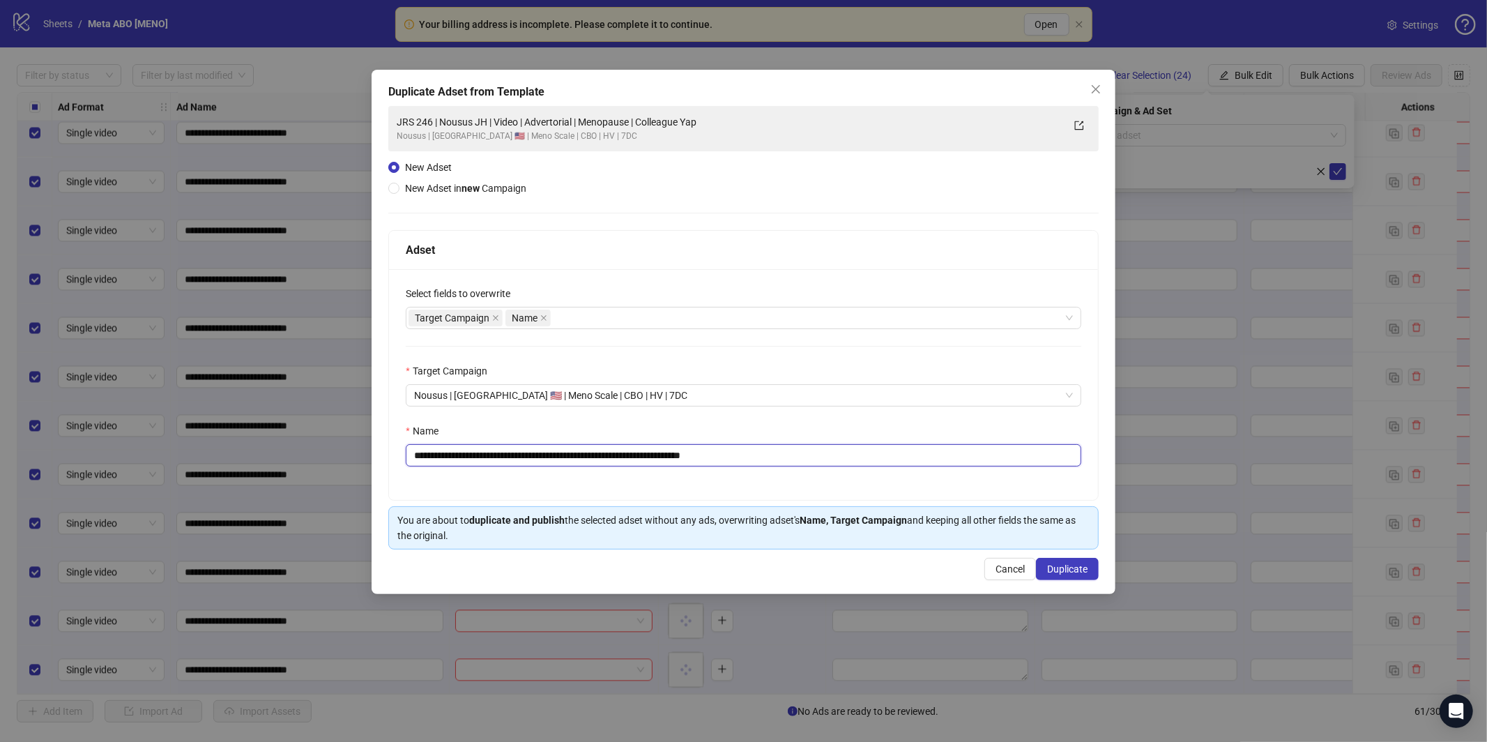
click at [793, 456] on input "**********" at bounding box center [743, 455] width 675 height 22
paste input "**********"
type input "**********"
click at [1064, 567] on span "Duplicate" at bounding box center [1067, 568] width 40 height 11
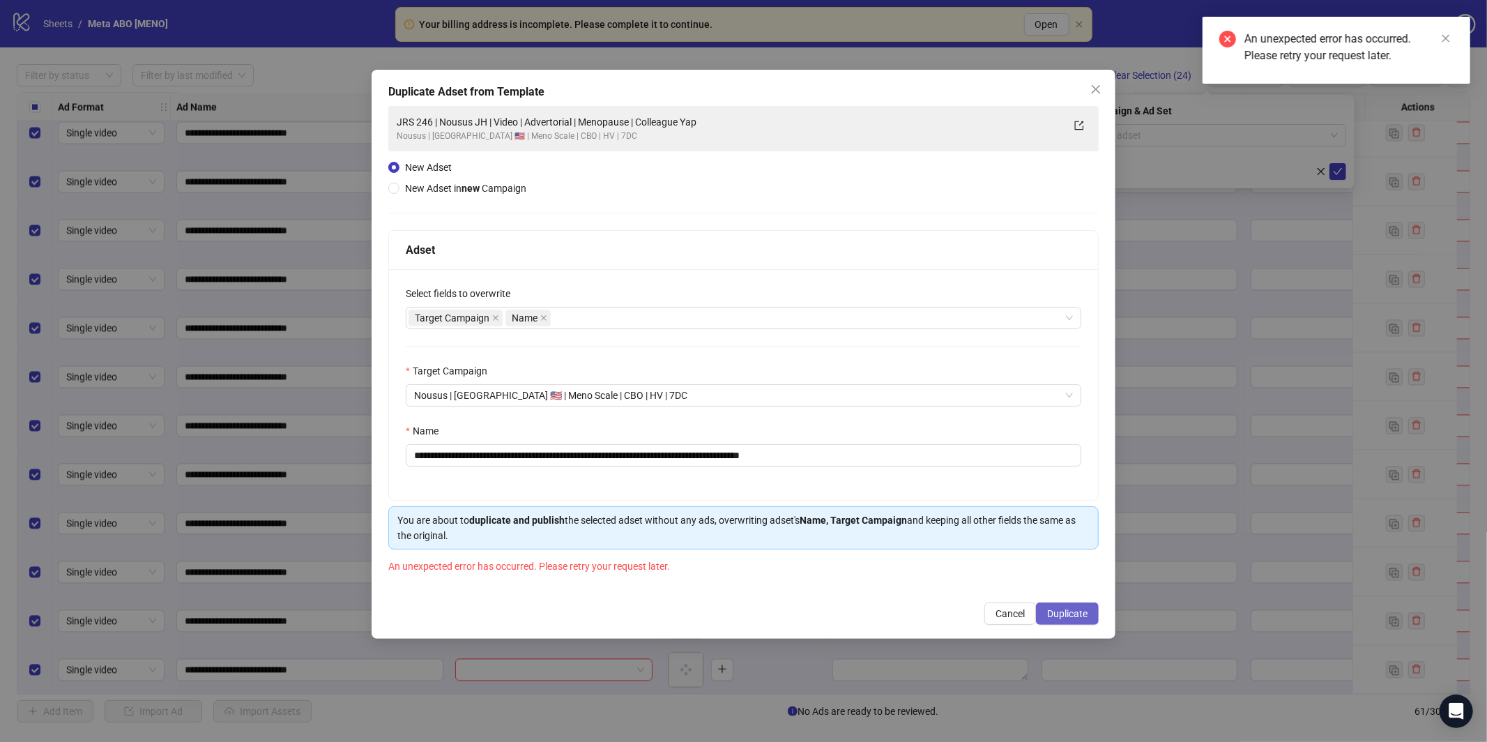
click at [1076, 618] on span "Duplicate" at bounding box center [1067, 613] width 40 height 11
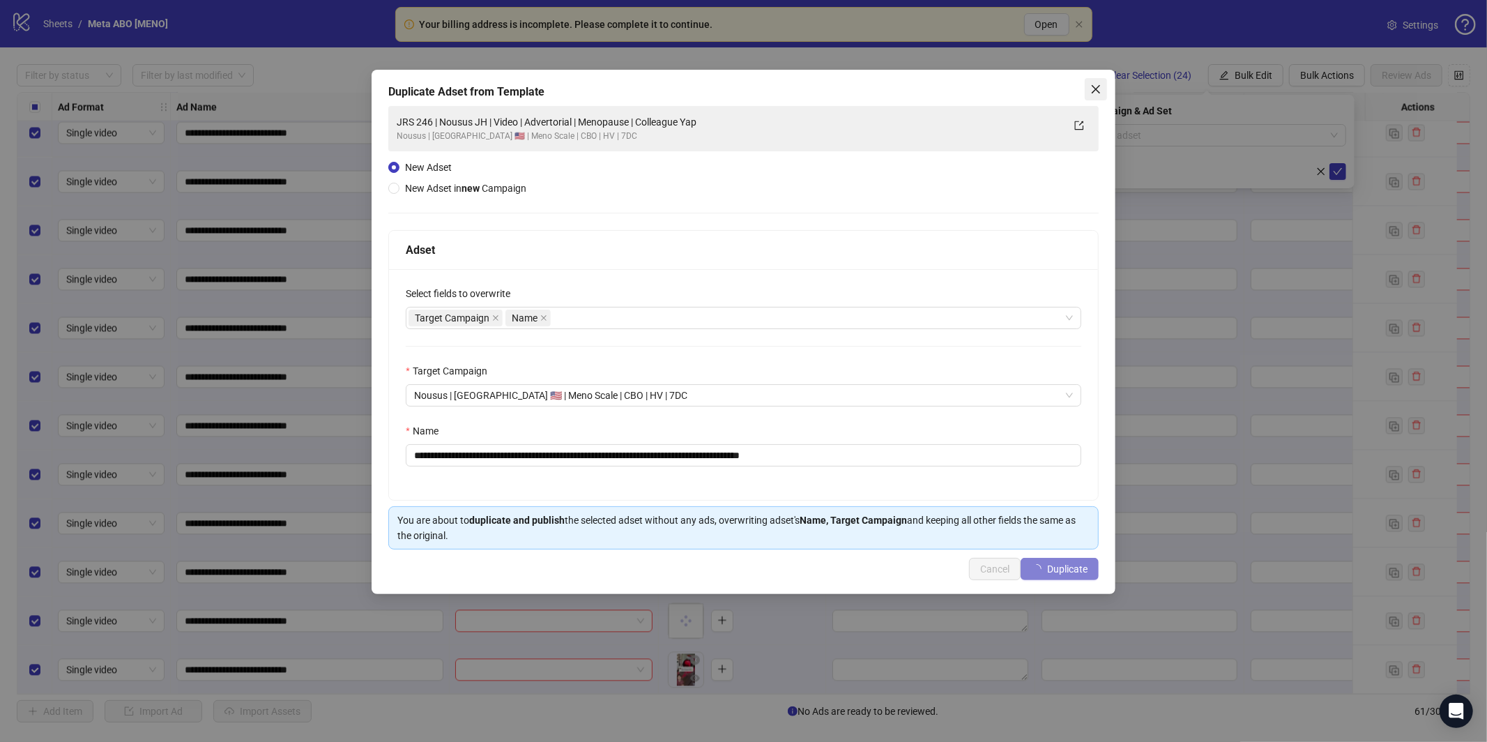
click at [1087, 88] on span "Close" at bounding box center [1096, 89] width 22 height 11
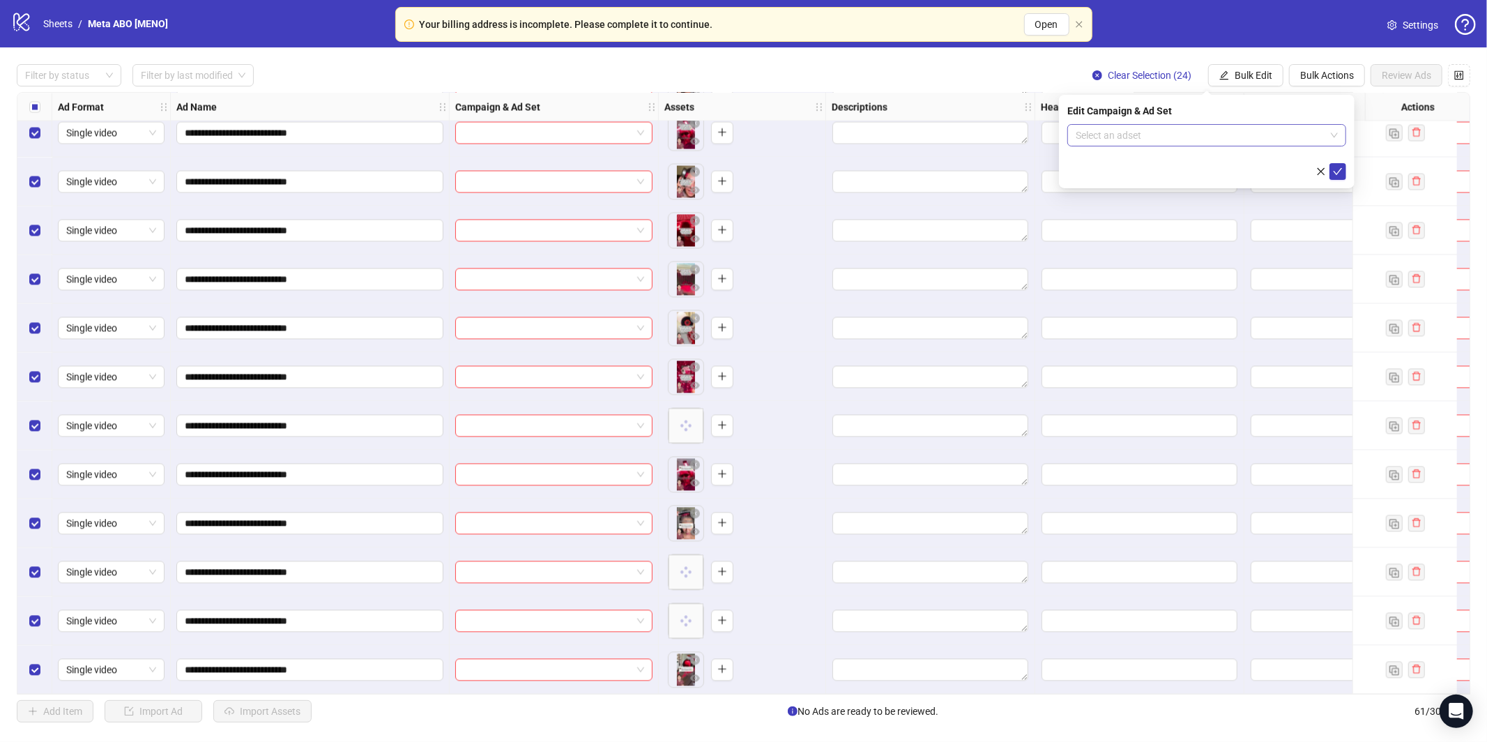
click at [1276, 135] on input "search" at bounding box center [1201, 135] width 250 height 21
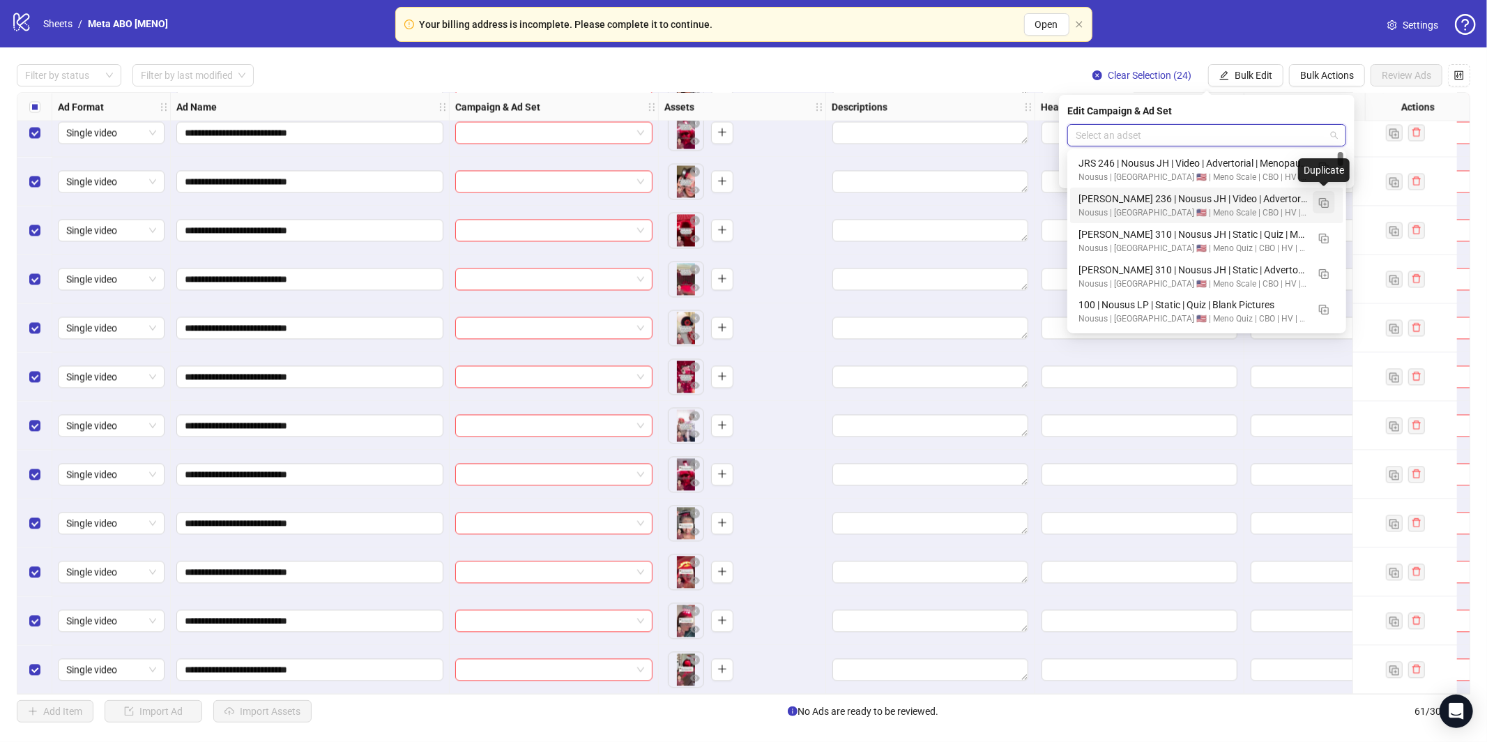
click at [1329, 195] on button "button" at bounding box center [1324, 202] width 22 height 22
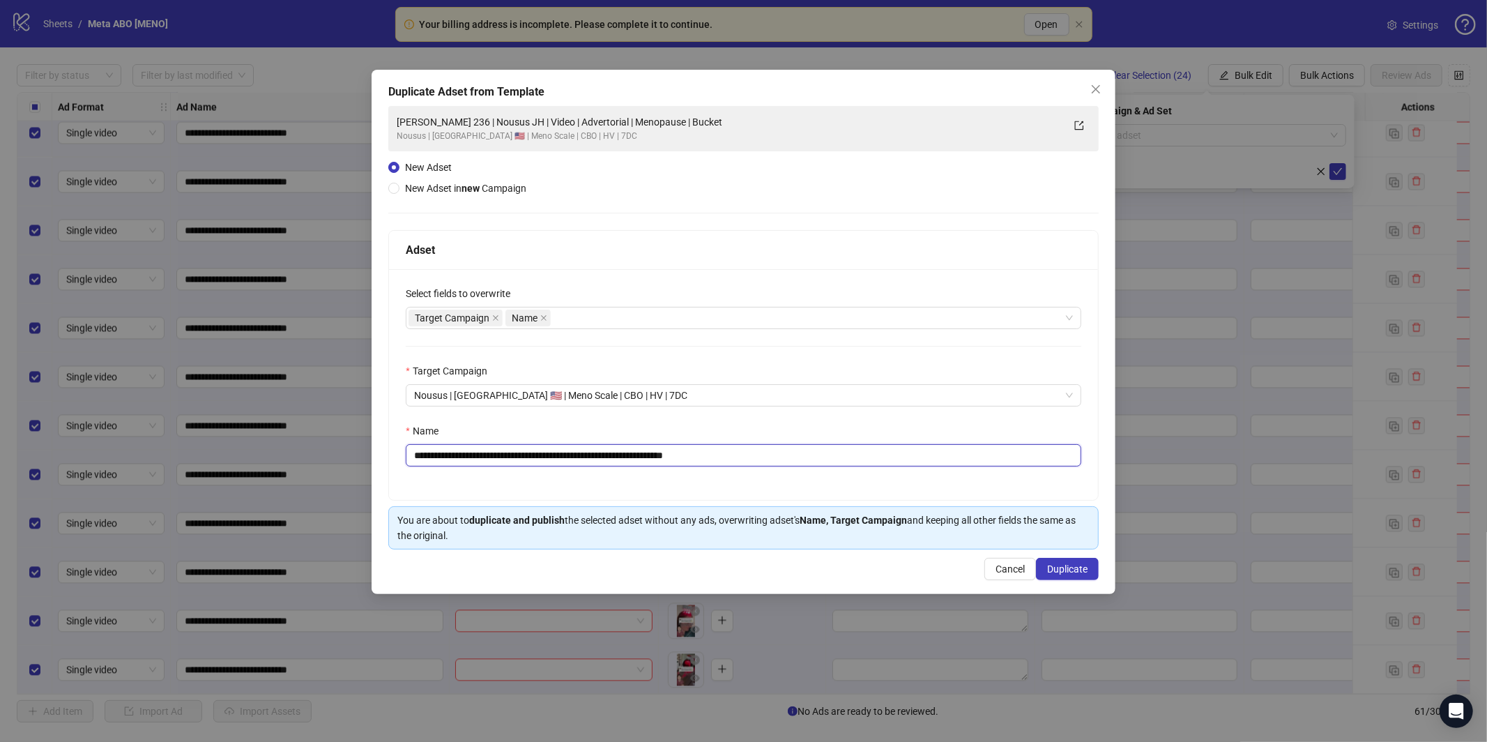
drag, startPoint x: 735, startPoint y: 459, endPoint x: 748, endPoint y: 460, distance: 13.3
click at [735, 459] on input "**********" at bounding box center [743, 455] width 675 height 22
paste input "**********"
type input "**********"
click at [1058, 570] on span "Duplicate" at bounding box center [1067, 568] width 40 height 11
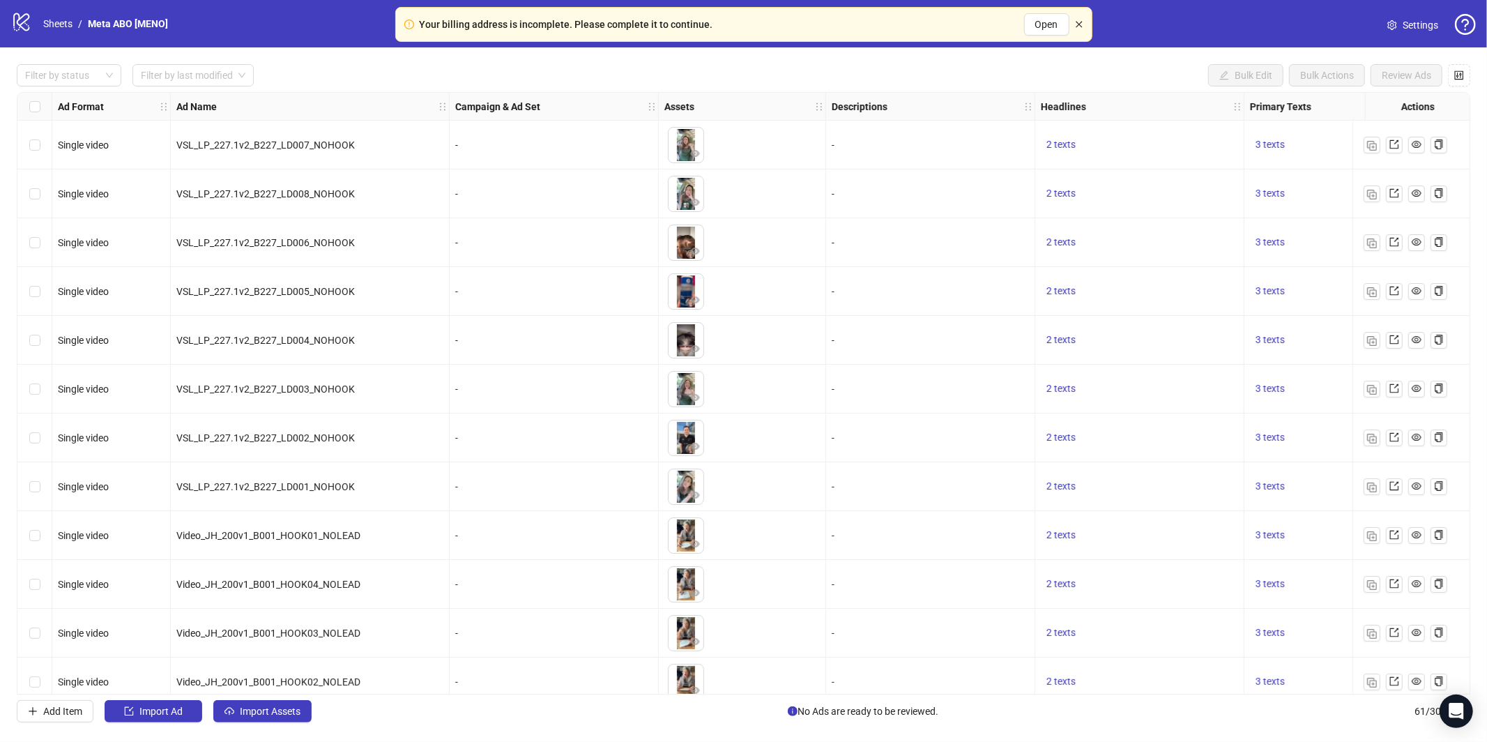
click at [1078, 27] on icon "close" at bounding box center [1079, 24] width 8 height 8
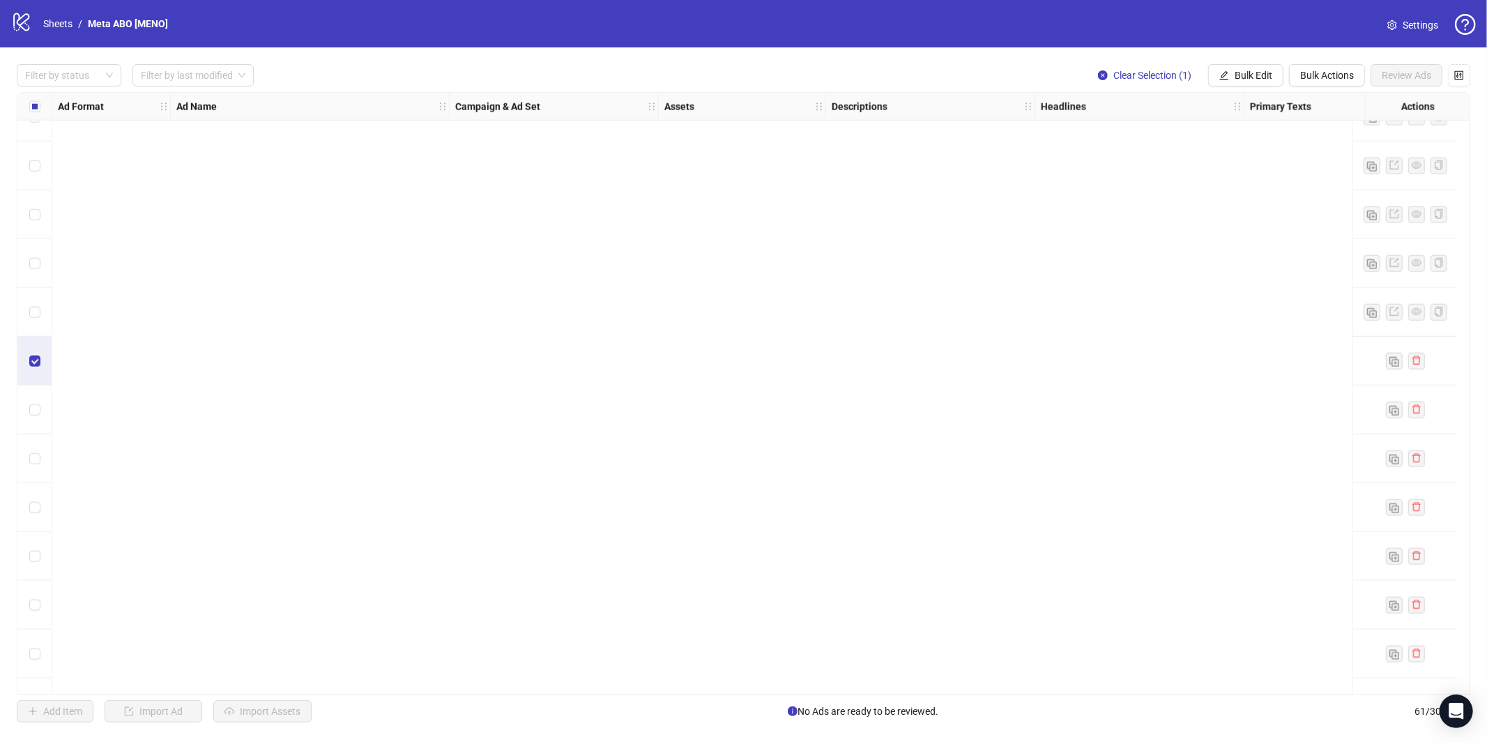
scroll to position [2408, 0]
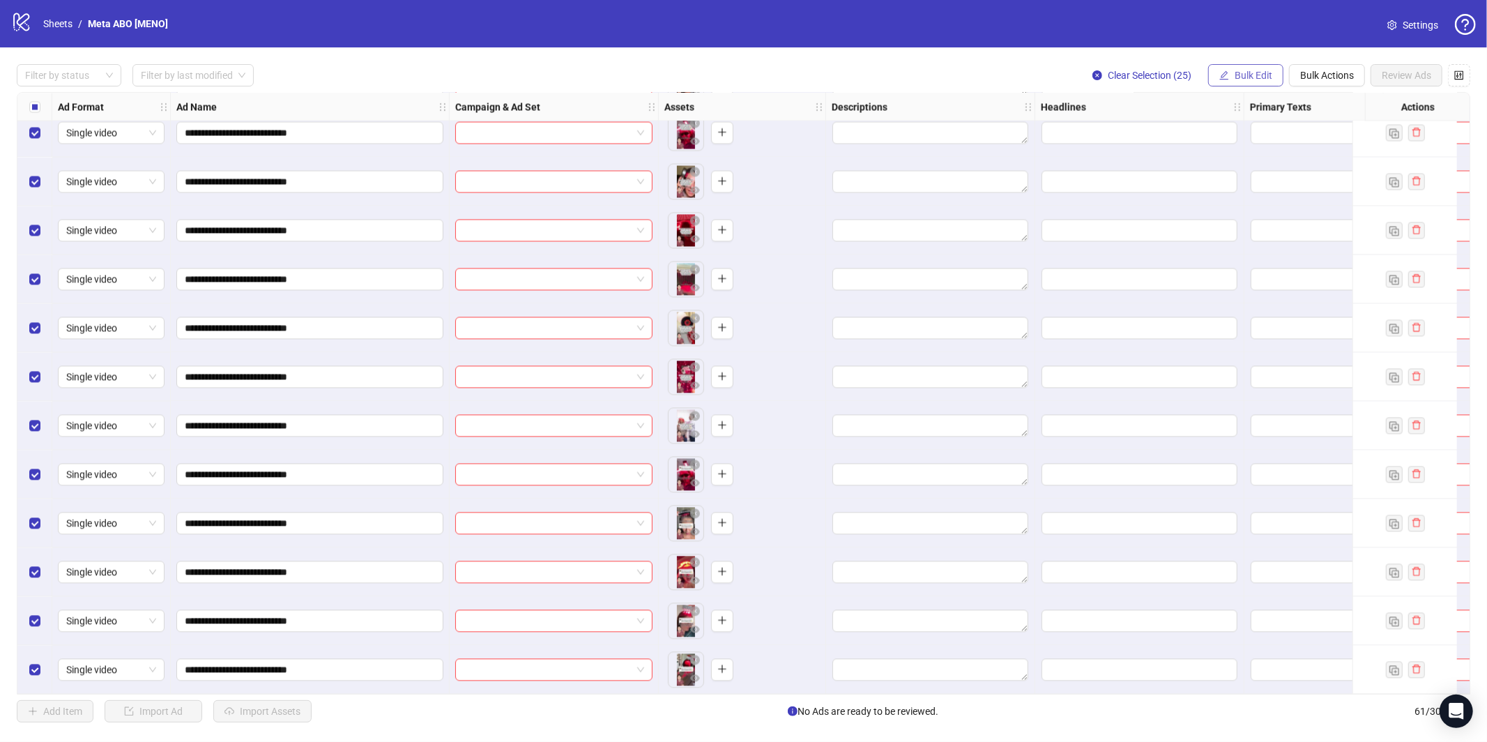
click at [1235, 75] on span "Bulk Edit" at bounding box center [1254, 75] width 38 height 11
click at [1238, 146] on span "Campaign & Ad Set" at bounding box center [1259, 147] width 83 height 15
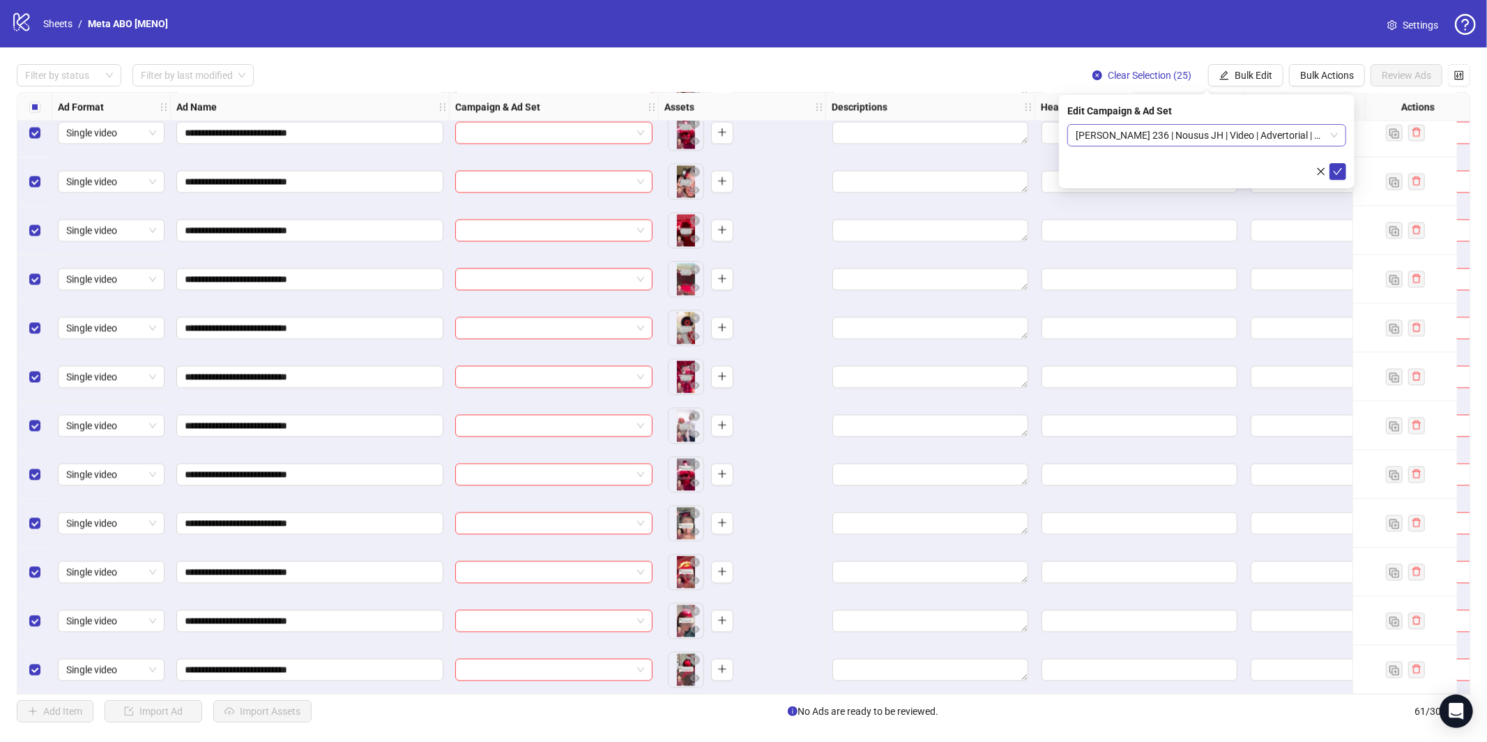
click at [1254, 144] on span "[PERSON_NAME] 236 | Nousus JH | Video | Advertorial | Menopause | Bucket" at bounding box center [1207, 135] width 262 height 21
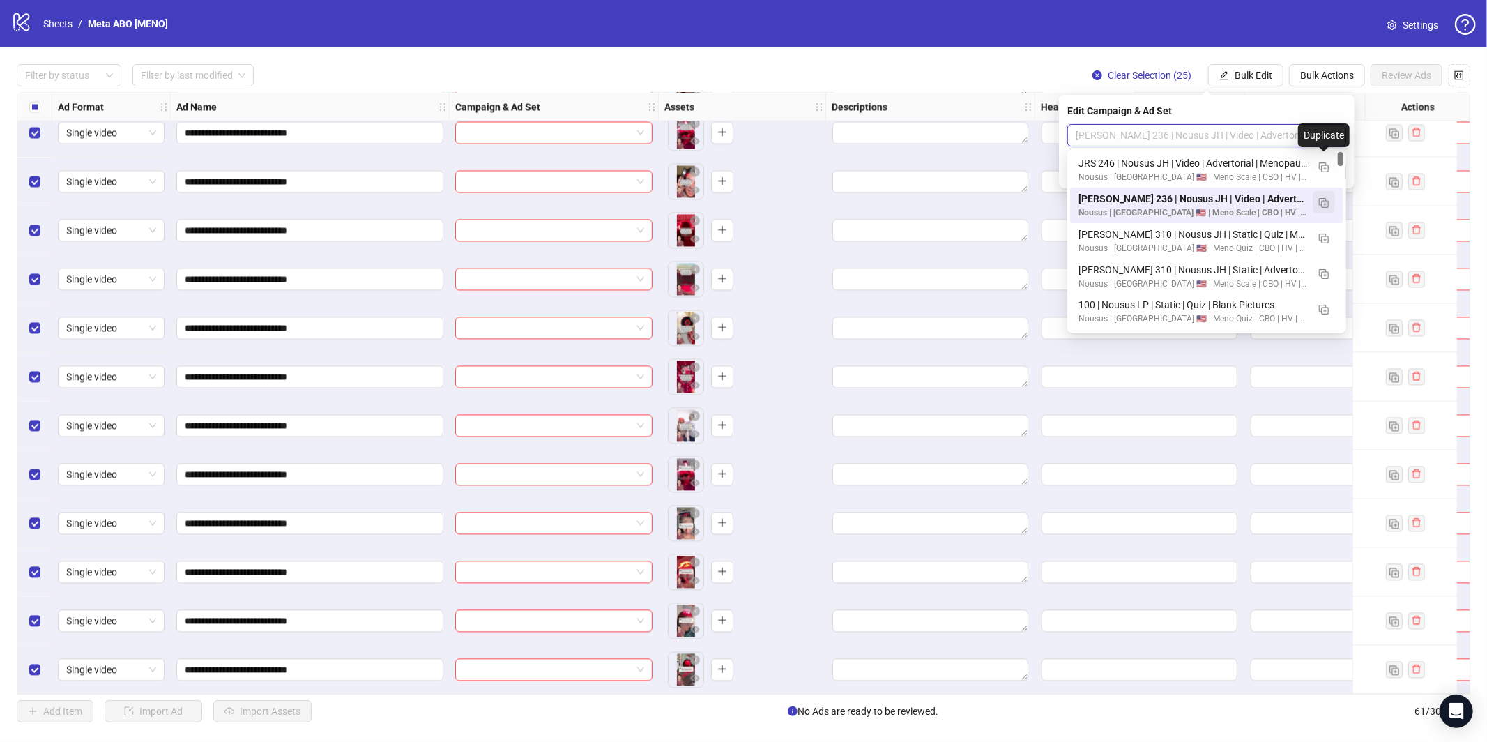
click at [1326, 200] on img "button" at bounding box center [1324, 203] width 10 height 10
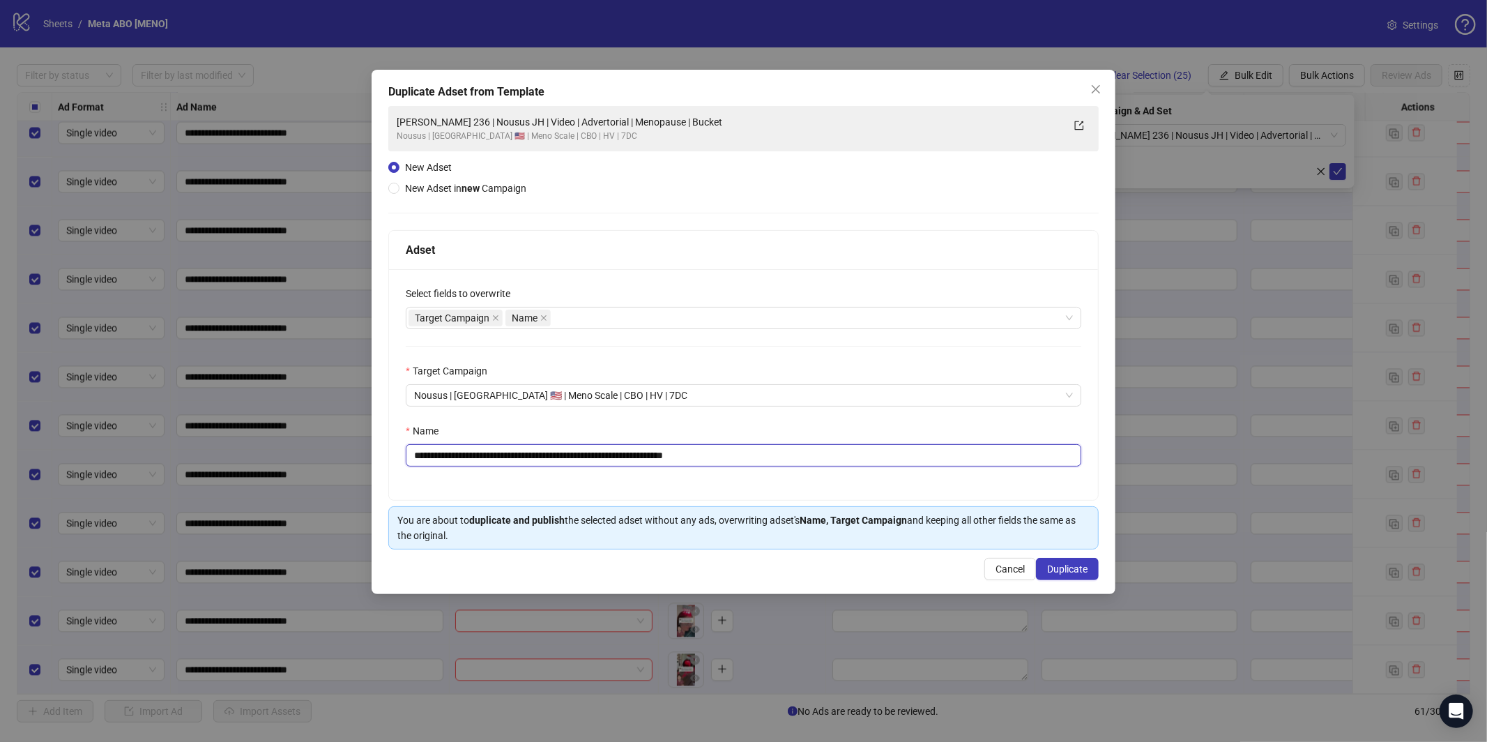
click at [865, 460] on input "**********" at bounding box center [743, 455] width 675 height 22
paste input "**********"
type input "**********"
click at [1082, 585] on div "**********" at bounding box center [744, 332] width 744 height 524
click at [1074, 572] on span "Duplicate" at bounding box center [1067, 568] width 40 height 11
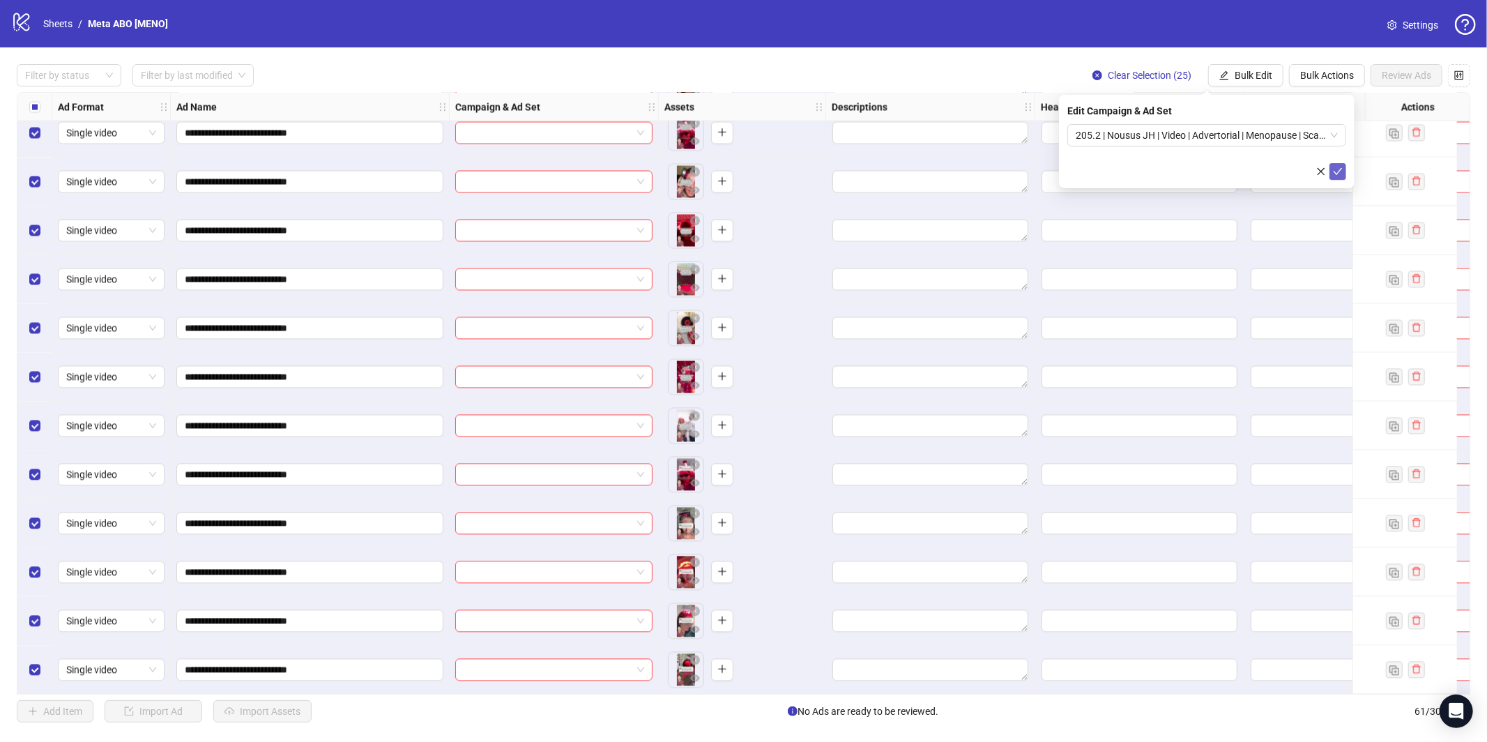
click at [1342, 171] on icon "check" at bounding box center [1338, 172] width 10 height 10
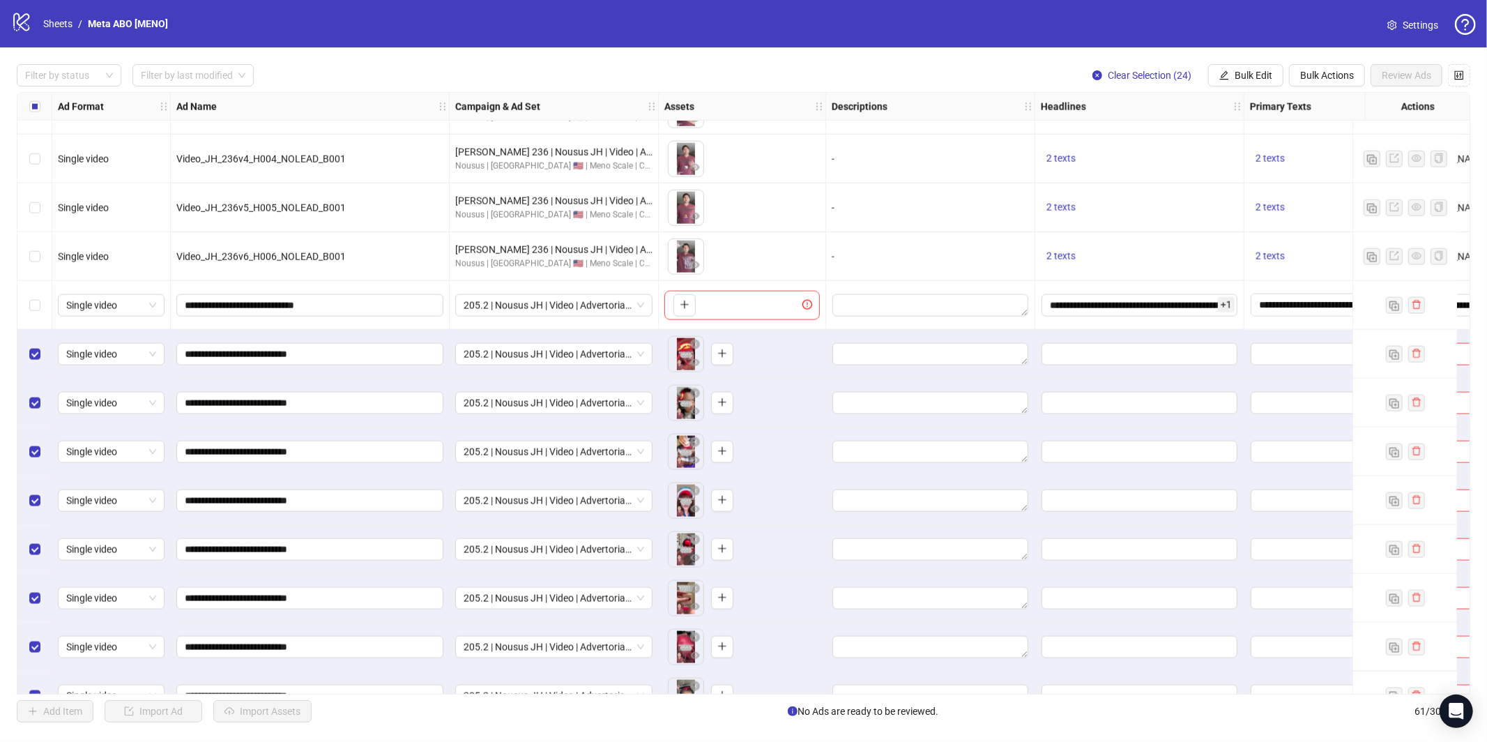
scroll to position [1614, 0]
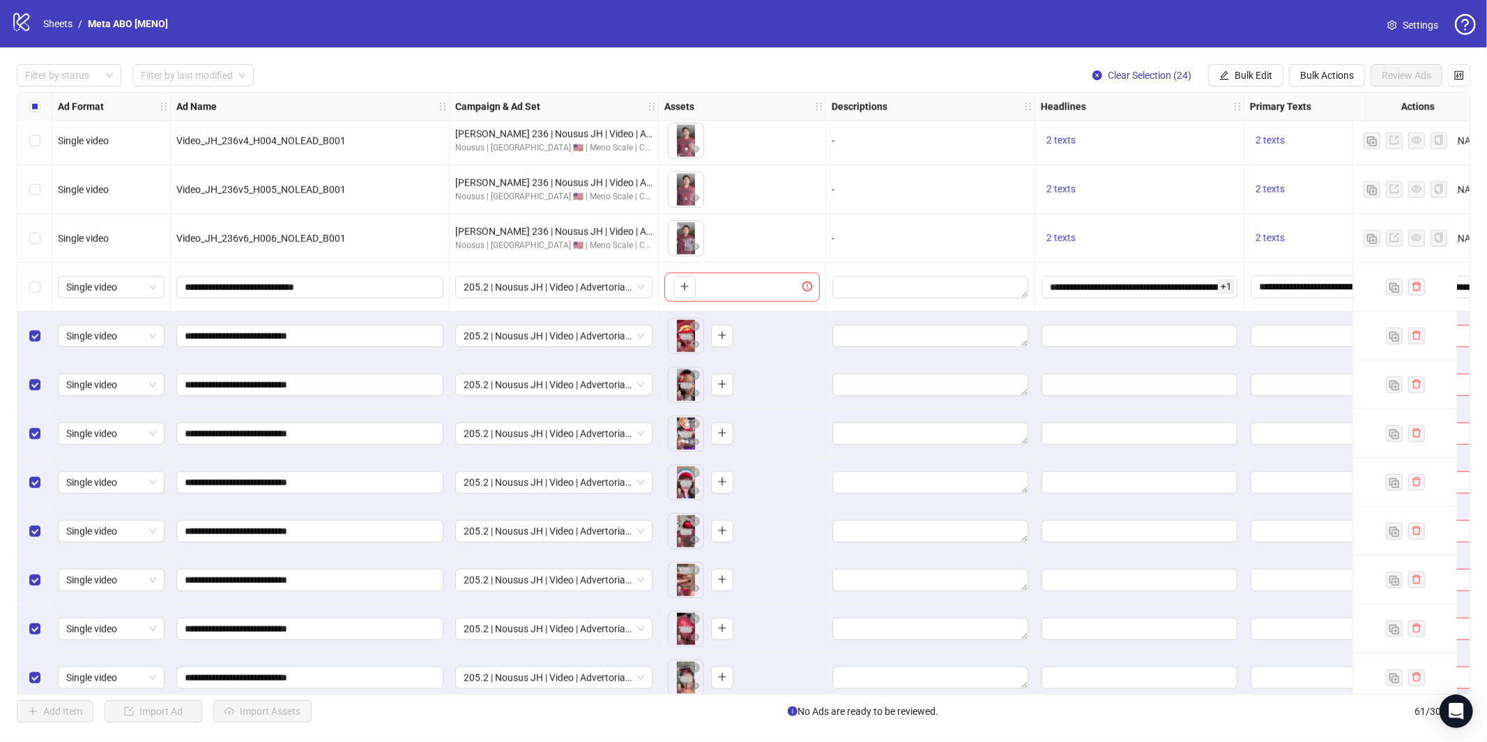
click at [24, 284] on div "Select row 37" at bounding box center [34, 287] width 35 height 49
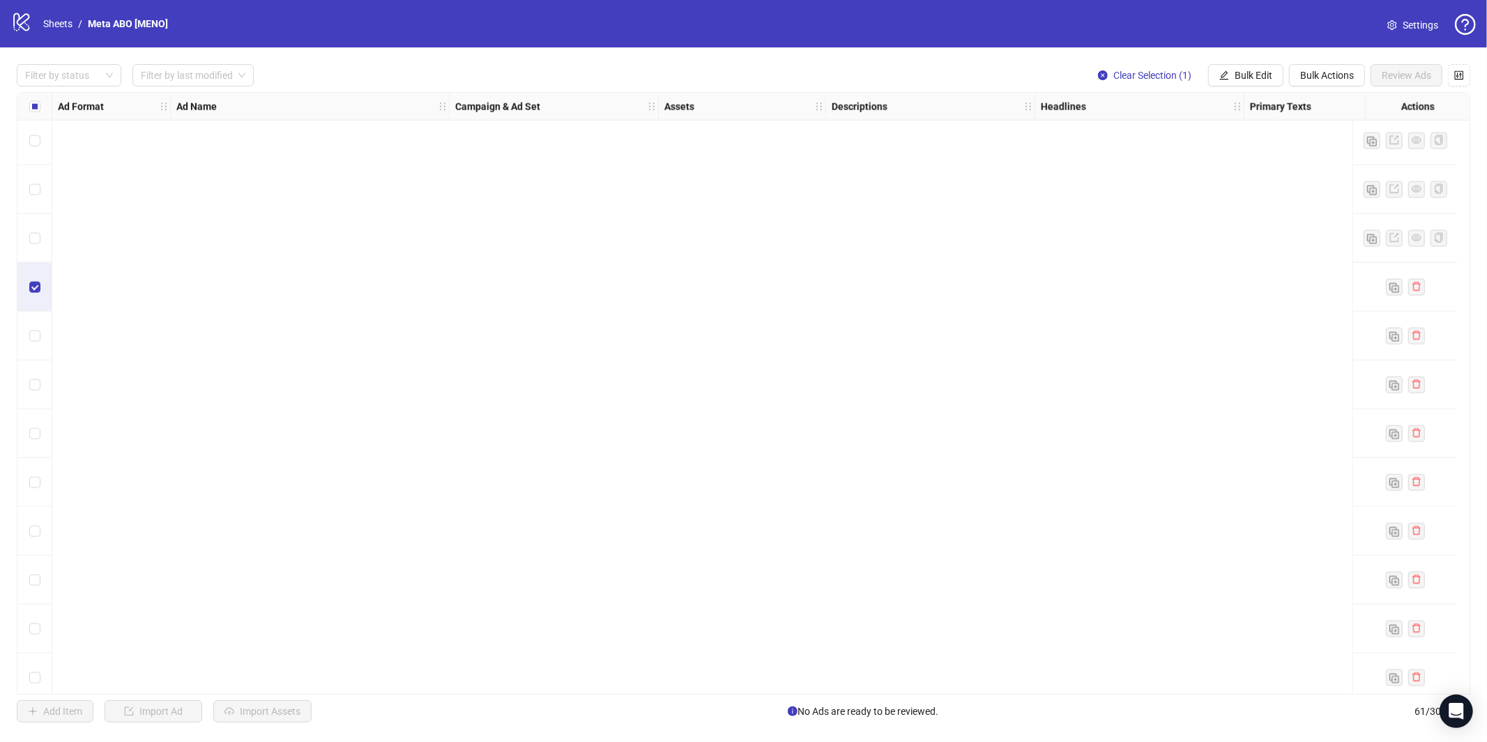
scroll to position [2408, 0]
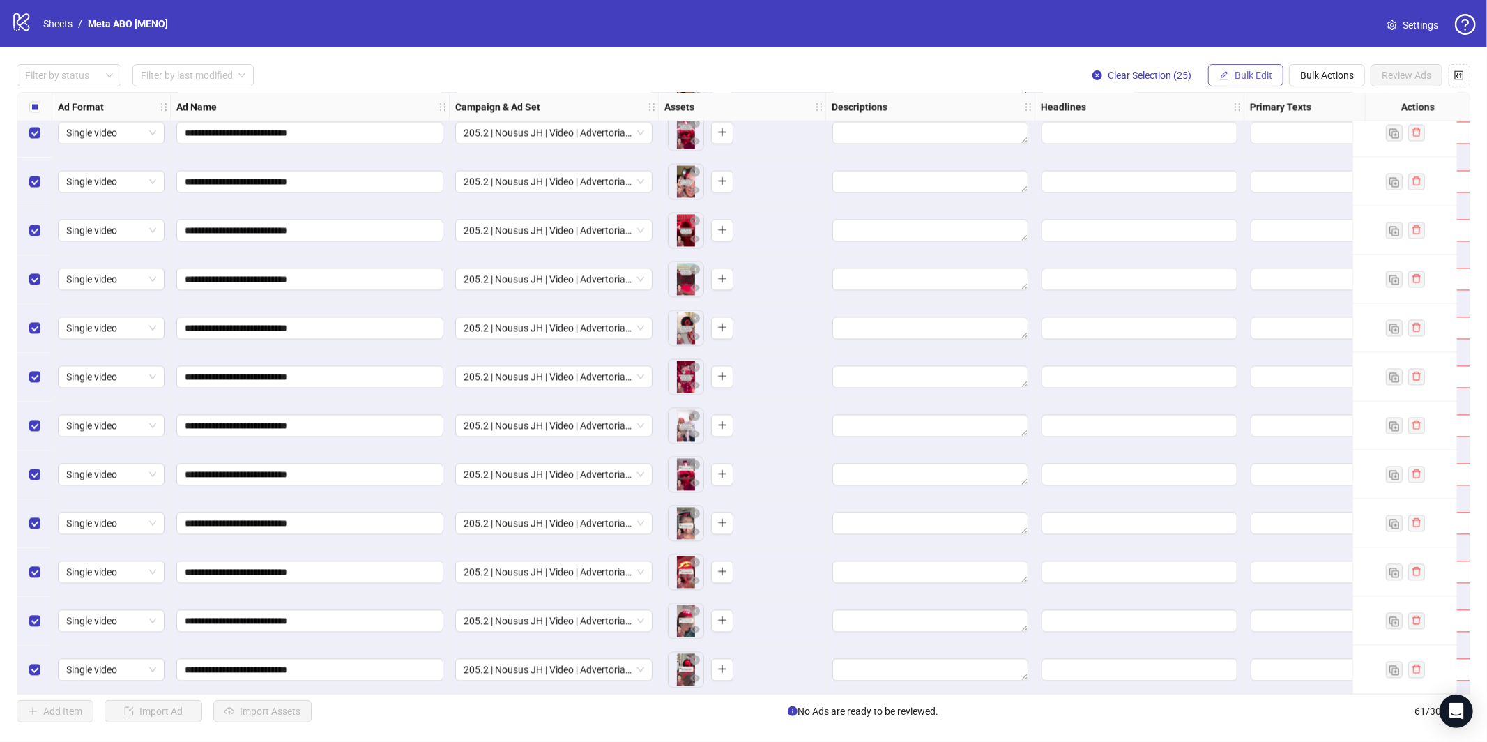
click at [1237, 82] on button "Bulk Edit" at bounding box center [1245, 75] width 75 height 22
click at [1239, 192] on span "Headlines" at bounding box center [1259, 192] width 83 height 15
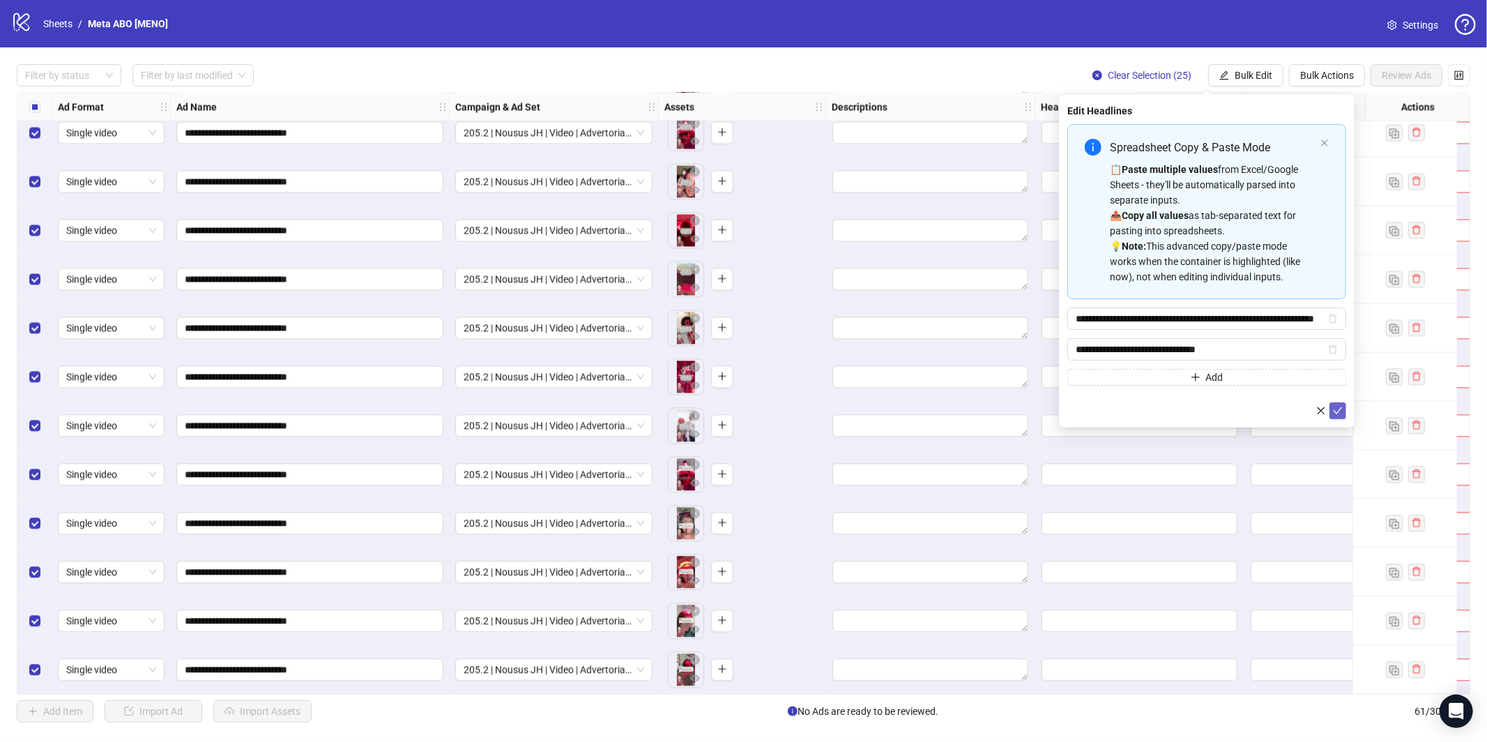
drag, startPoint x: 1338, startPoint y: 415, endPoint x: 1320, endPoint y: 277, distance: 139.2
click at [1338, 414] on span "submit" at bounding box center [1338, 410] width 10 height 11
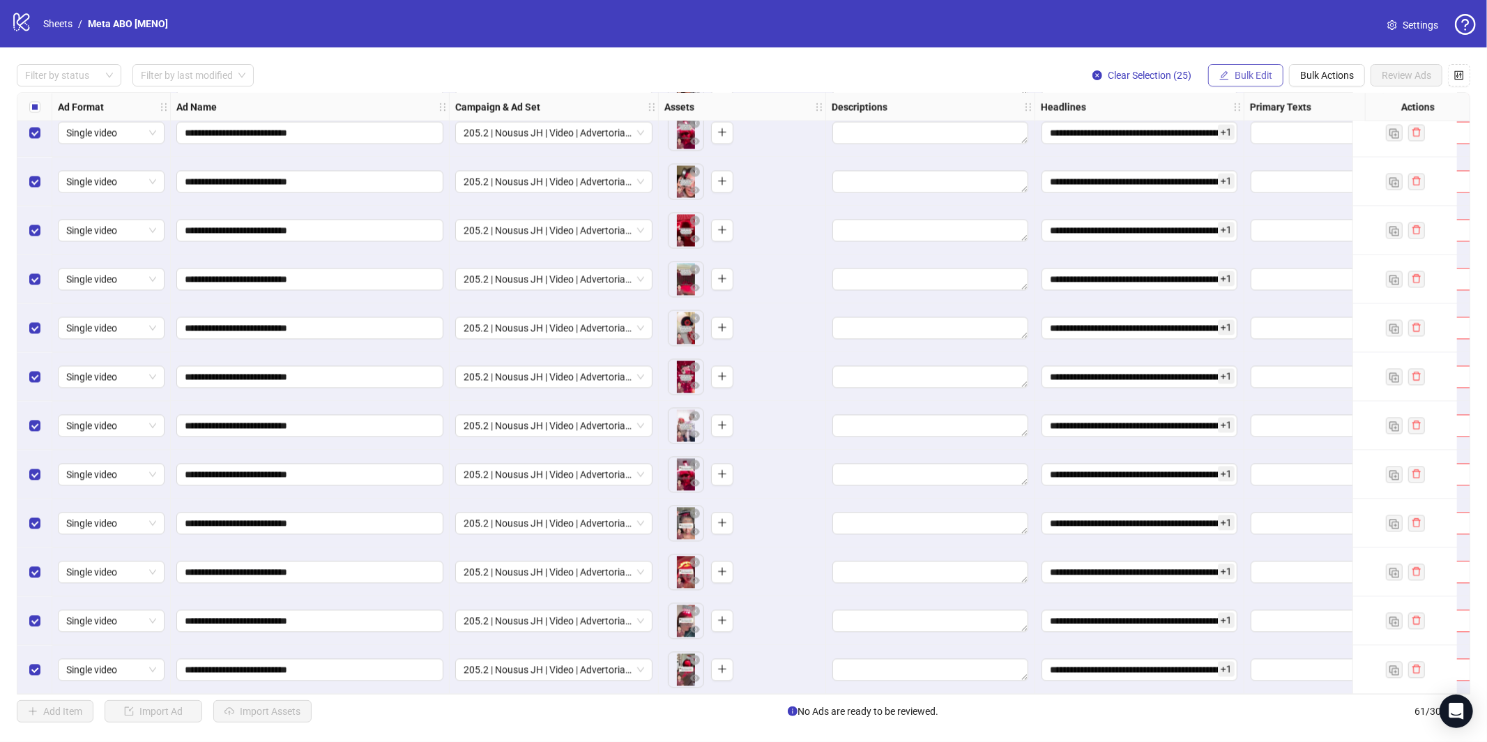
click at [1242, 65] on button "Bulk Edit" at bounding box center [1245, 75] width 75 height 22
click at [1250, 213] on span "Primary Texts" at bounding box center [1259, 214] width 83 height 15
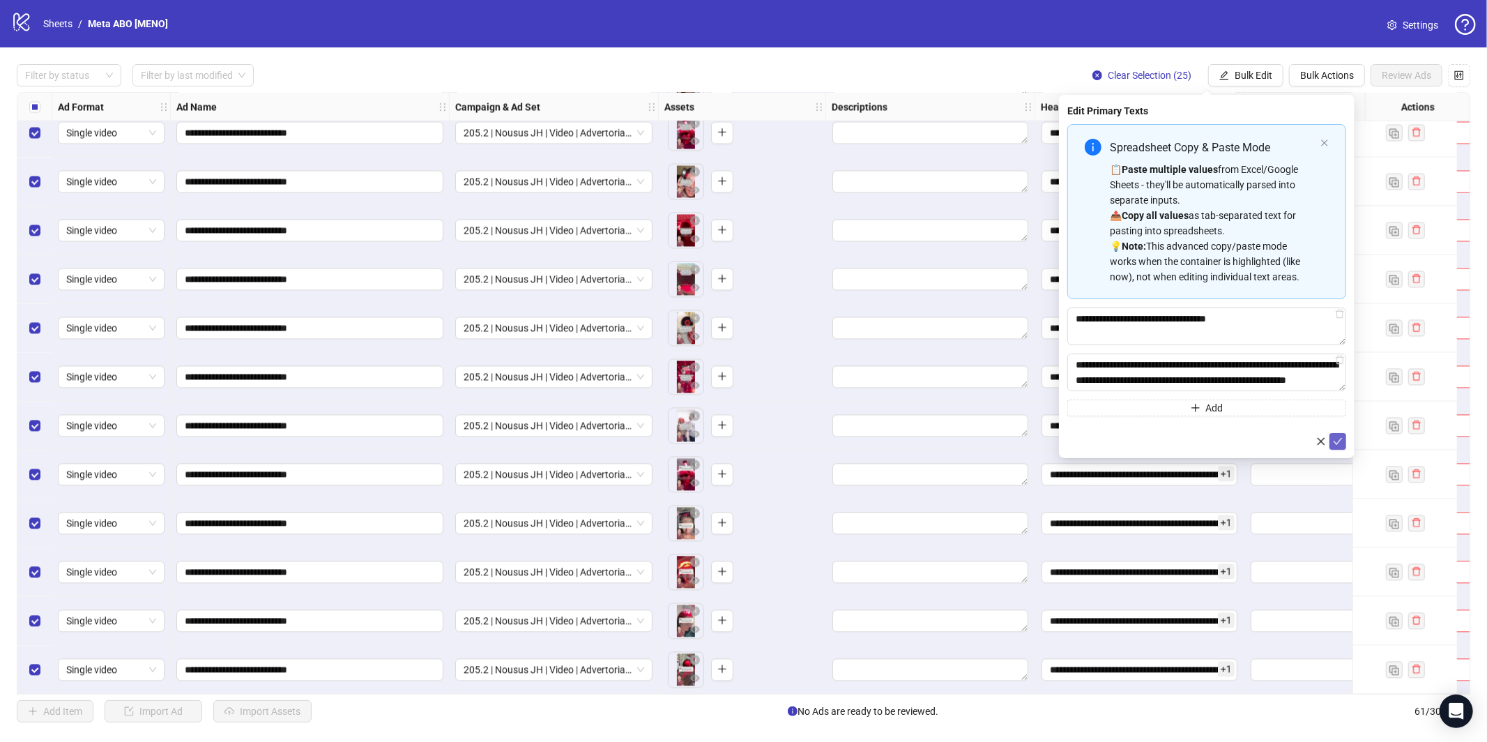
click at [1339, 437] on icon "check" at bounding box center [1338, 441] width 10 height 10
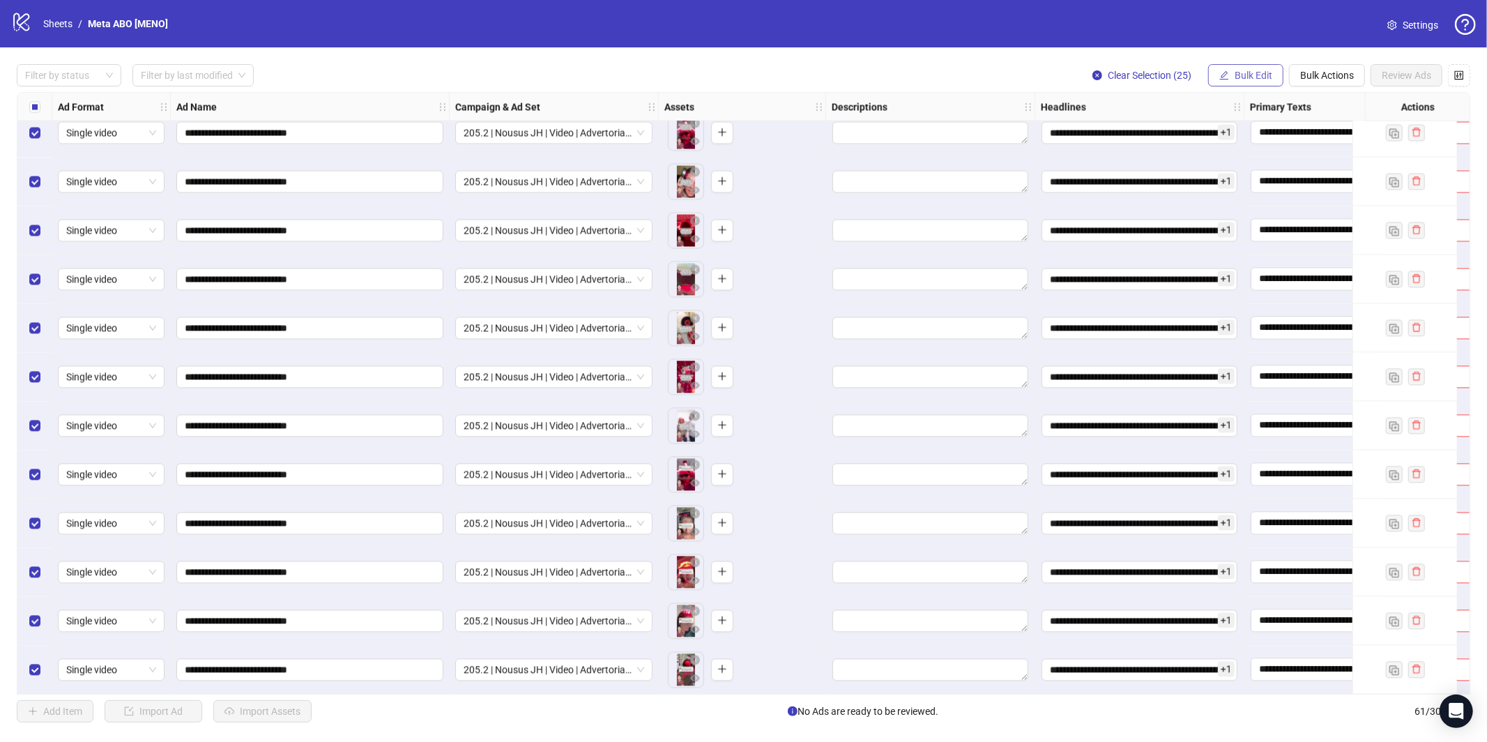
click at [1237, 72] on span "Bulk Edit" at bounding box center [1254, 75] width 38 height 11
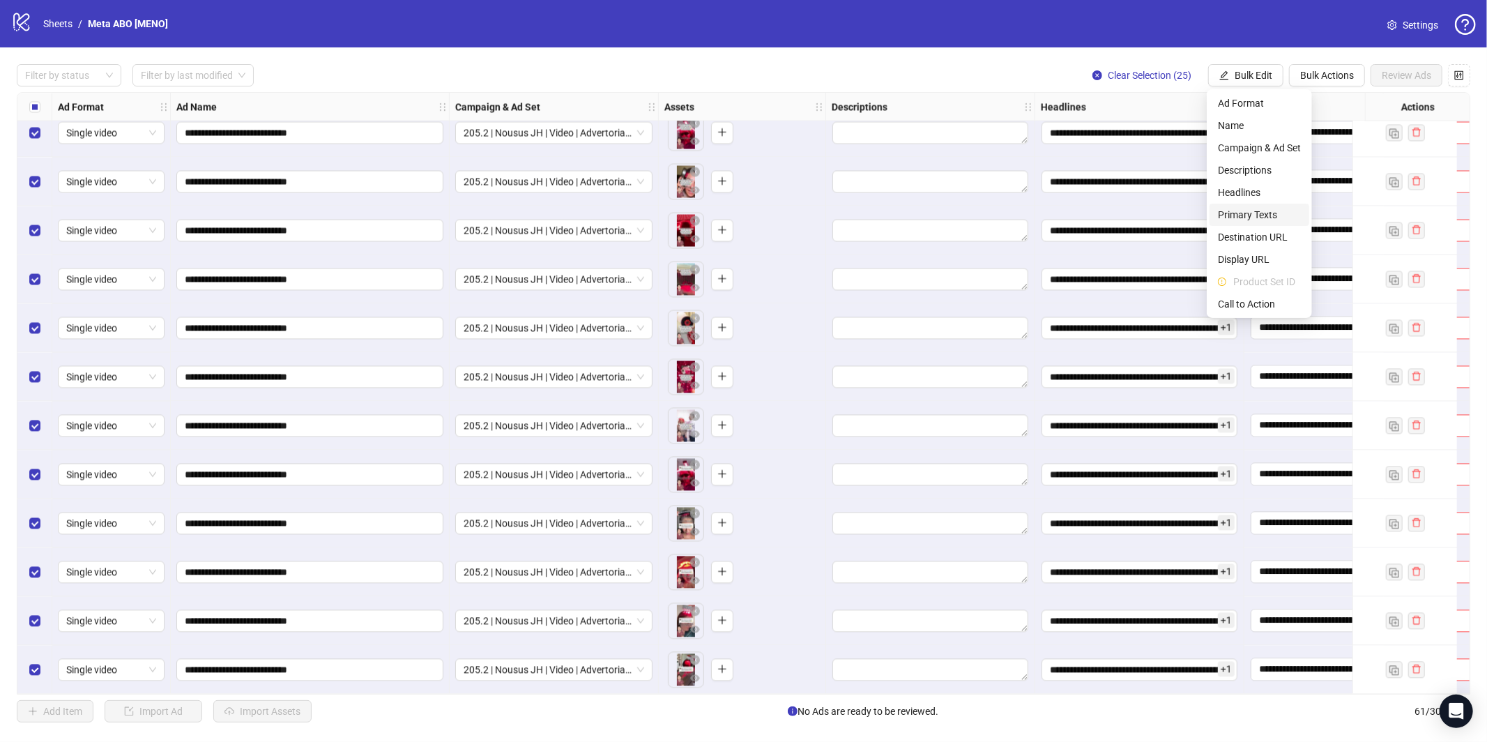
click at [1261, 217] on span "Primary Texts" at bounding box center [1259, 214] width 83 height 15
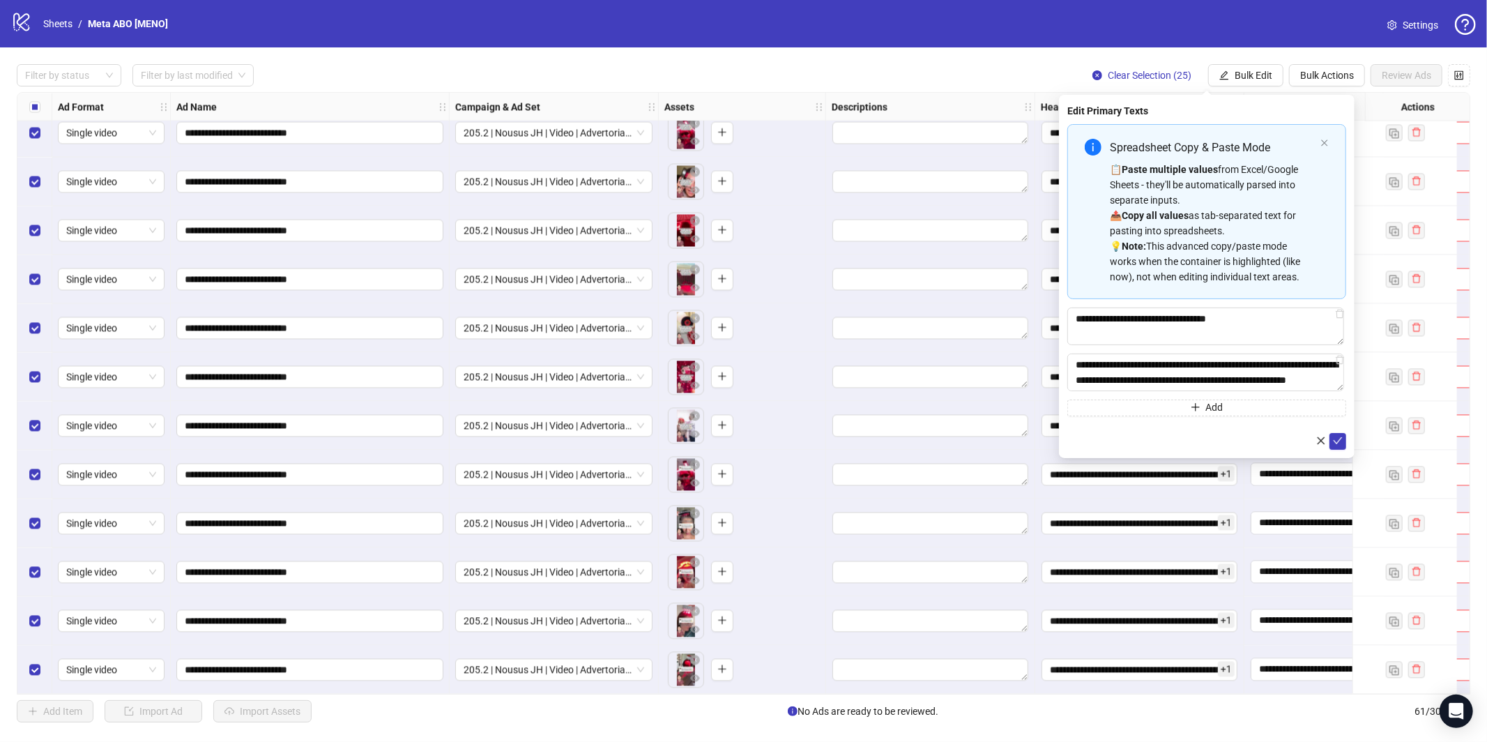
click at [1241, 63] on div "**********" at bounding box center [743, 393] width 1487 height 692
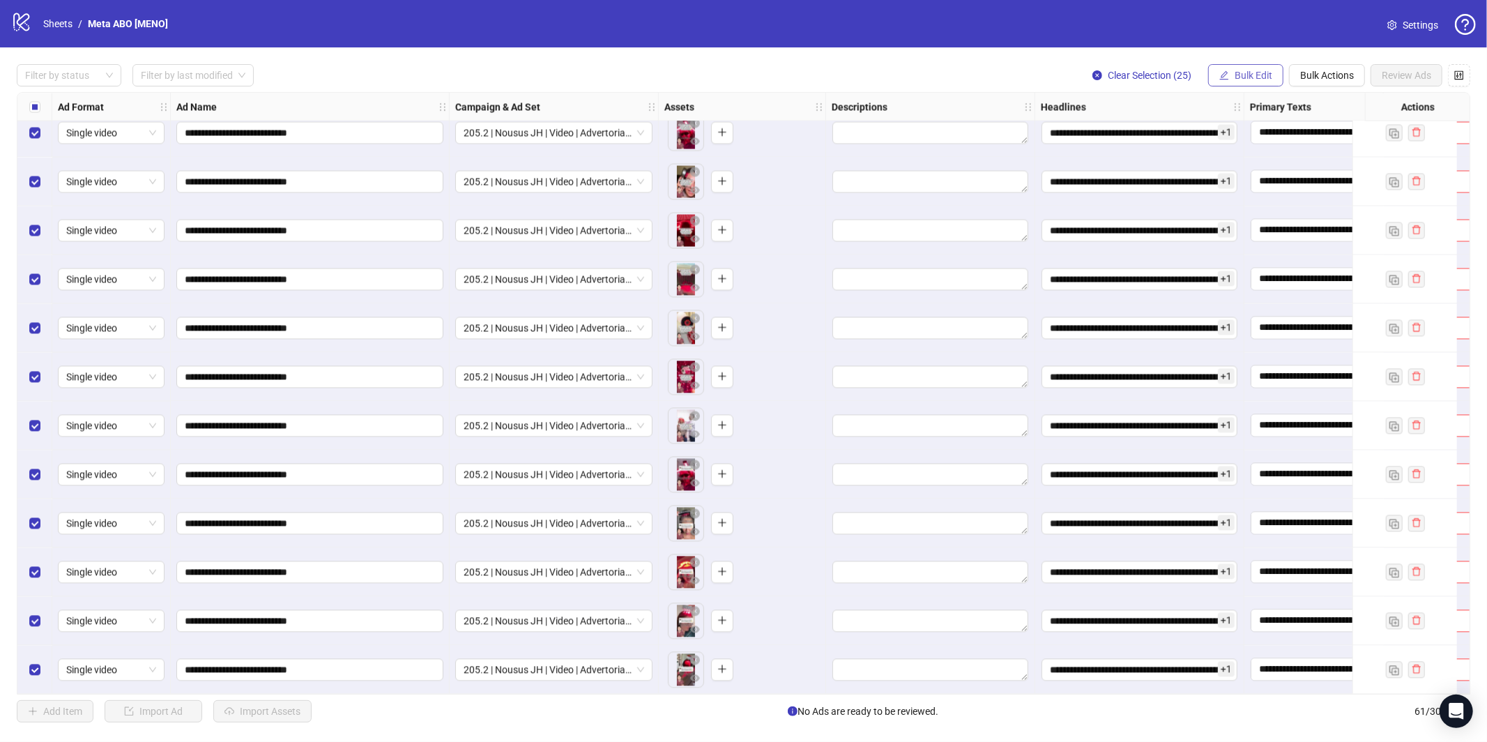
click at [1253, 85] on button "Bulk Edit" at bounding box center [1245, 75] width 75 height 22
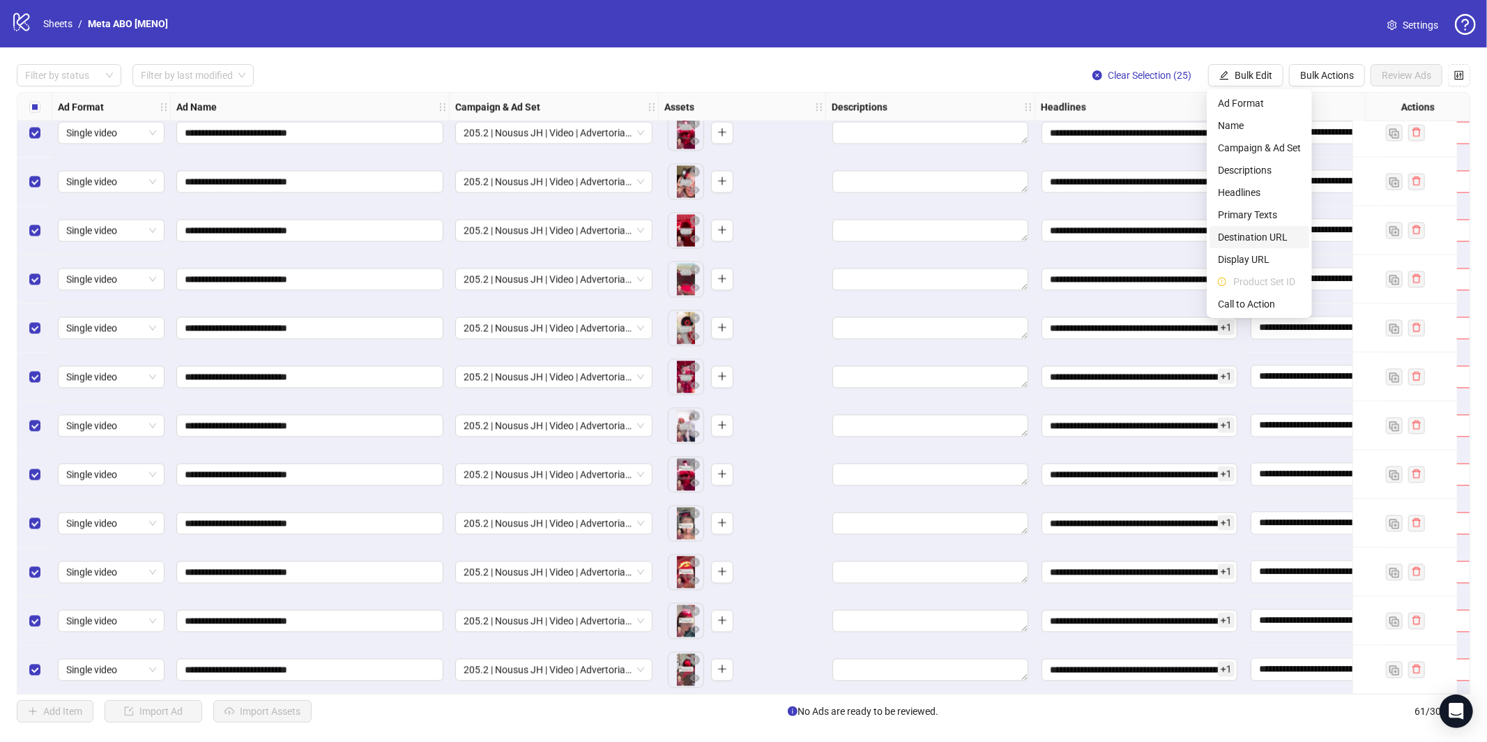
click at [1251, 238] on span "Destination URL" at bounding box center [1259, 236] width 83 height 15
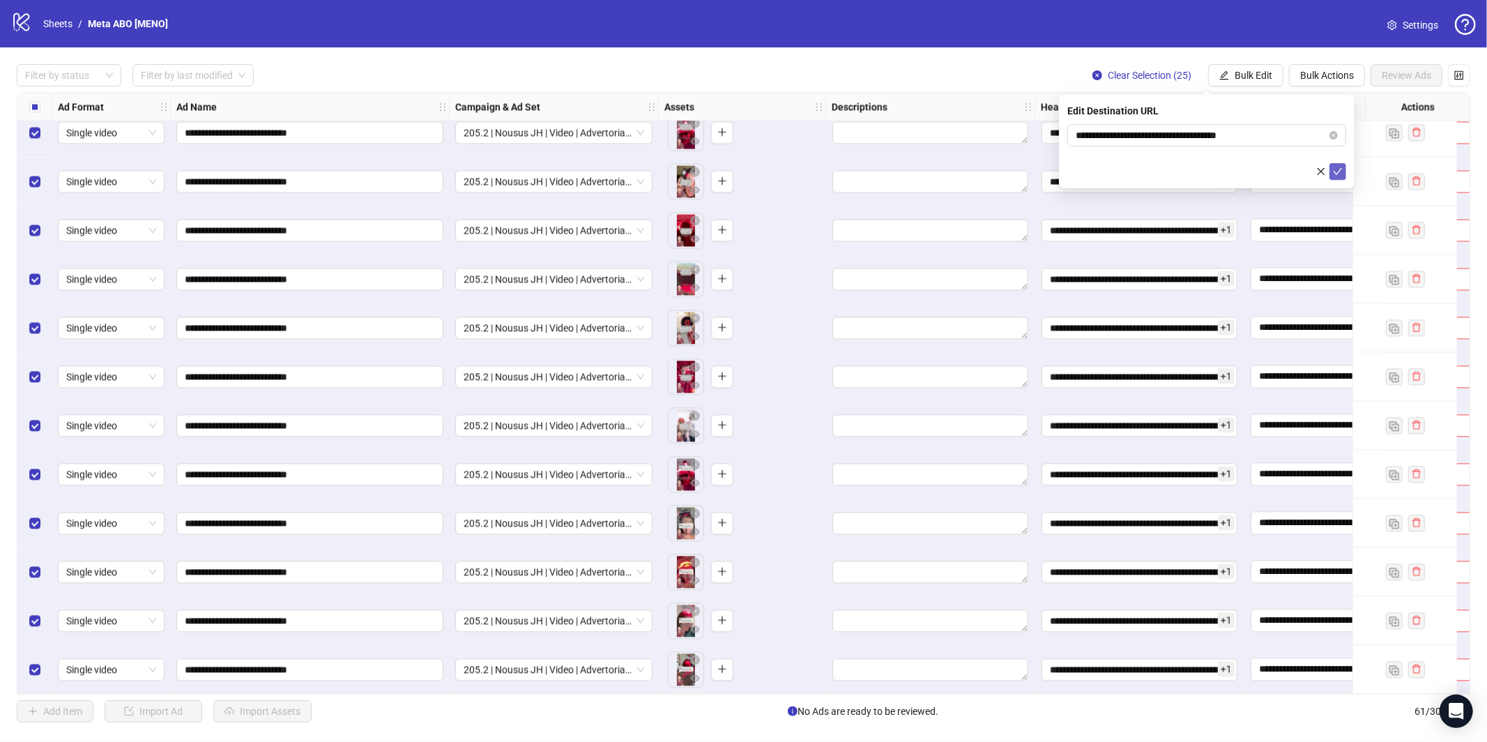
click at [1338, 170] on icon "check" at bounding box center [1338, 172] width 10 height 10
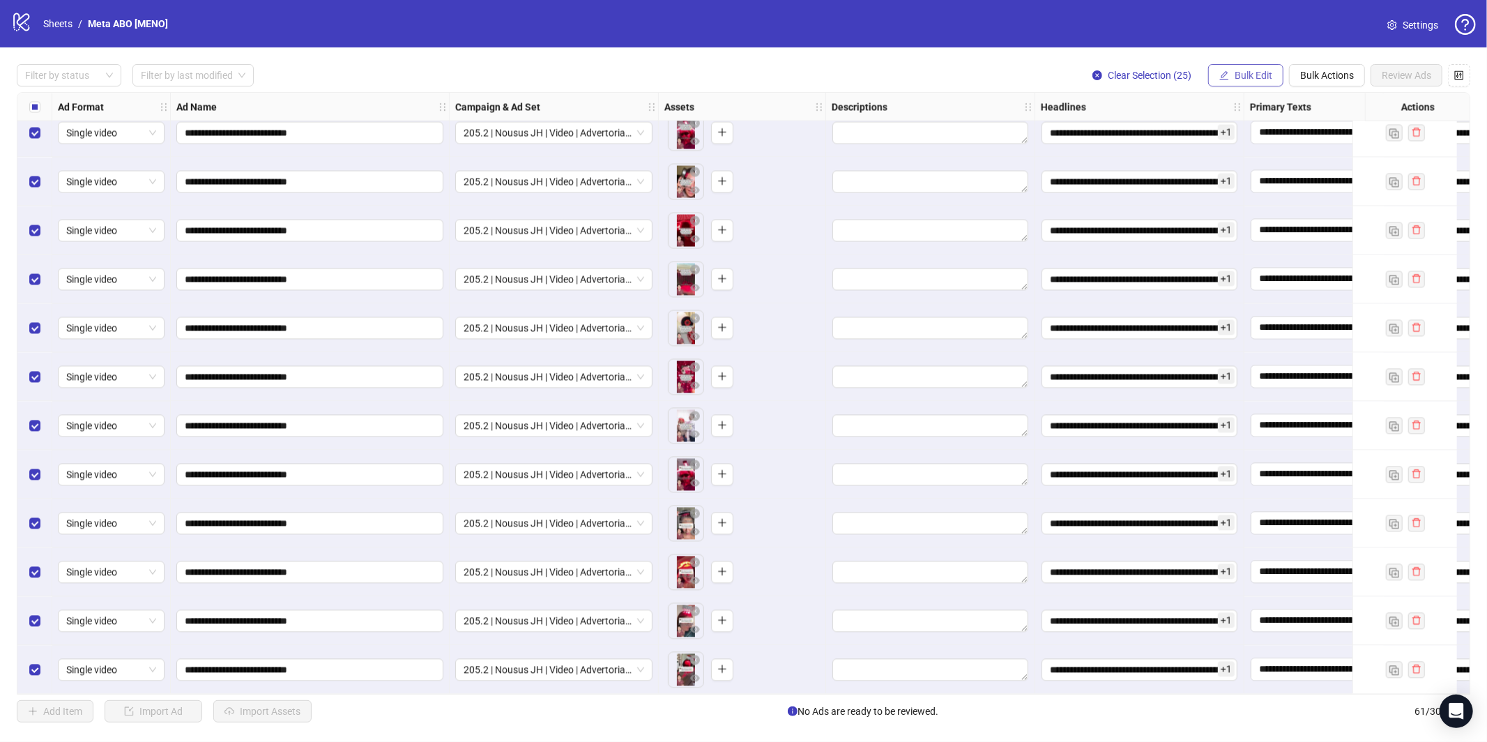
click at [1244, 74] on span "Bulk Edit" at bounding box center [1254, 75] width 38 height 11
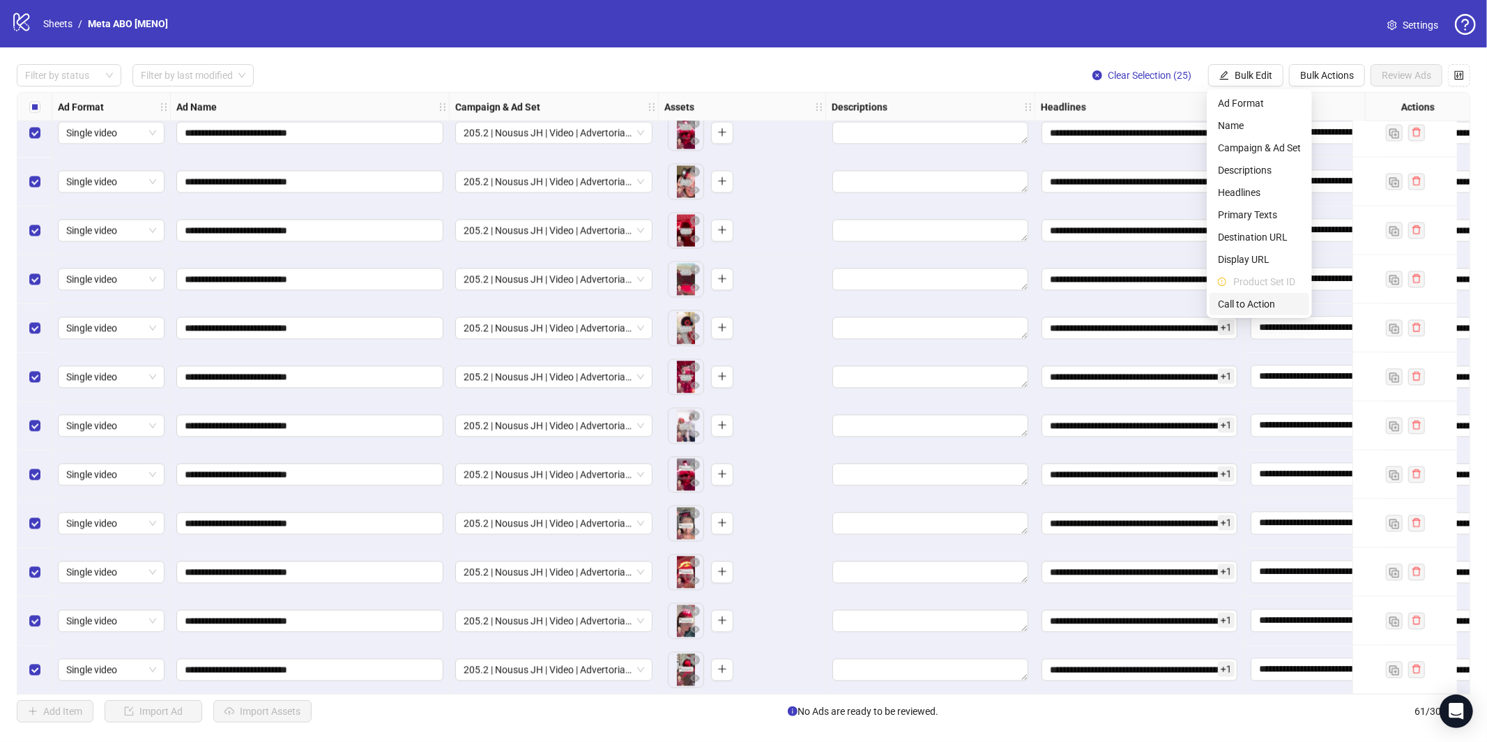
click at [1238, 303] on span "Call to Action" at bounding box center [1259, 303] width 83 height 15
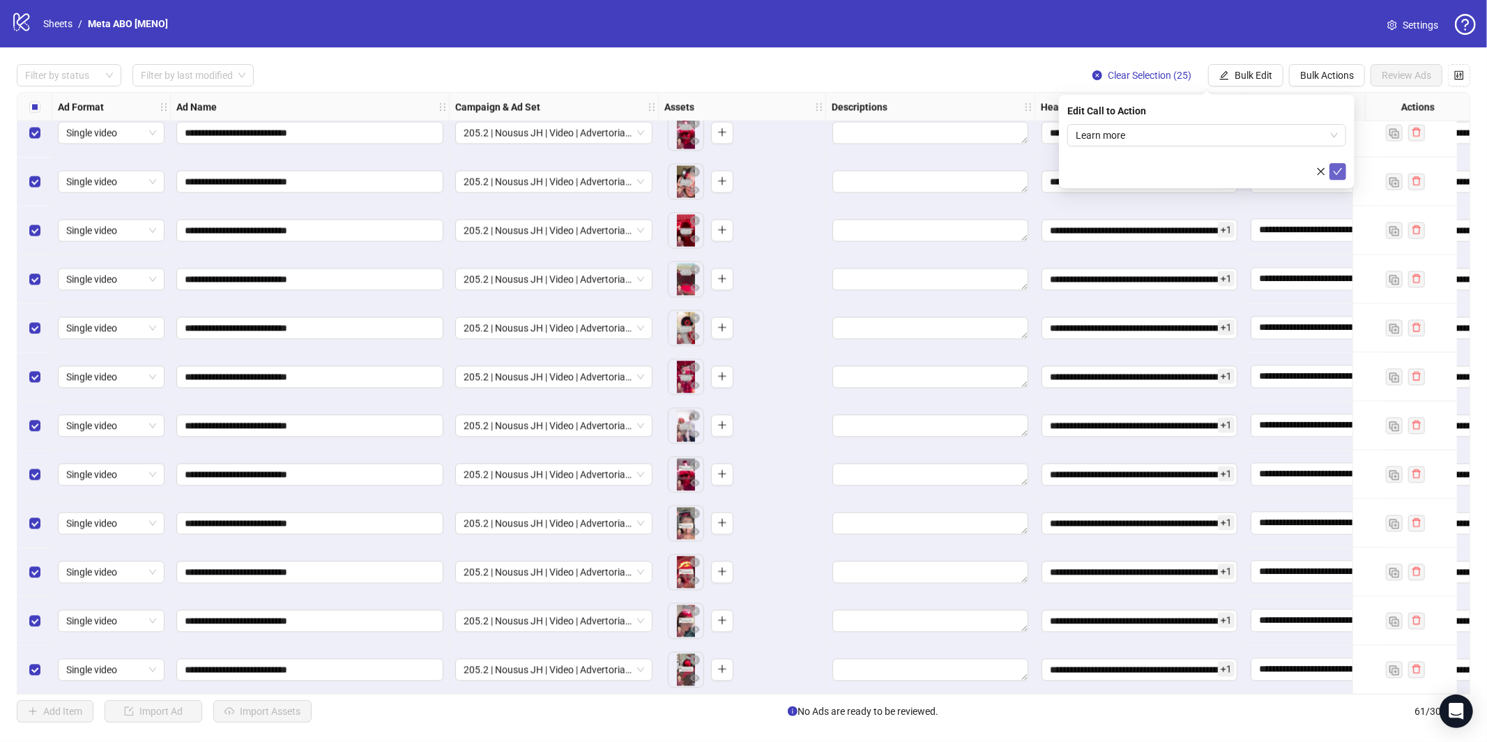
click at [1340, 172] on icon "check" at bounding box center [1338, 172] width 10 height 10
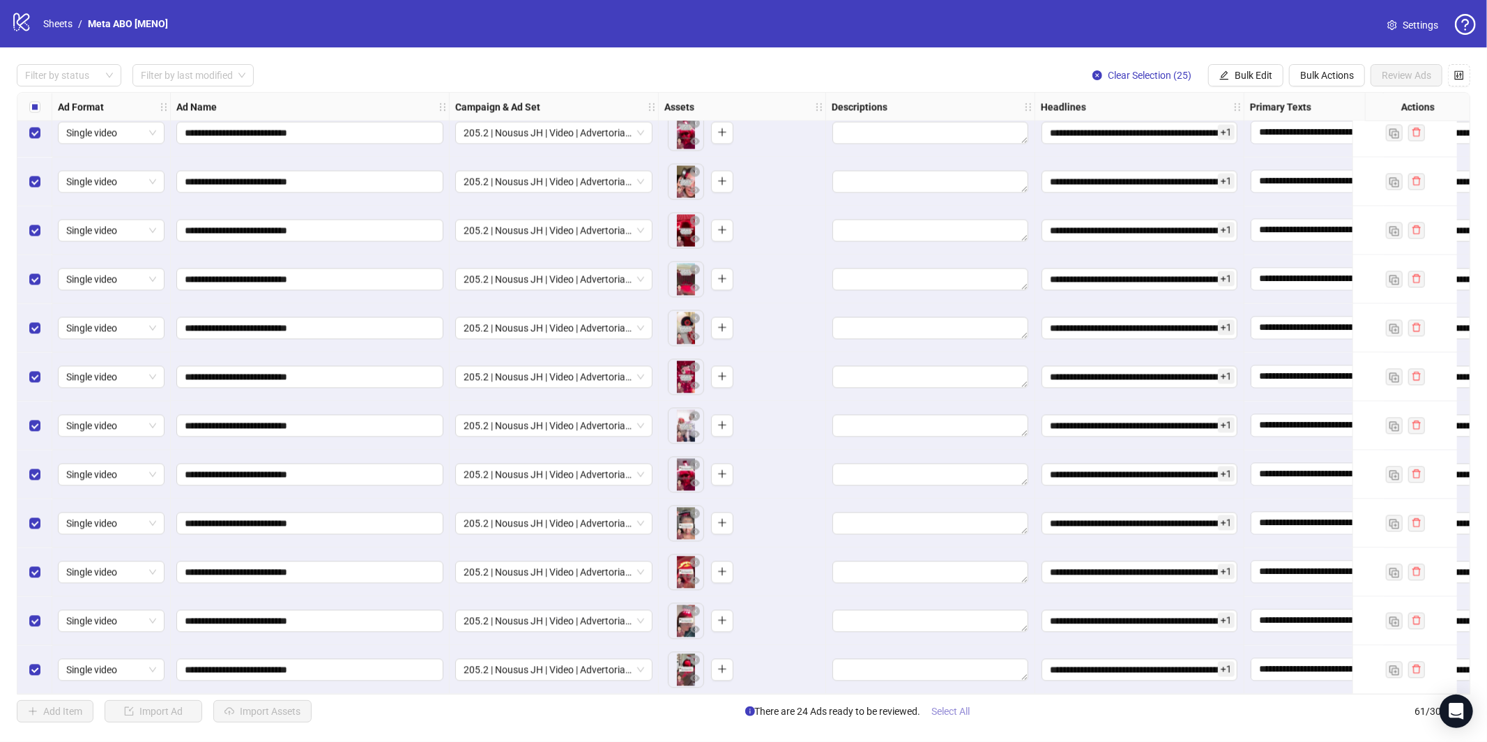
click at [956, 715] on span "Select All" at bounding box center [951, 710] width 38 height 11
click at [1394, 70] on span "Review Ads" at bounding box center [1406, 75] width 49 height 11
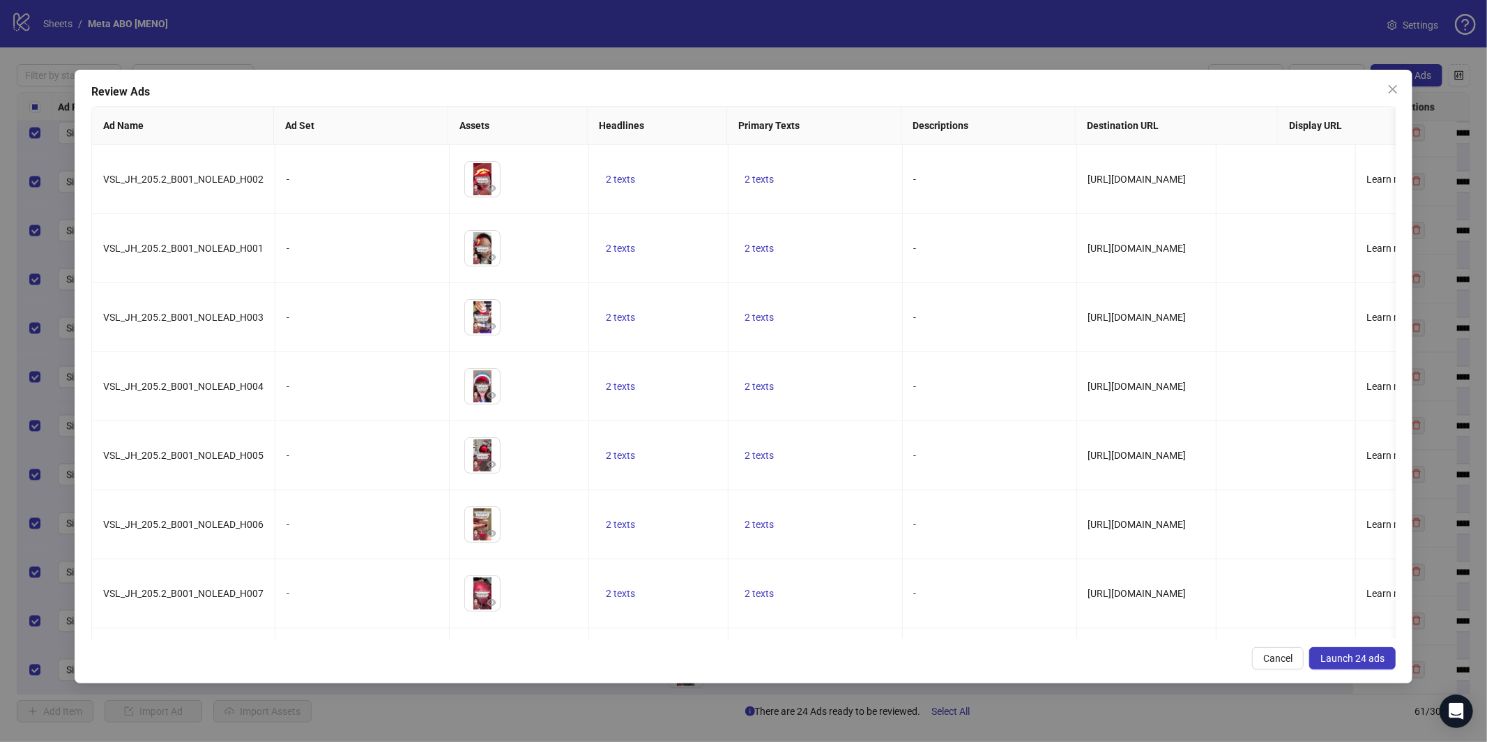
click at [1350, 663] on button "Launch 24 ads" at bounding box center [1352, 658] width 86 height 22
